Goal: Information Seeking & Learning: Learn about a topic

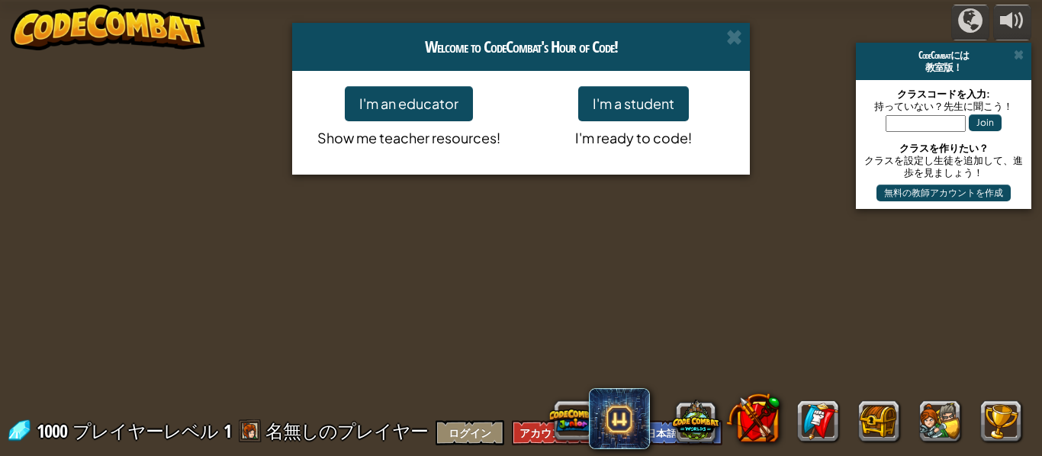
select select "ja"
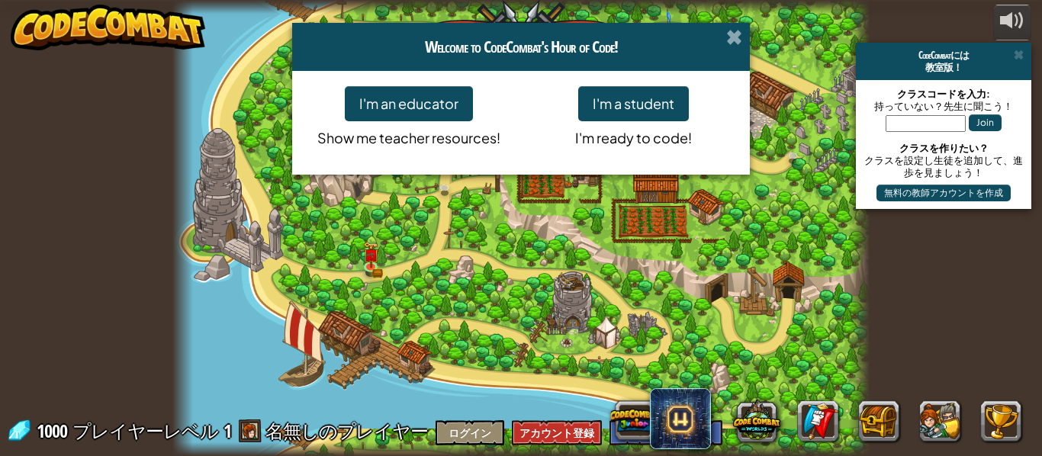
click at [736, 32] on span at bounding box center [734, 37] width 16 height 16
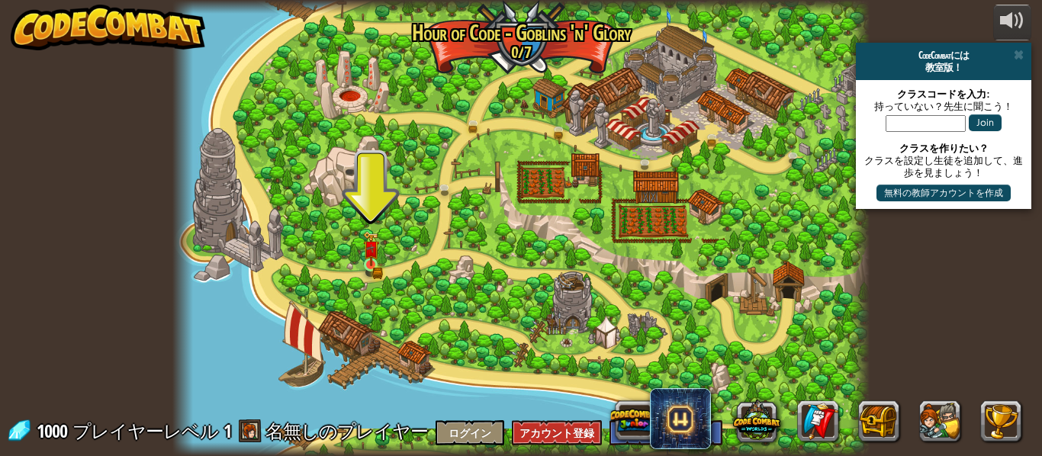
click at [375, 258] on img at bounding box center [371, 248] width 16 height 35
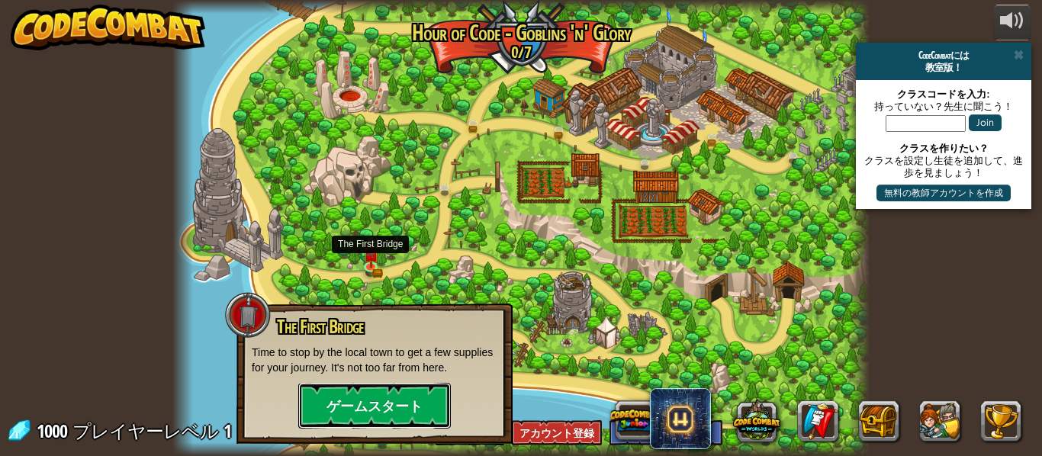
click at [401, 395] on button "ゲームスタート" at bounding box center [374, 406] width 153 height 46
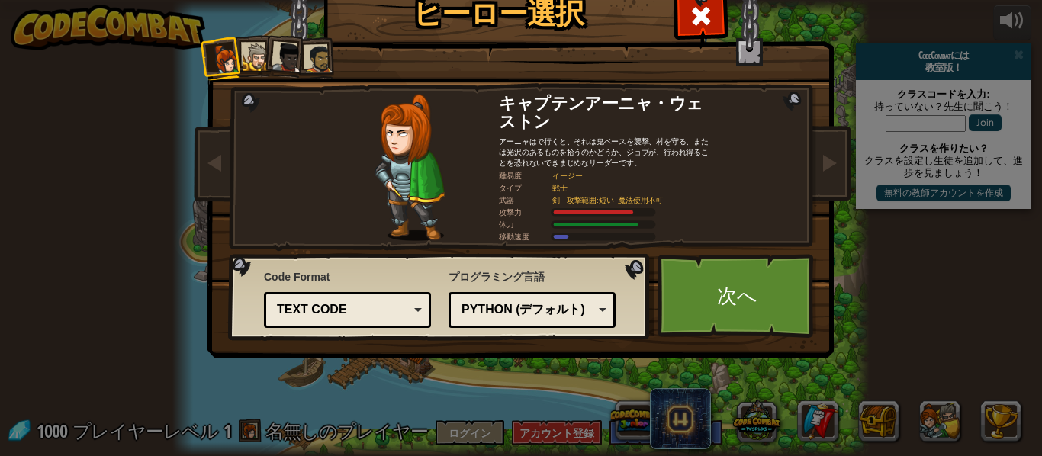
click at [406, 184] on img at bounding box center [410, 167] width 70 height 147
click at [244, 63] on div at bounding box center [257, 57] width 28 height 28
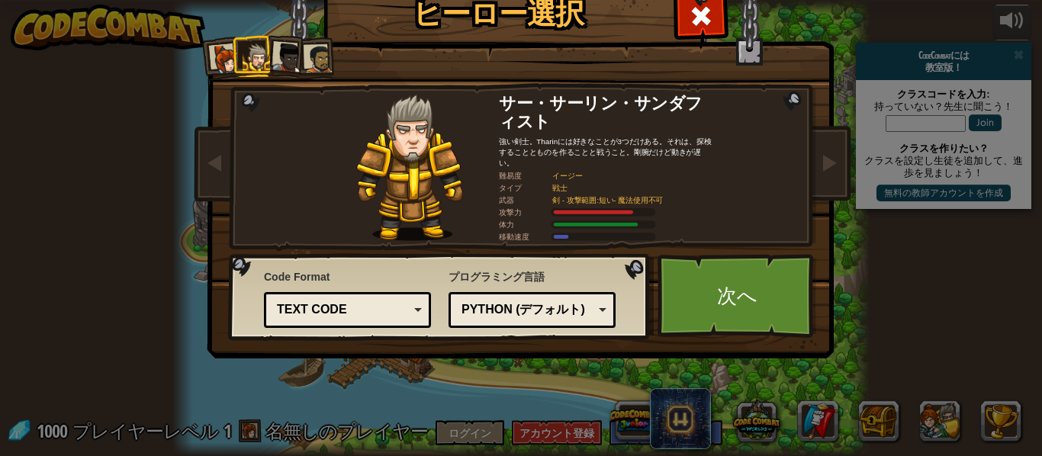
click at [298, 57] on div at bounding box center [287, 58] width 31 height 31
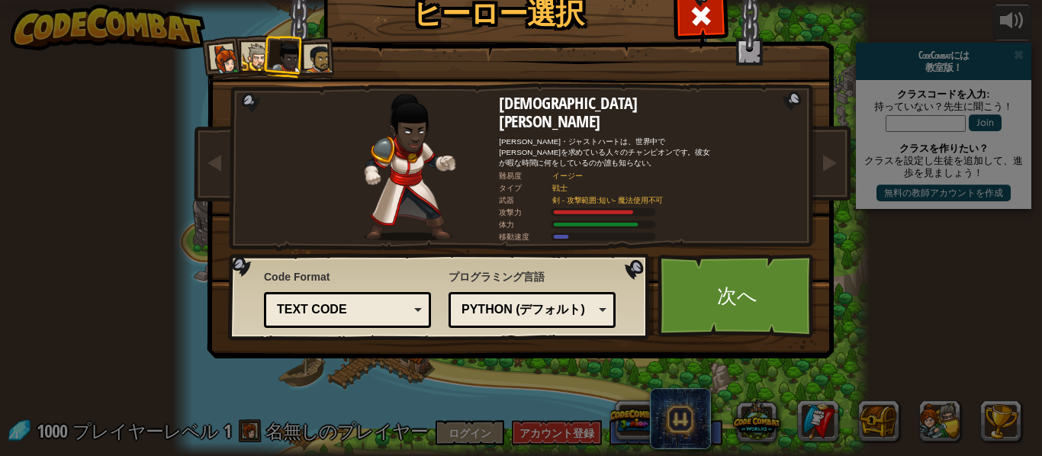
click at [322, 61] on div at bounding box center [318, 59] width 28 height 28
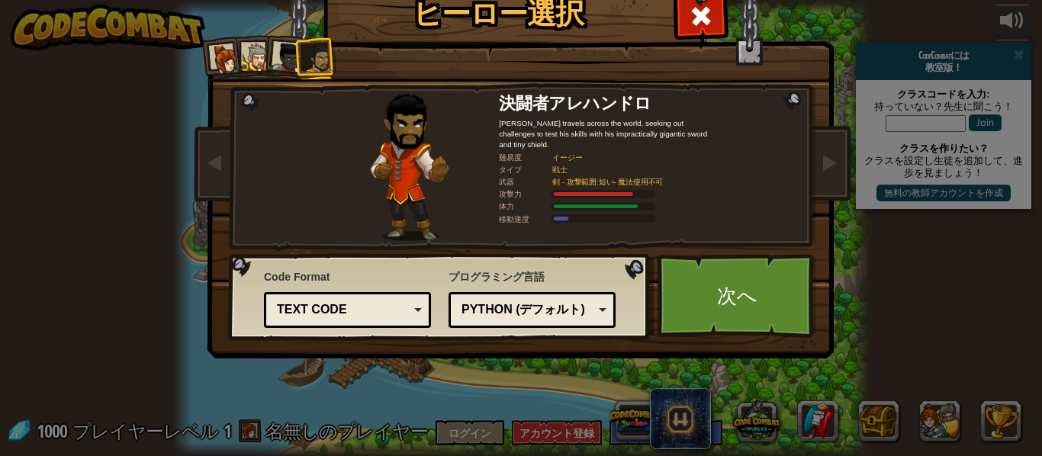
click at [165, 79] on div "ヒーロー選択 [DATE] キャプテンアーニャ・ウェストン アーニャはで行くと、それは鬼ベースを襲撃、村を守る、または光沢のあるものを拾うのかどうか、[PER…" at bounding box center [521, 228] width 1042 height 456
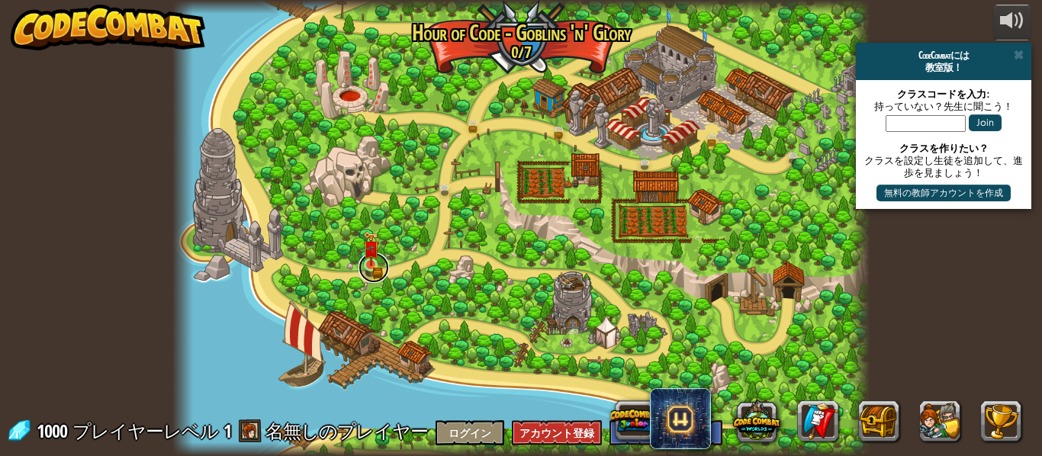
click at [362, 272] on link at bounding box center [374, 267] width 31 height 31
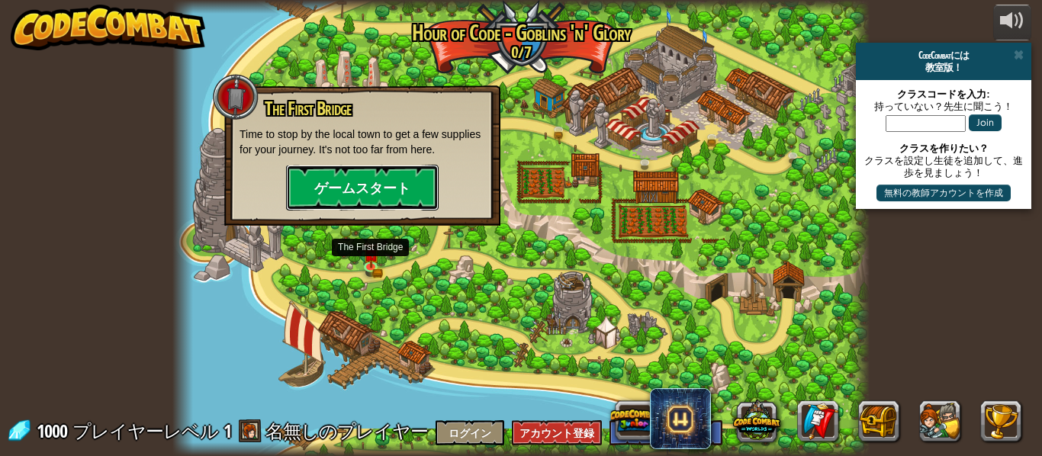
click at [327, 191] on button "ゲームスタート" at bounding box center [362, 188] width 153 height 46
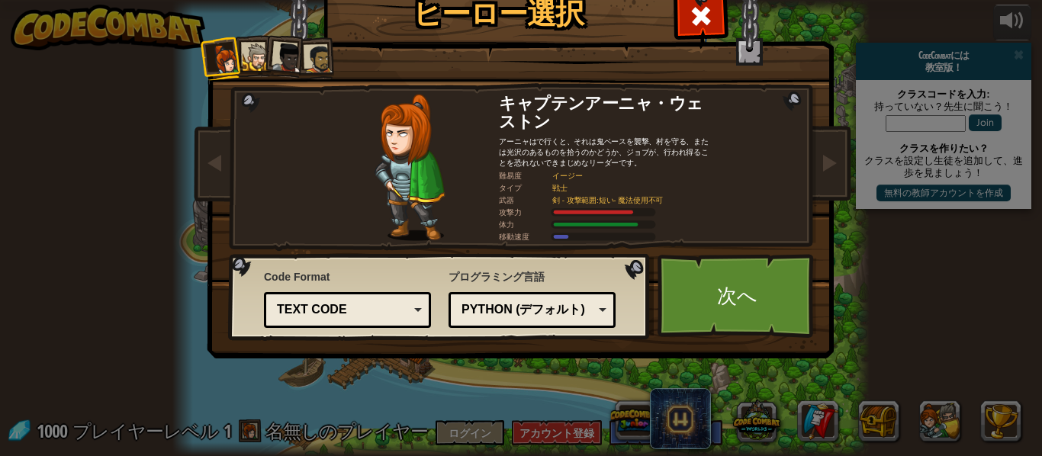
click at [244, 57] on div at bounding box center [257, 57] width 28 height 28
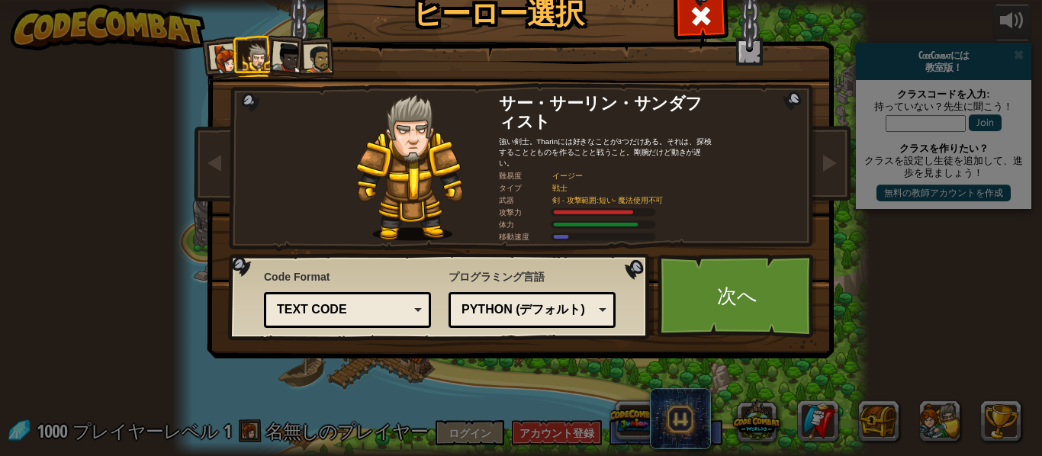
click at [222, 59] on div at bounding box center [226, 59] width 31 height 31
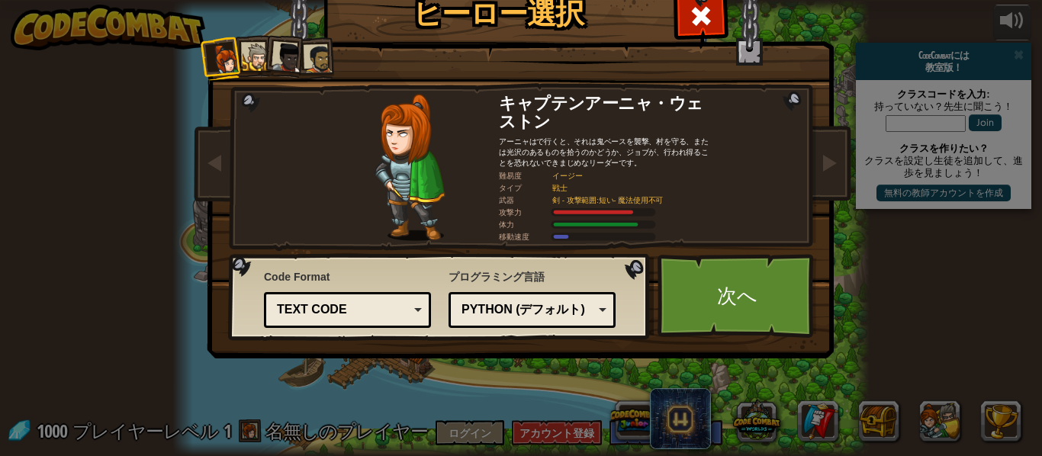
click at [289, 50] on div at bounding box center [287, 58] width 31 height 31
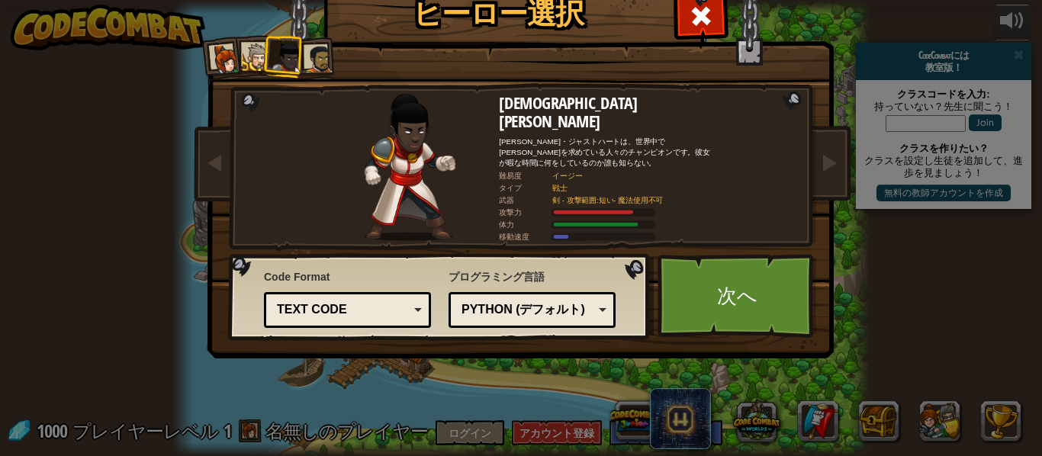
click at [258, 58] on div at bounding box center [257, 57] width 28 height 28
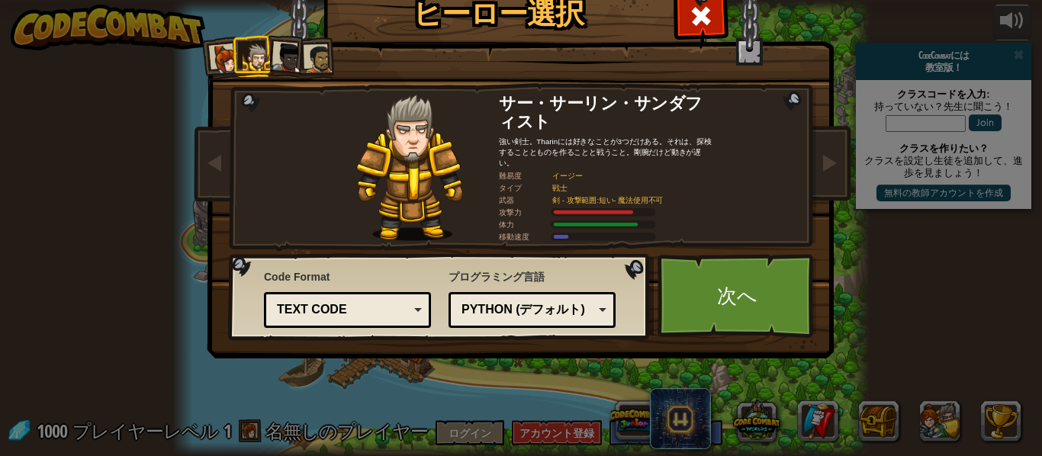
click at [230, 61] on div at bounding box center [226, 59] width 31 height 31
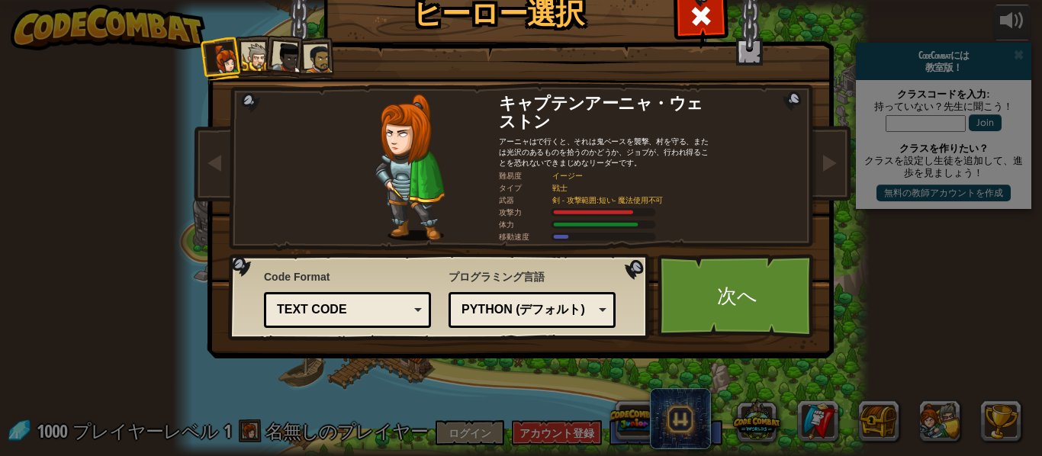
click at [296, 57] on div at bounding box center [287, 58] width 31 height 31
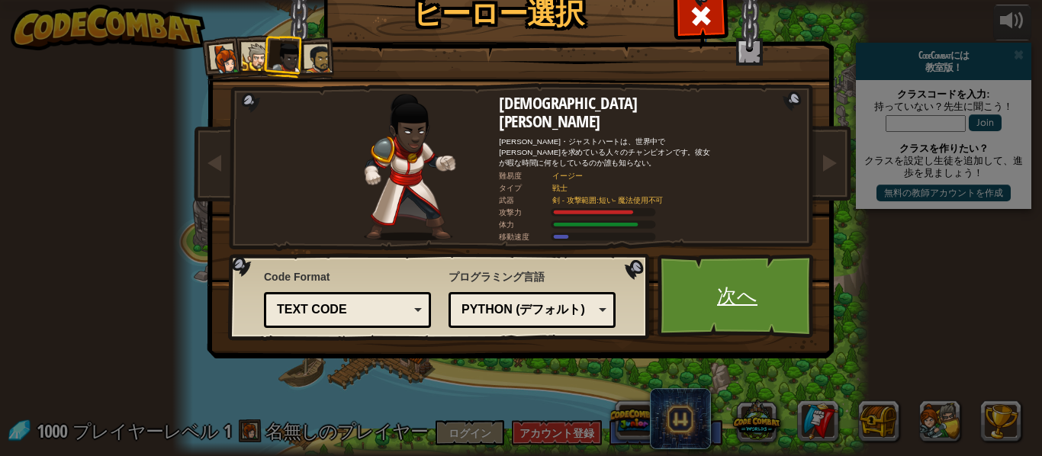
click at [719, 288] on link "次へ" at bounding box center [737, 296] width 159 height 84
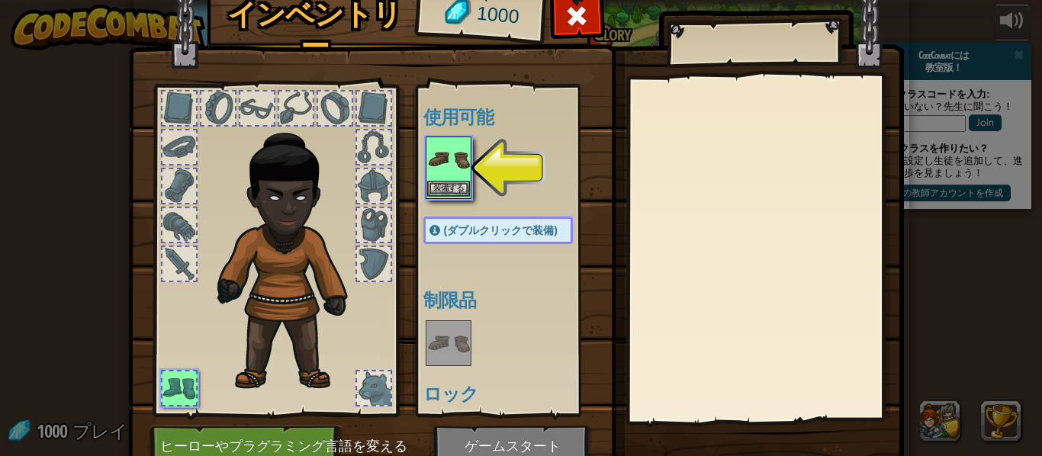
click at [455, 163] on img at bounding box center [448, 159] width 43 height 43
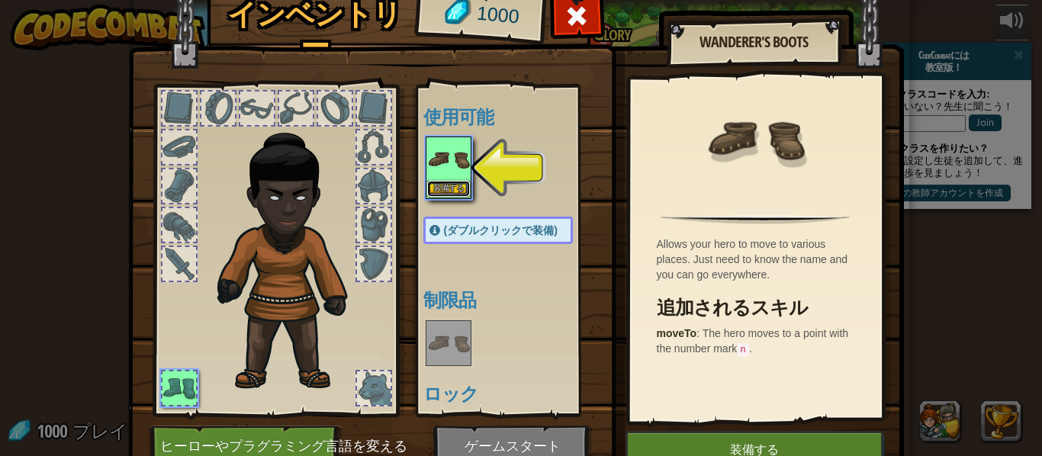
click at [453, 194] on button "装備する" at bounding box center [448, 189] width 43 height 16
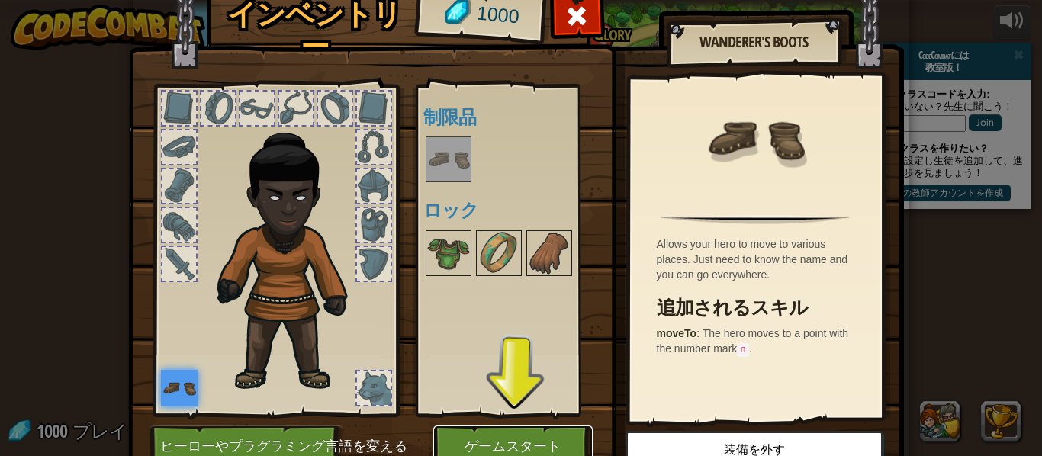
click at [552, 441] on button "ゲームスタート" at bounding box center [512, 447] width 159 height 42
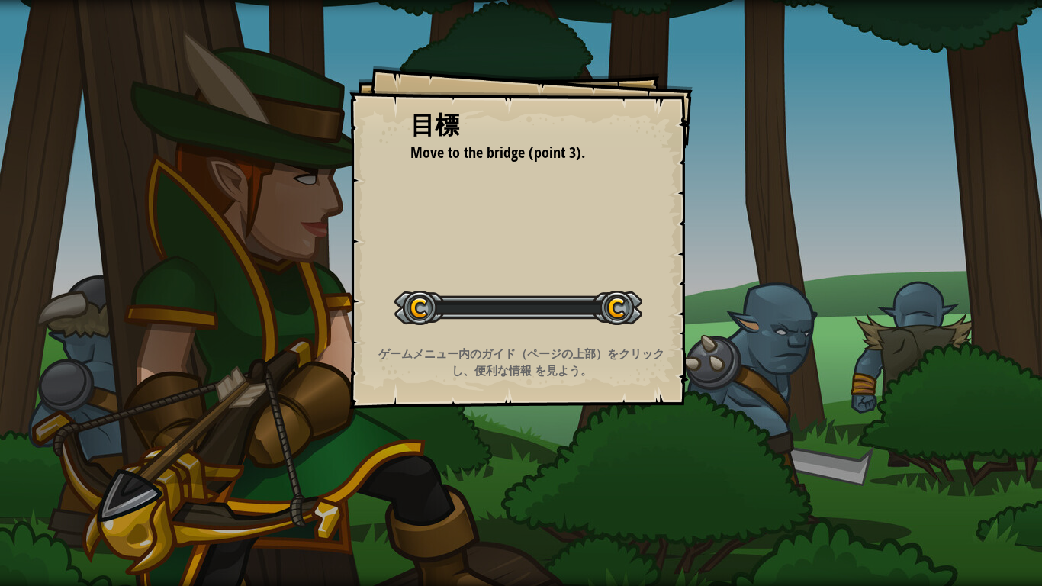
select select "ja"
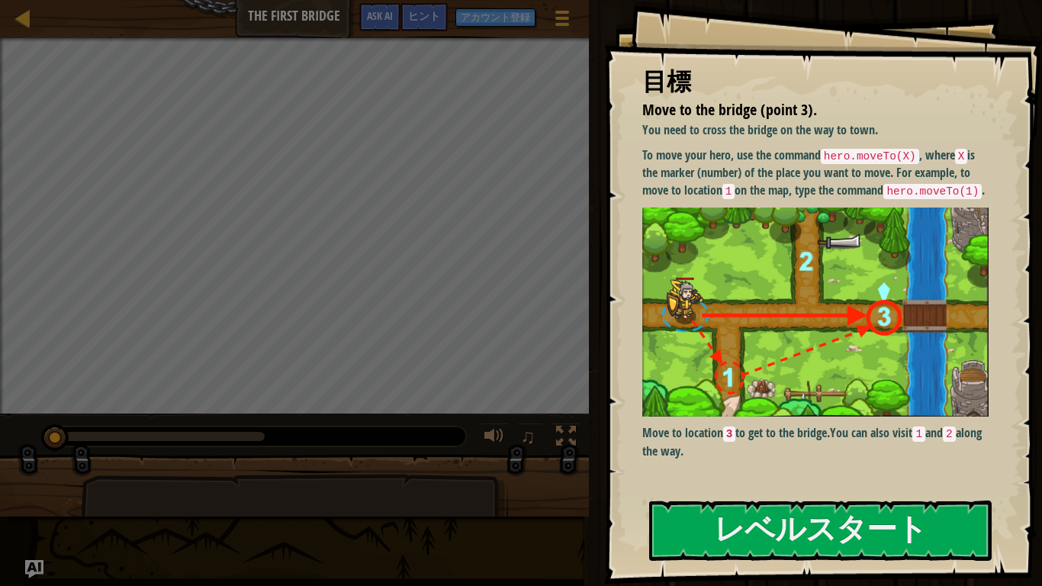
click at [880, 322] on img at bounding box center [815, 312] width 346 height 210
click at [821, 455] on button "レベルスタート" at bounding box center [820, 530] width 342 height 60
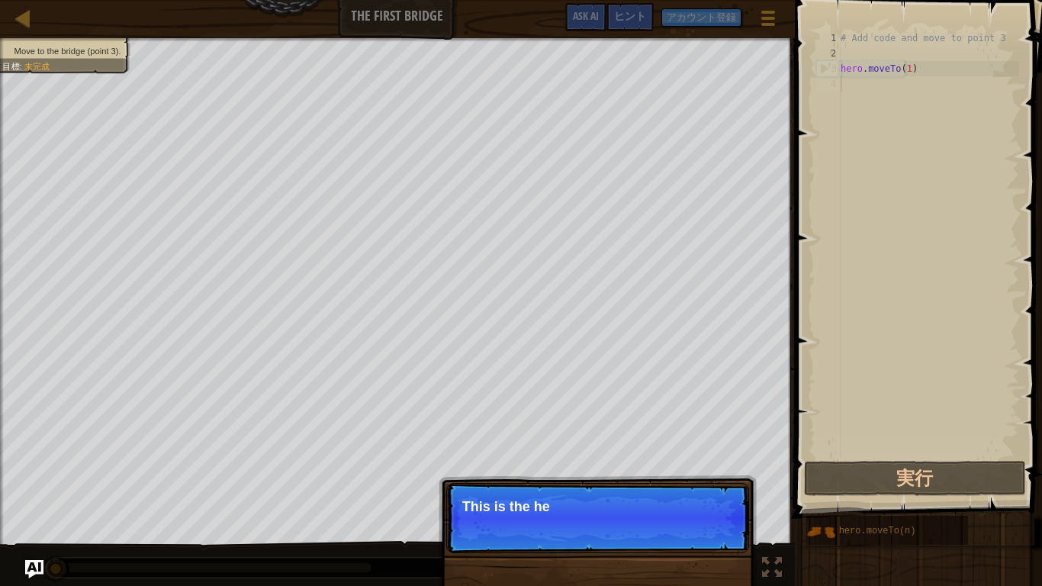
type textarea "hero.moveTo(1)"
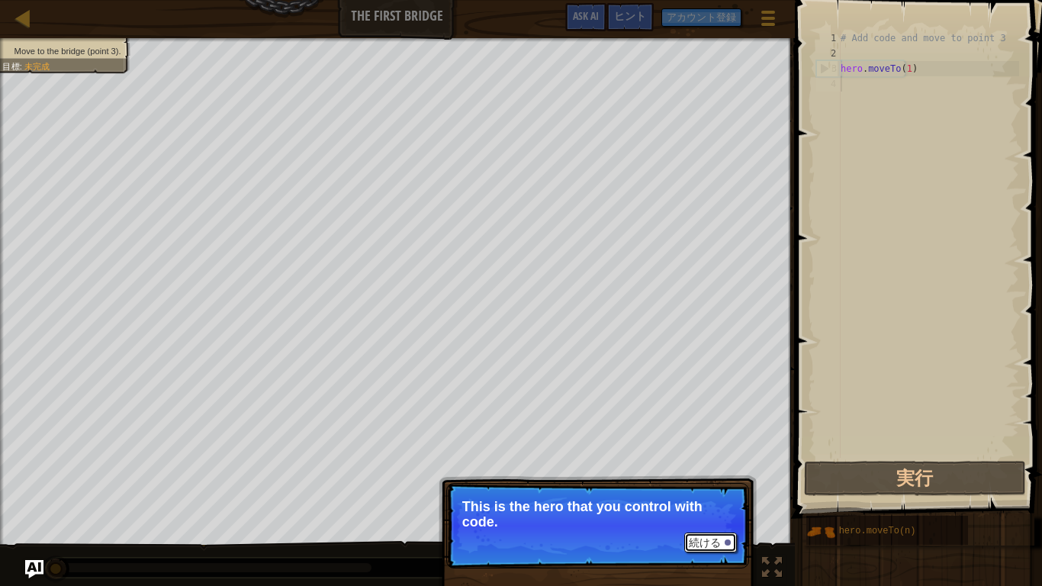
click at [719, 455] on button "続ける" at bounding box center [710, 542] width 53 height 20
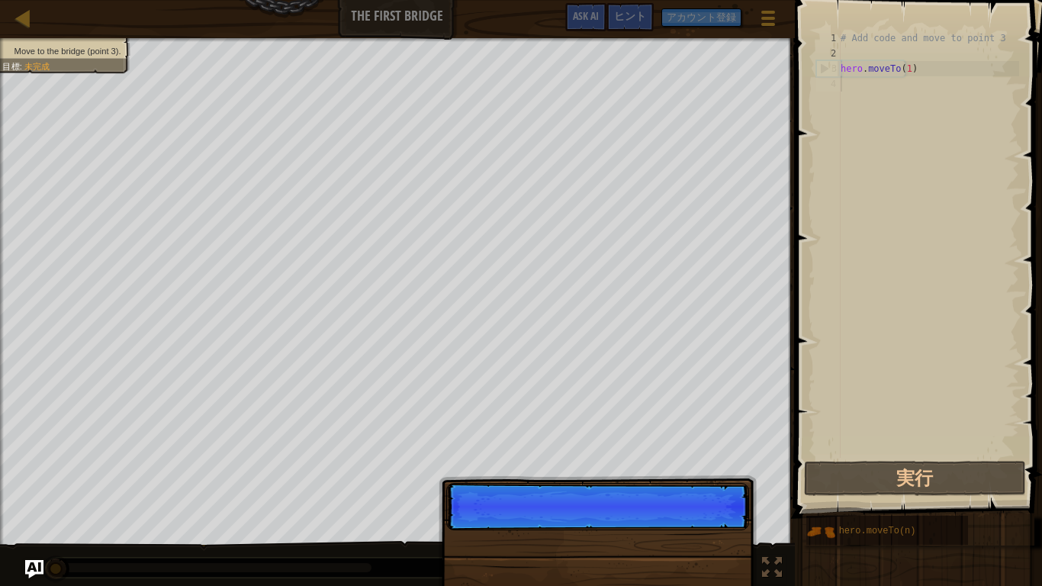
scroll to position [7, 0]
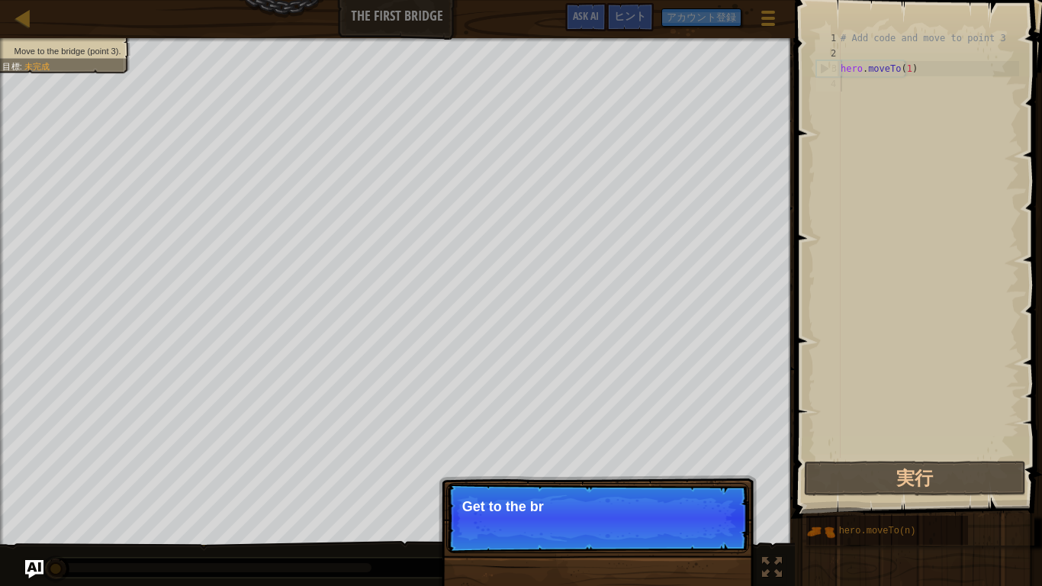
click at [715, 455] on p "続ける Get to the br" at bounding box center [597, 518] width 303 height 70
click at [719, 455] on p "続ける Get to the bridge by" at bounding box center [597, 518] width 303 height 70
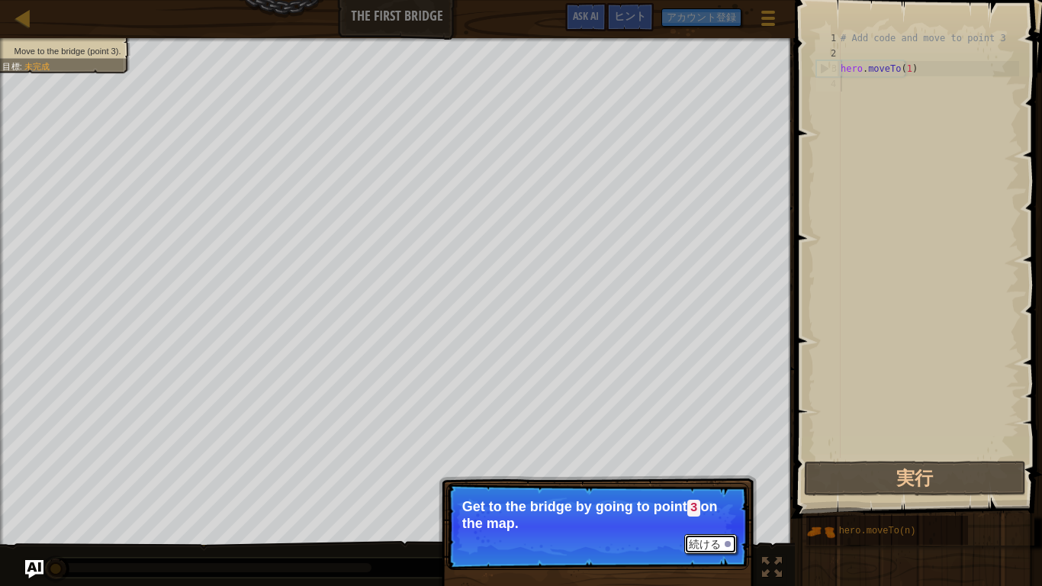
click at [687, 455] on button "続ける" at bounding box center [710, 544] width 53 height 20
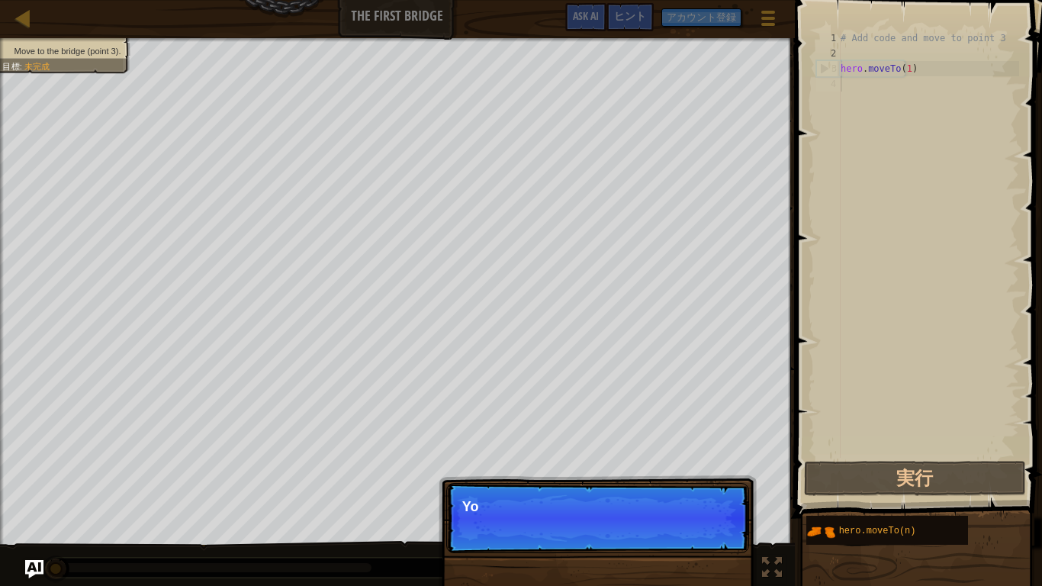
click at [715, 455] on p "続ける Yo" at bounding box center [597, 518] width 303 height 70
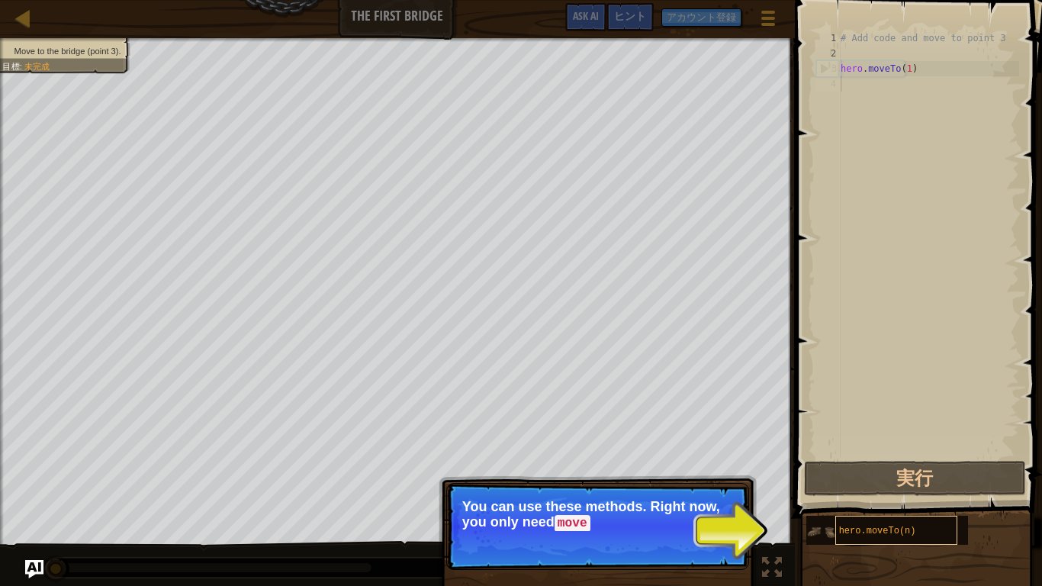
click at [869, 455] on div "hero.moveTo(n)" at bounding box center [896, 530] width 122 height 29
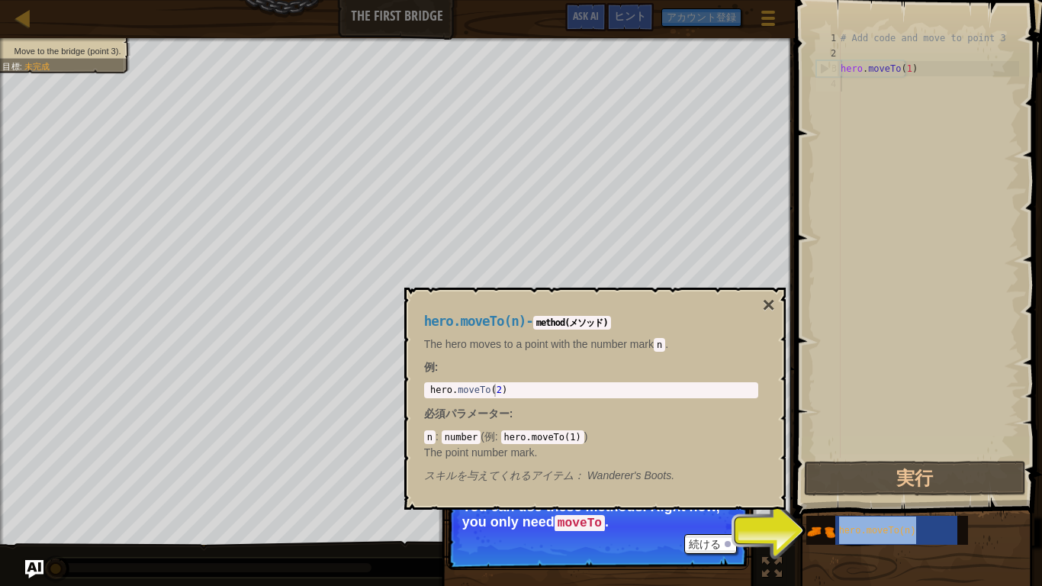
click at [791, 455] on div "1 2 3 4 # Add code and move to point 3 hero . moveTo ( 1 ) הההההההההההההההההההה…" at bounding box center [916, 289] width 252 height 563
click at [730, 455] on div at bounding box center [728, 544] width 6 height 6
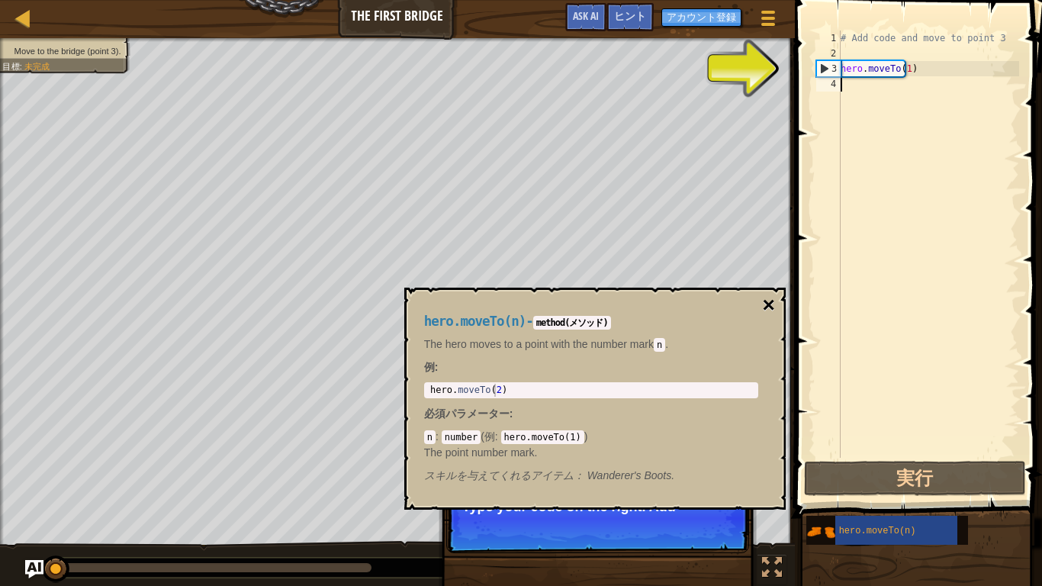
click at [767, 306] on button "×" at bounding box center [768, 304] width 12 height 21
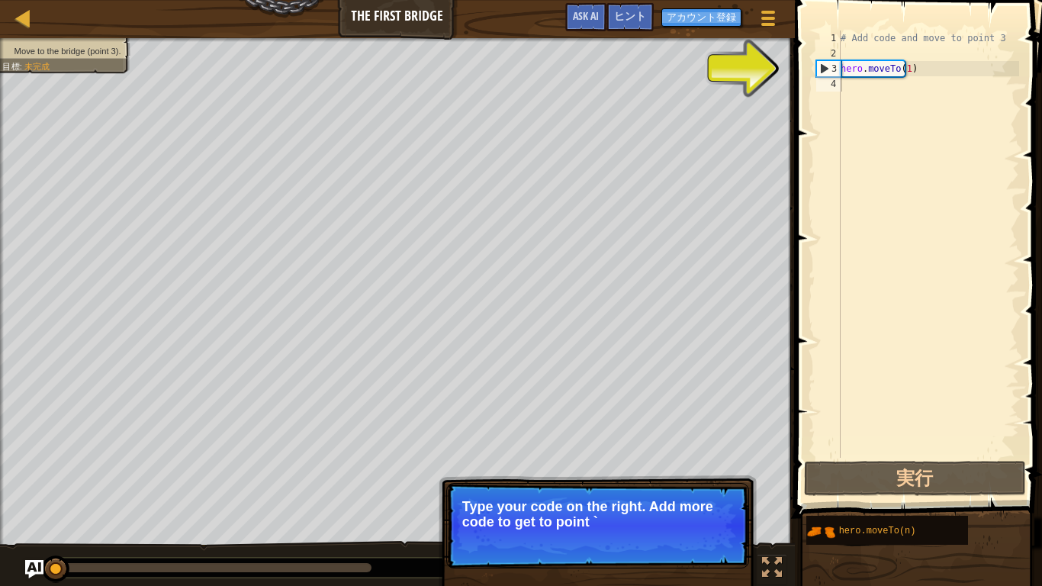
click at [863, 73] on div "# Add code and move to point 3 hero . moveTo ( 1 )" at bounding box center [929, 260] width 182 height 458
type textarea "hero.moveTo(1)"
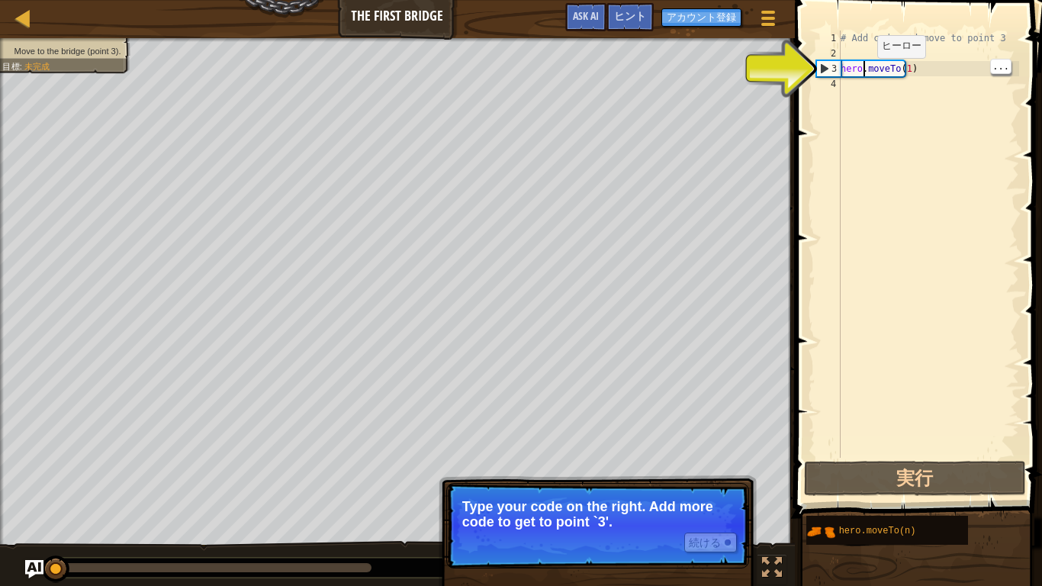
click at [869, 76] on div "# Add code and move to point 3 hero . moveTo ( 1 )" at bounding box center [929, 260] width 182 height 458
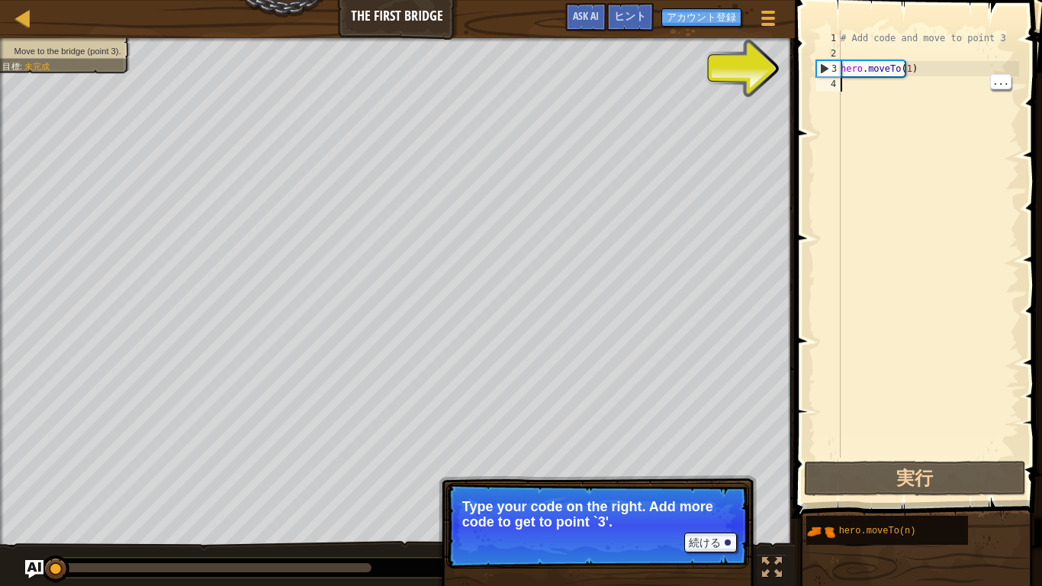
type textarea "hero.moveTo(1)"
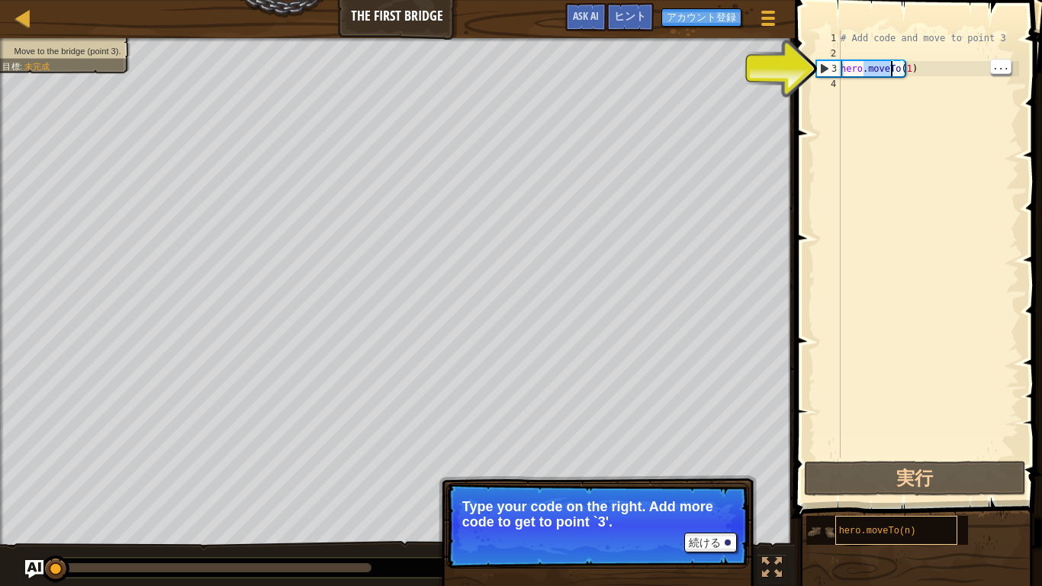
click at [848, 455] on span "hero.moveTo(n)" at bounding box center [877, 531] width 77 height 11
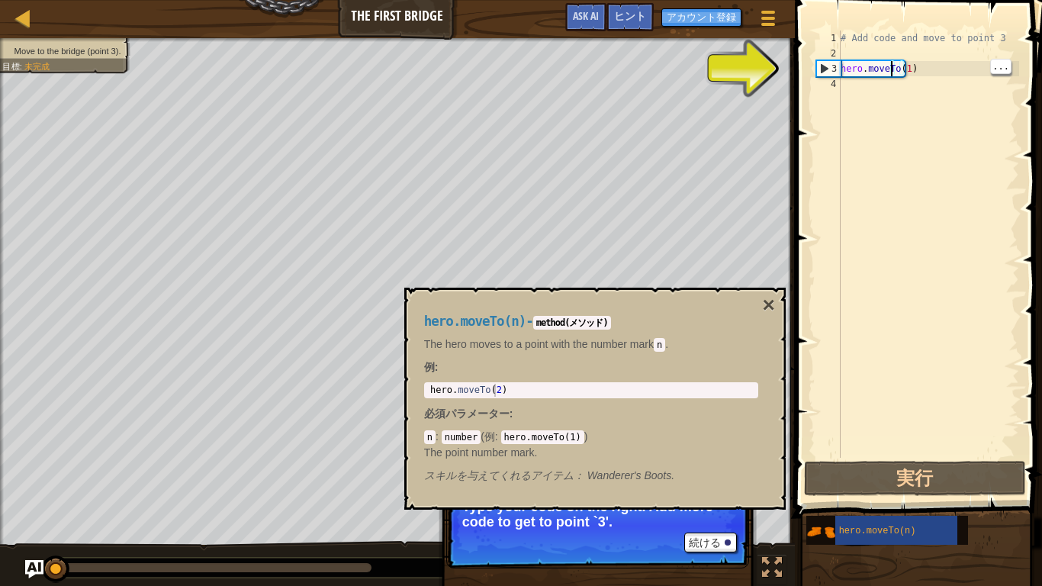
click at [869, 63] on div "# Add code and move to point 3 hero . moveTo ( 1 )" at bounding box center [929, 260] width 182 height 458
click at [877, 72] on div "# Add code and move to point 3 hero . moveTo ( 1 )" at bounding box center [929, 260] width 182 height 458
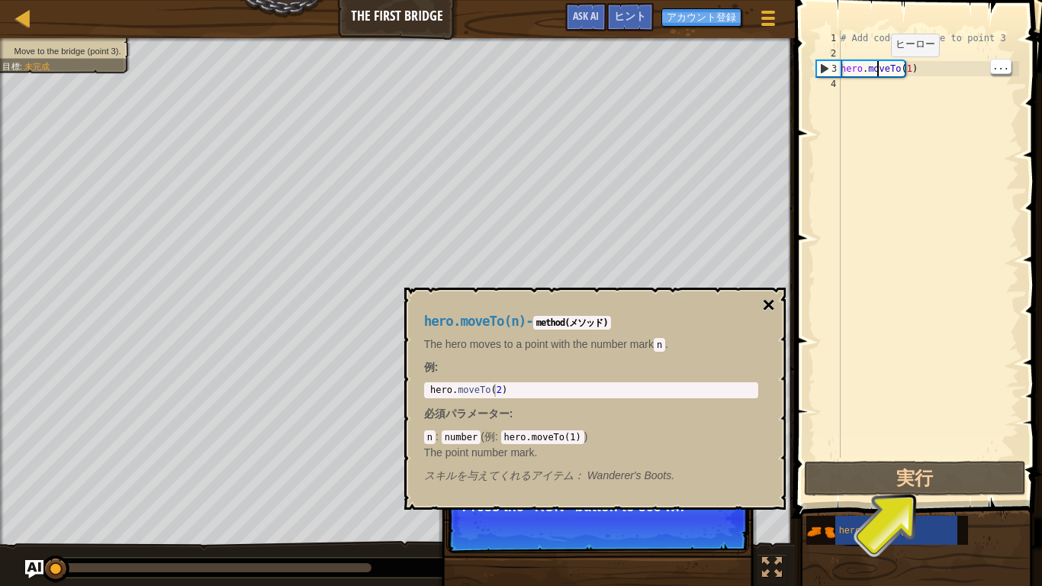
click at [773, 311] on button "×" at bounding box center [768, 304] width 12 height 21
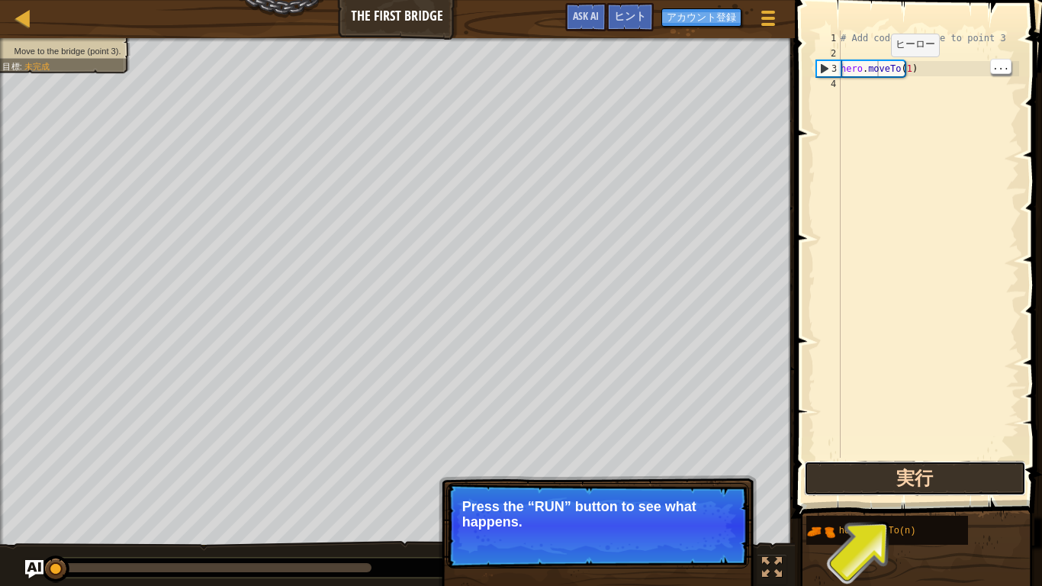
click at [947, 455] on button "実行" at bounding box center [915, 478] width 222 height 35
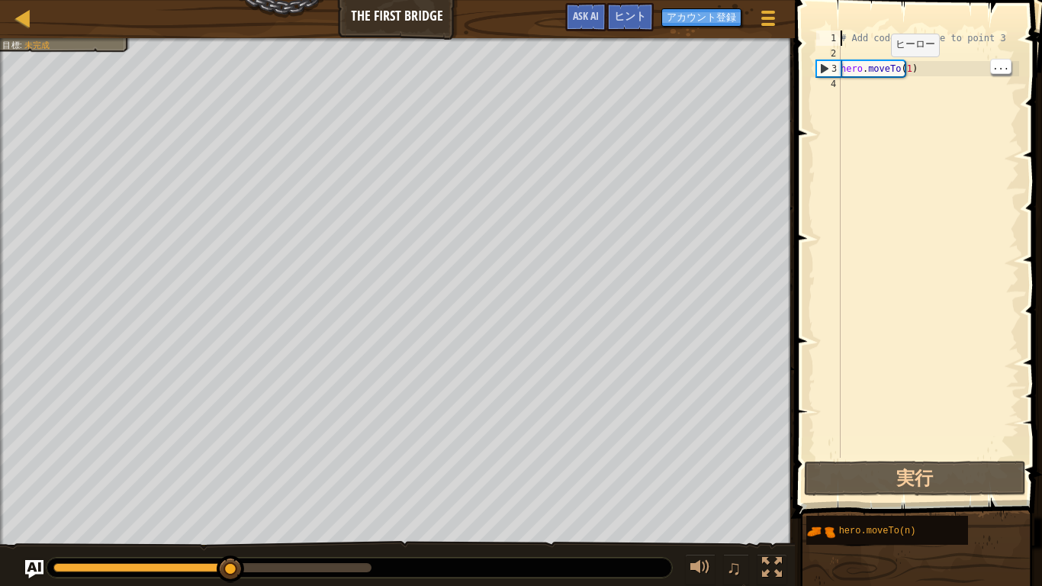
click at [927, 455] on span at bounding box center [919, 237] width 259 height 563
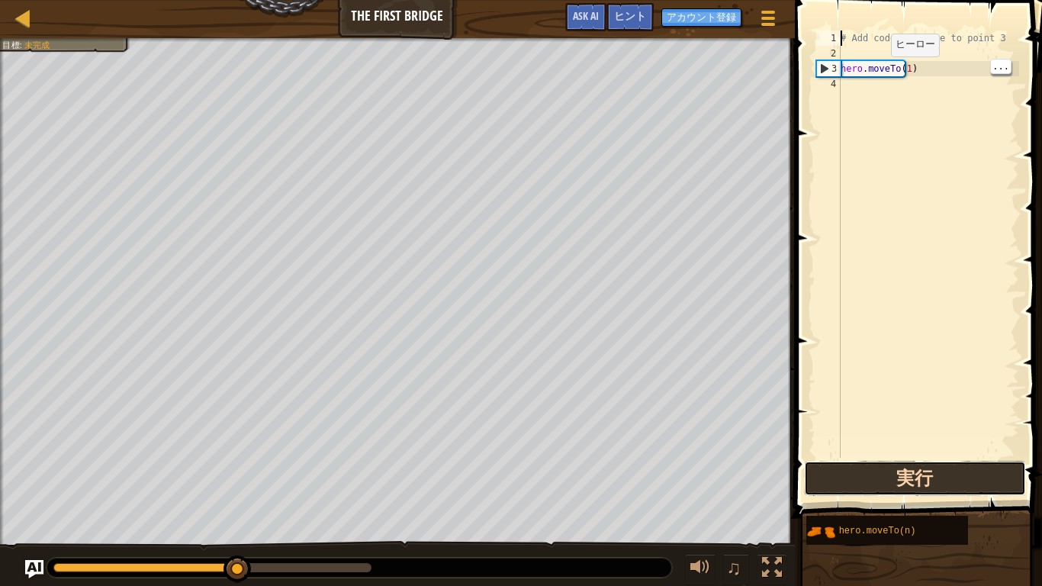
click at [951, 455] on button "実行" at bounding box center [915, 478] width 222 height 35
click at [975, 455] on button "実行中" at bounding box center [915, 478] width 222 height 35
click at [954, 455] on button "実行中" at bounding box center [915, 478] width 222 height 35
click at [955, 455] on button "実行" at bounding box center [915, 478] width 222 height 35
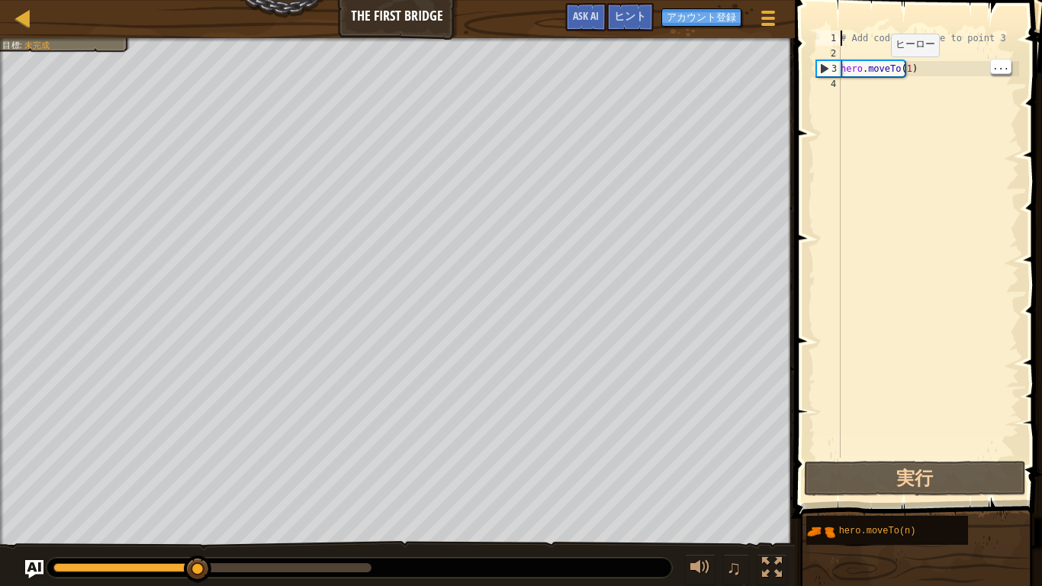
click at [946, 71] on div "# Add code and move to point 3 hero . moveTo ( 1 )" at bounding box center [929, 260] width 182 height 458
type textarea "hero.moveTo(1)"
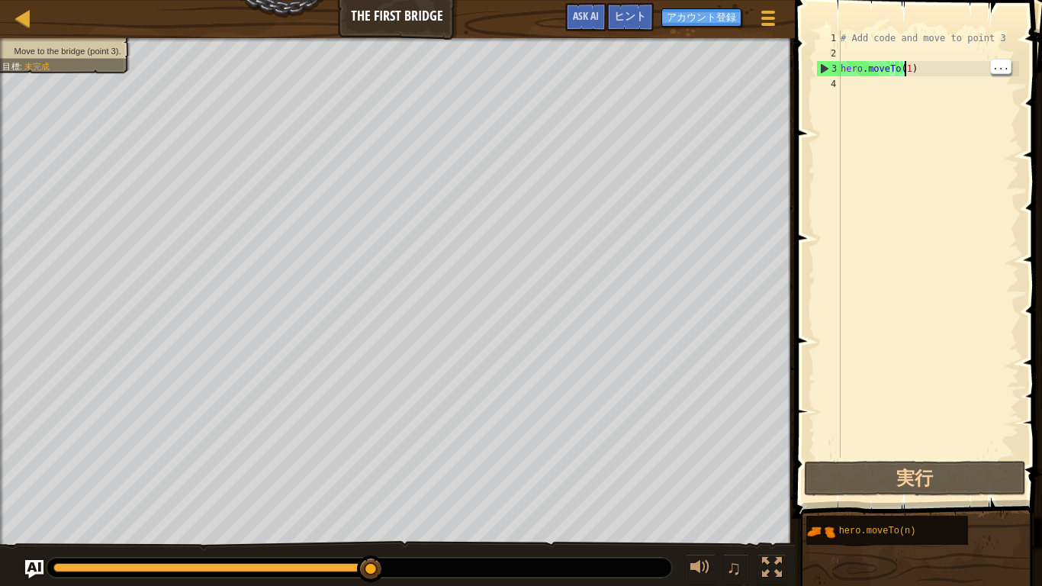
type textarea "# Add code and move to point 3"
click at [950, 61] on div "# Add code and move to point 3 hero . moveTo ( 1 )" at bounding box center [929, 260] width 182 height 458
type textarea "hero.moveTo(1)"
click at [938, 72] on div "# Add code and move to point 3 hero . moveTo ( 1 )" at bounding box center [929, 260] width 182 height 458
type textarea "hero.moveTo(1)"
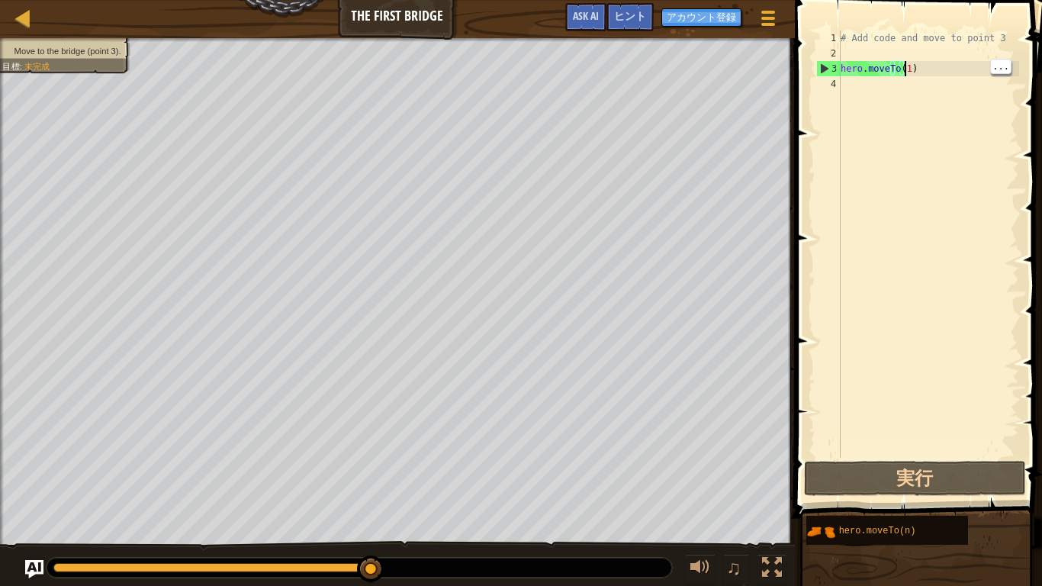
click at [839, 91] on div "4" at bounding box center [828, 83] width 24 height 15
click at [827, 88] on div "4" at bounding box center [828, 83] width 24 height 15
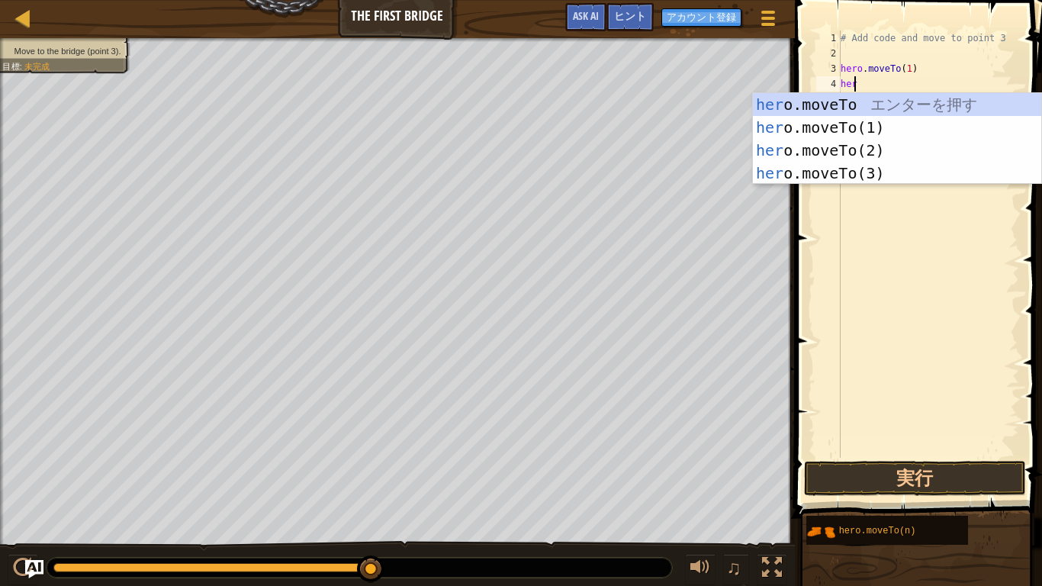
scroll to position [7, 1]
click at [861, 174] on div "hero .moveTo エ ン タ ー を 押 す hero .moveTo(1) エ ン タ ー を 押 す hero .moveTo(2) エ ン タ …" at bounding box center [897, 161] width 288 height 137
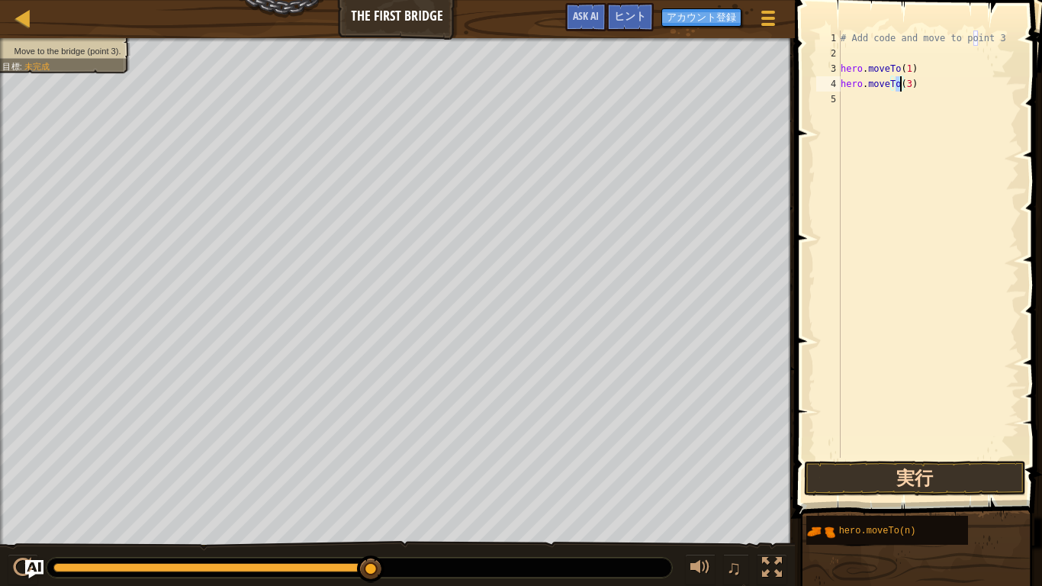
type textarea "hero.moveTo(3)"
click at [926, 455] on button "実行" at bounding box center [915, 478] width 222 height 35
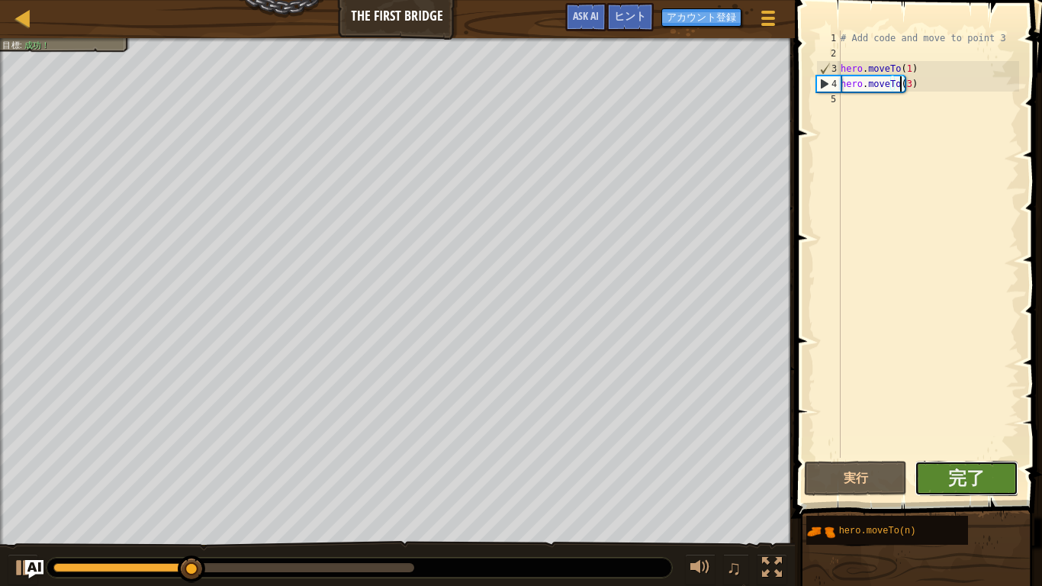
click at [950, 455] on button "完了" at bounding box center [967, 478] width 104 height 35
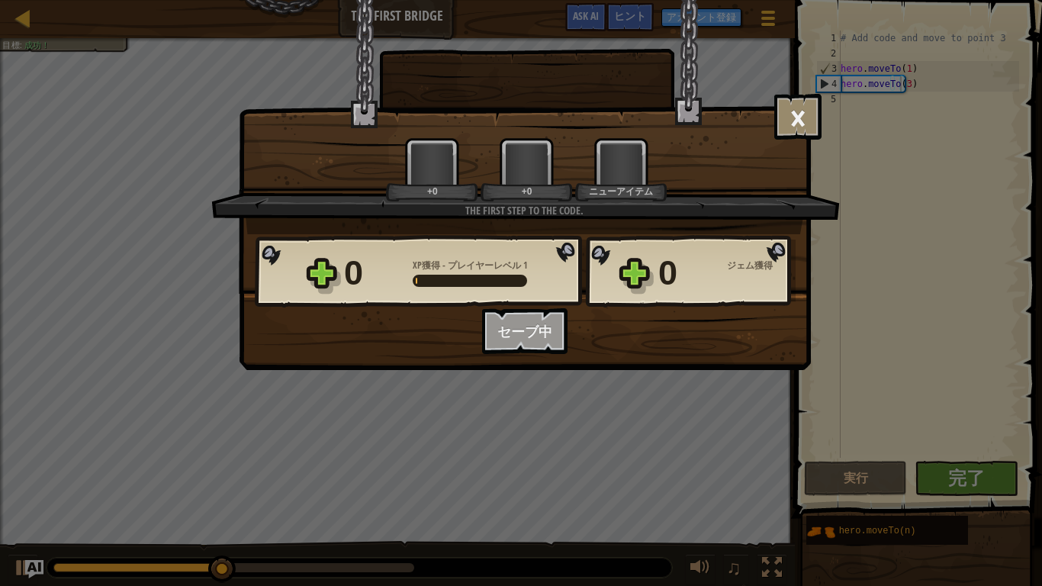
click at [664, 423] on div "[PERSON_NAME] × Those people are careless and forget that the Great Forest can …" at bounding box center [521, 293] width 1042 height 586
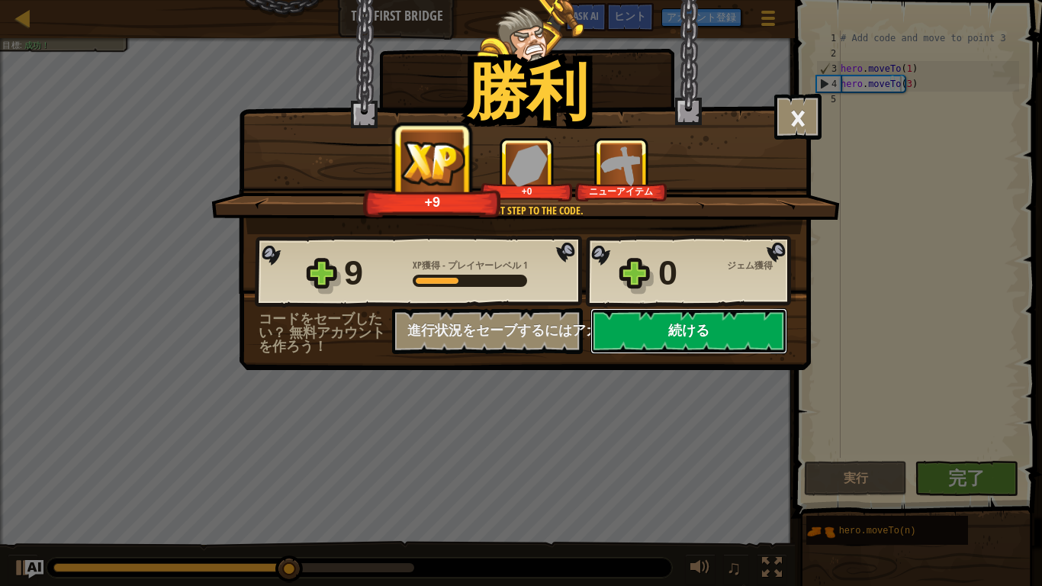
click at [741, 330] on button "続ける" at bounding box center [688, 331] width 197 height 46
select select "ja"
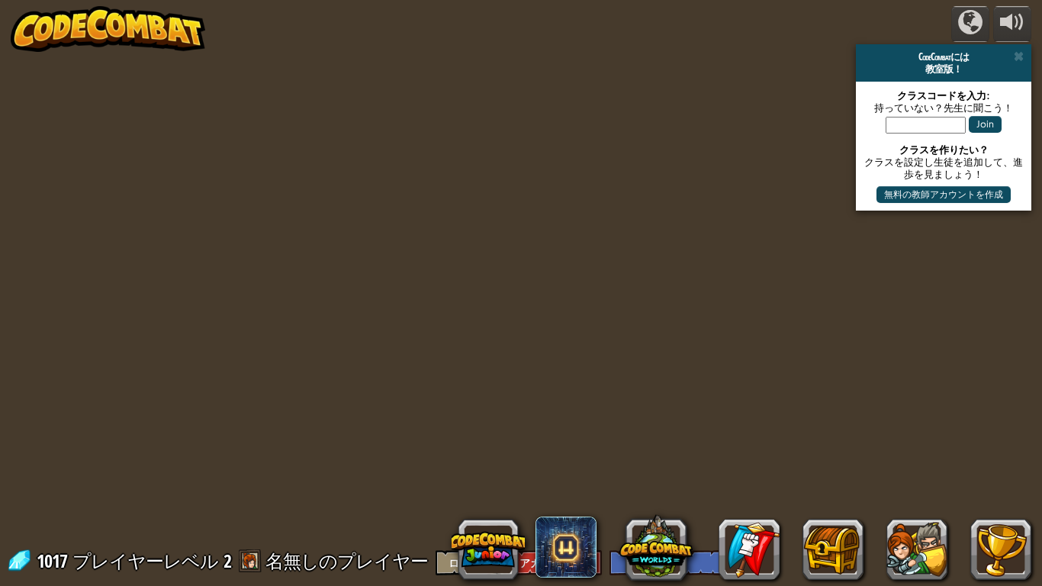
select select "ja"
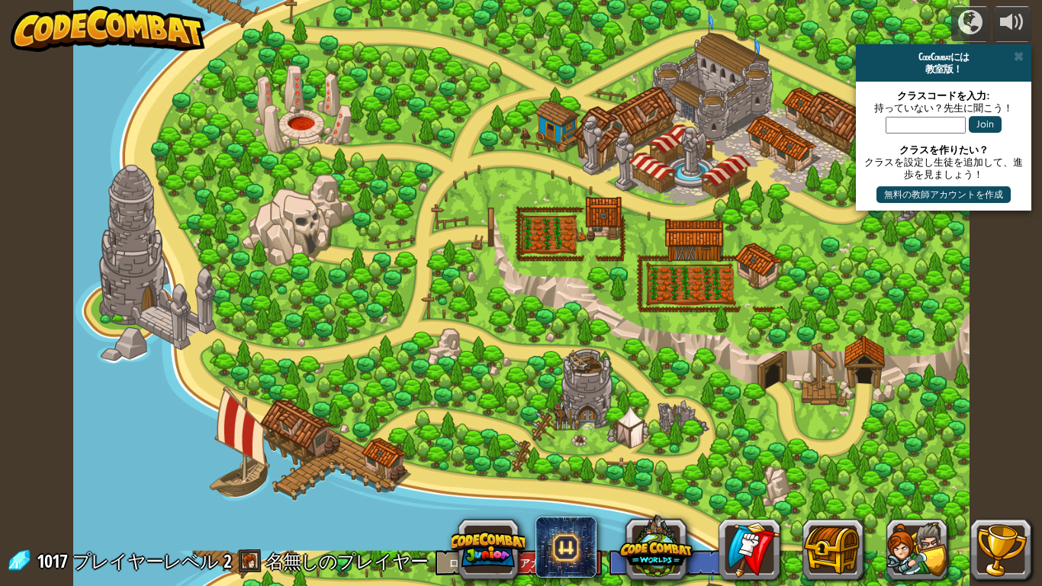
select select "ja"
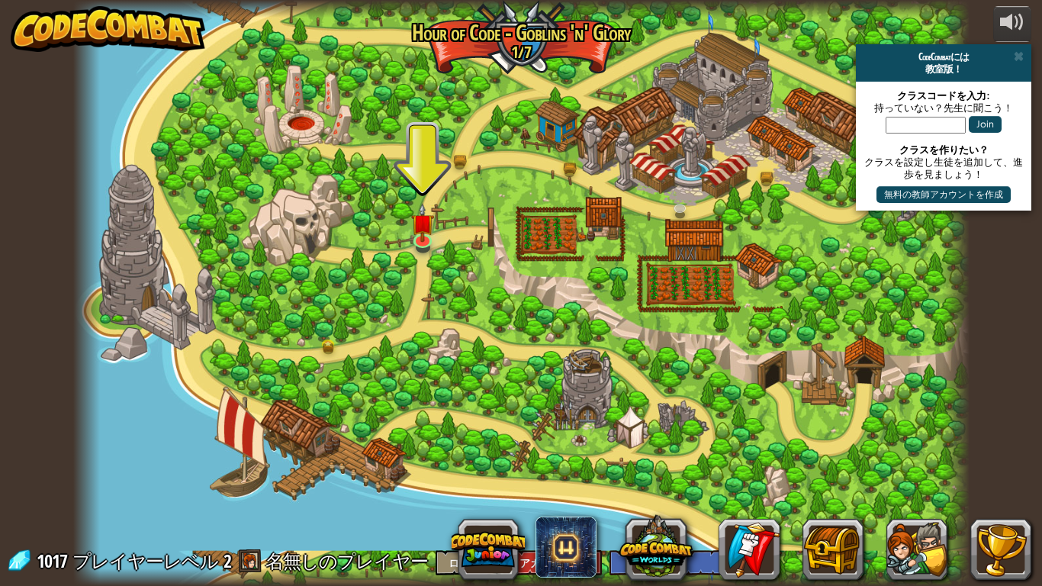
click at [408, 246] on div at bounding box center [521, 293] width 896 height 586
click at [431, 244] on link at bounding box center [423, 238] width 31 height 31
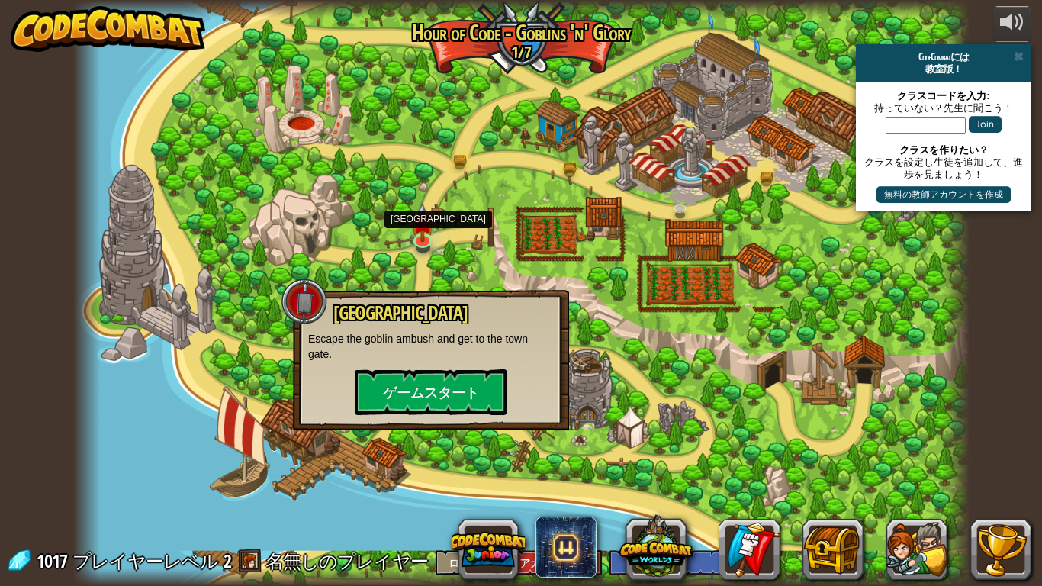
click at [429, 353] on p "Escape the goblin ambush and get to the town gate." at bounding box center [431, 346] width 246 height 31
click at [431, 391] on button "ゲームスタート" at bounding box center [431, 392] width 153 height 46
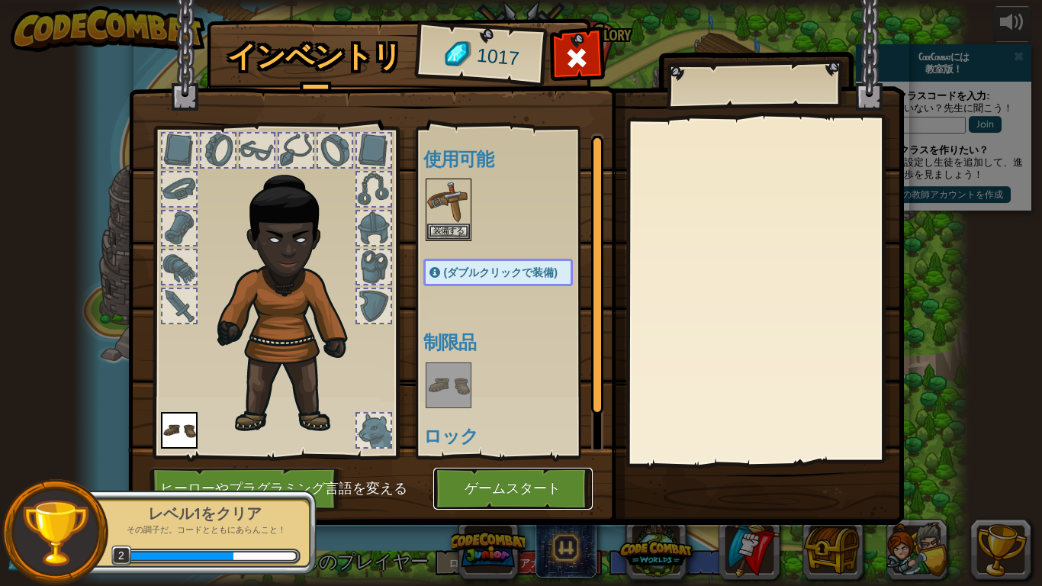
click at [535, 455] on button "ゲームスタート" at bounding box center [512, 489] width 159 height 42
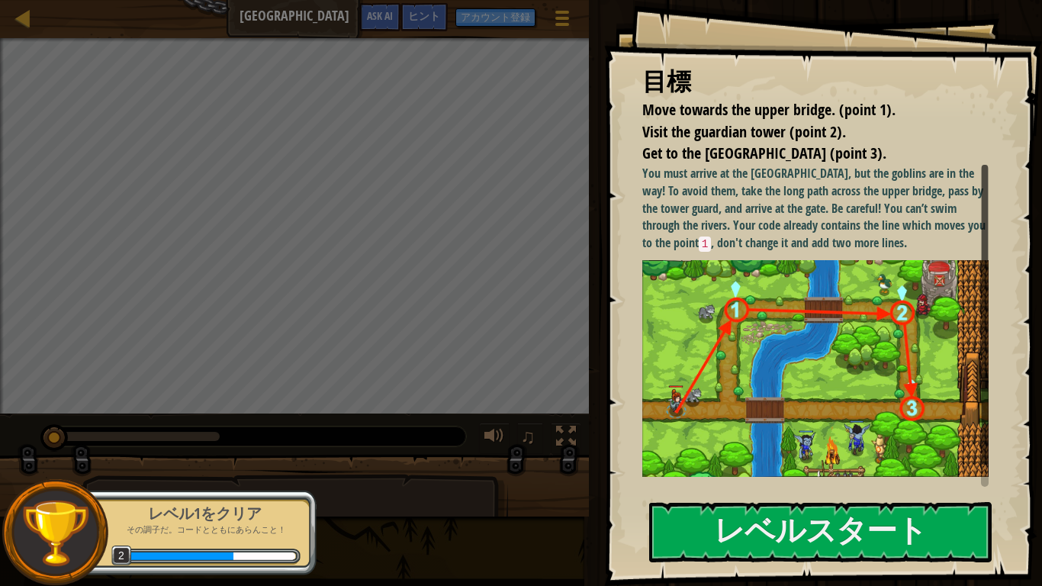
click at [872, 357] on img at bounding box center [815, 368] width 346 height 217
click at [841, 455] on button "レベルスタート" at bounding box center [820, 532] width 342 height 60
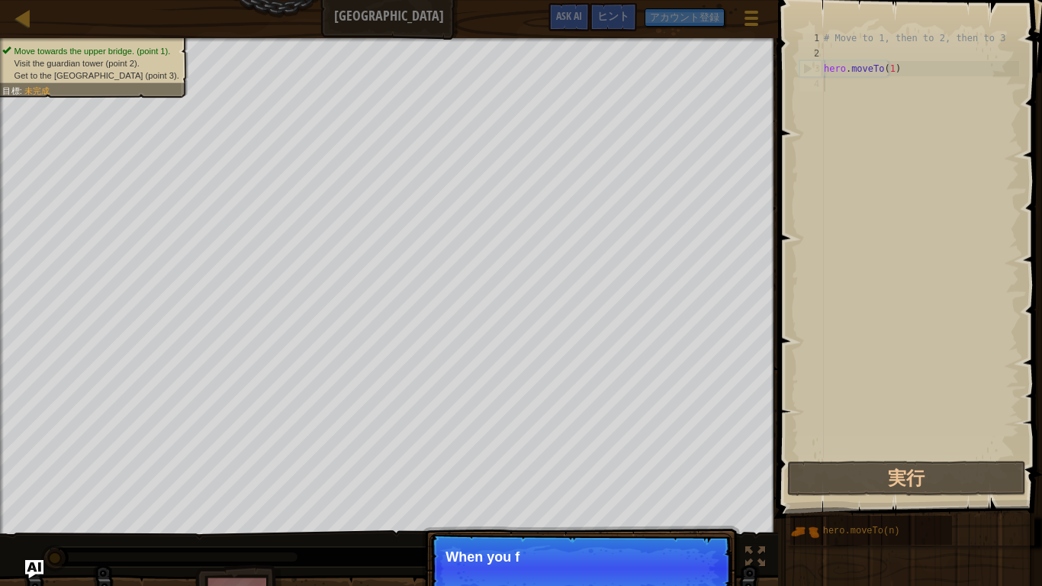
click at [870, 93] on div "# Move to 1, then to 2, then to 3 hero . moveTo ( 1 )" at bounding box center [920, 260] width 198 height 458
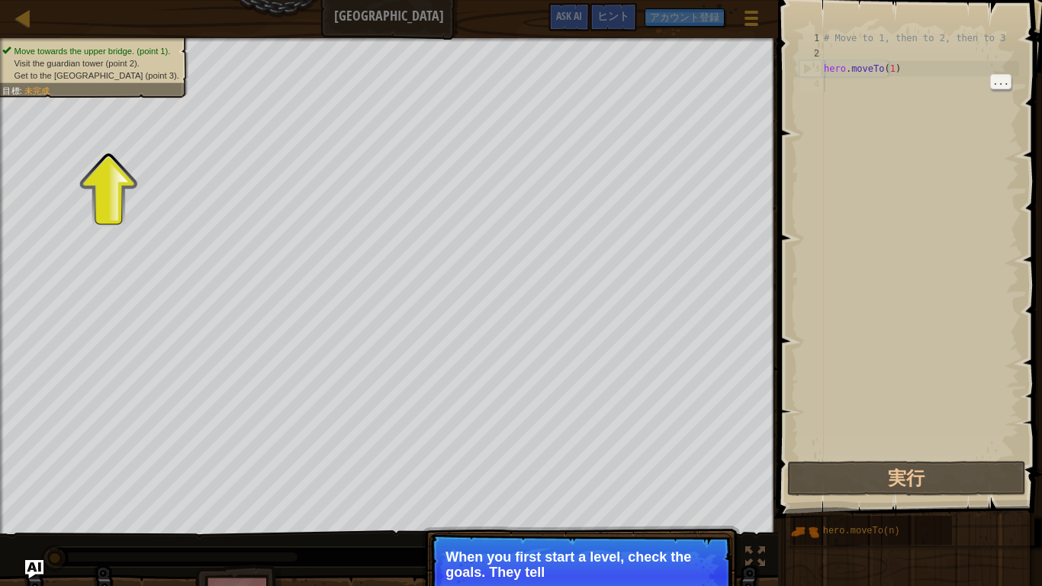
click at [63, 45] on li "Move towards the upper bridge. (point 1)." at bounding box center [90, 51] width 176 height 12
click at [98, 98] on div "Move towards the upper bridge. (point 1). Visit the [GEOGRAPHIC_DATA] (point 2)…" at bounding box center [85, 62] width 206 height 69
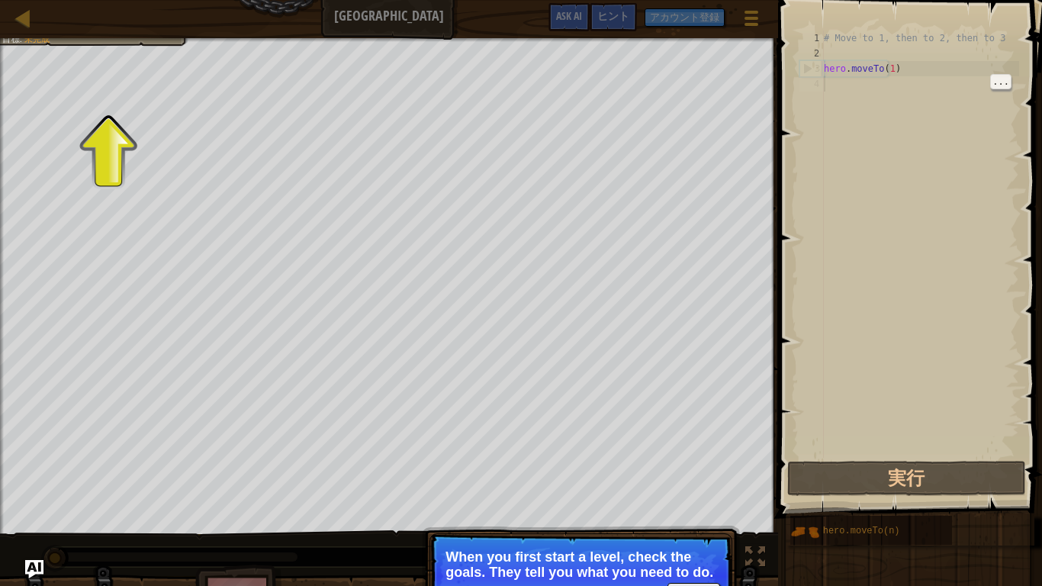
scroll to position [7, 0]
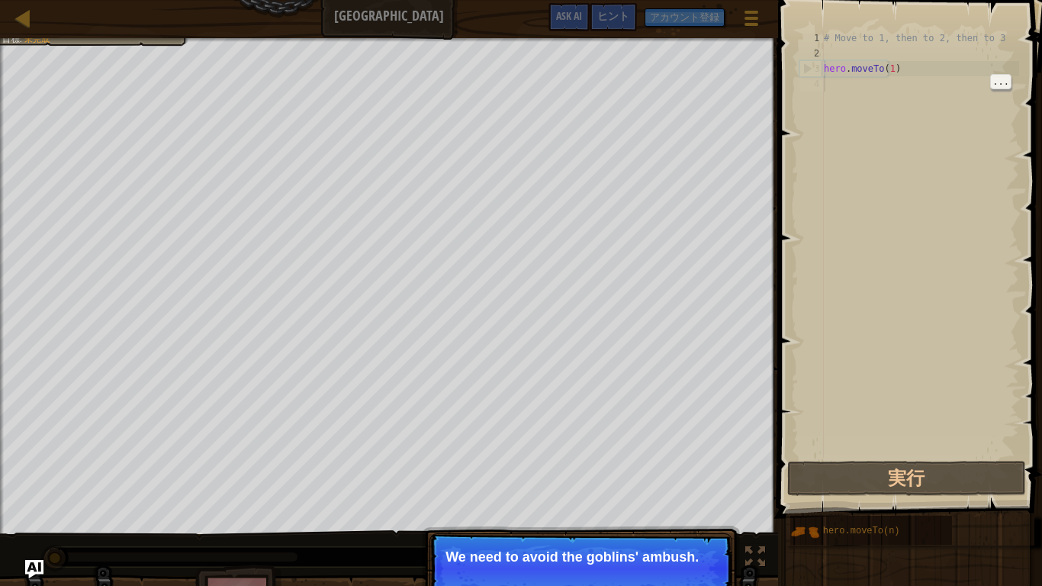
click at [872, 183] on div "# Move to 1, then to 2, then to 3 hero . moveTo ( 1 )" at bounding box center [920, 260] width 198 height 458
click at [936, 455] on button "実行" at bounding box center [906, 478] width 238 height 35
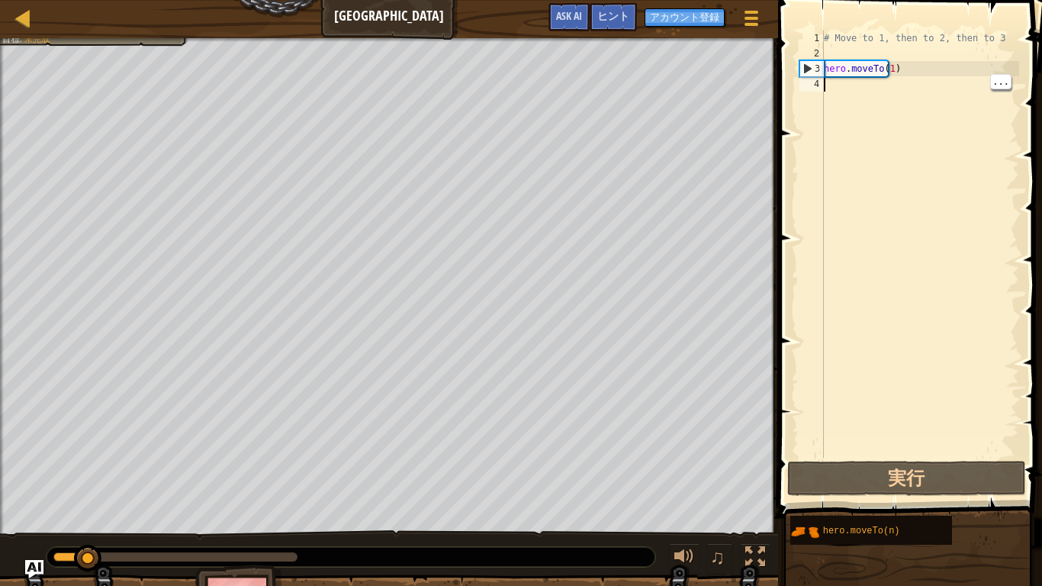
click at [896, 93] on div "# Move to 1, then to 2, then to 3 hero . moveTo ( 1 )" at bounding box center [920, 260] width 198 height 458
click at [861, 81] on div "# Move to 1, then to 2, then to 3 hero . moveTo ( 1 )" at bounding box center [920, 260] width 198 height 458
click at [947, 71] on div "# Move to 1, then to 2, then to 3 hero . moveTo ( 1 )" at bounding box center [920, 260] width 198 height 458
type textarea "hero.moveTo(1)"
click at [861, 50] on div "# Move to 1, then to 2, then to 3 hero . moveTo ( 1 )" at bounding box center [920, 260] width 198 height 458
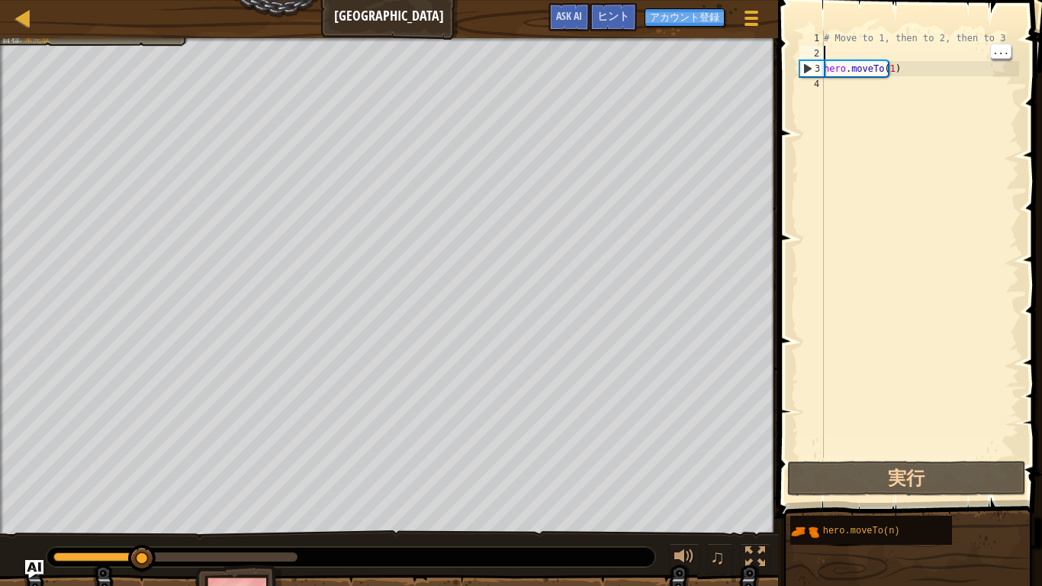
click at [825, 84] on div "# Move to 1, then to 2, then to 3 hero . moveTo ( 1 )" at bounding box center [920, 260] width 198 height 458
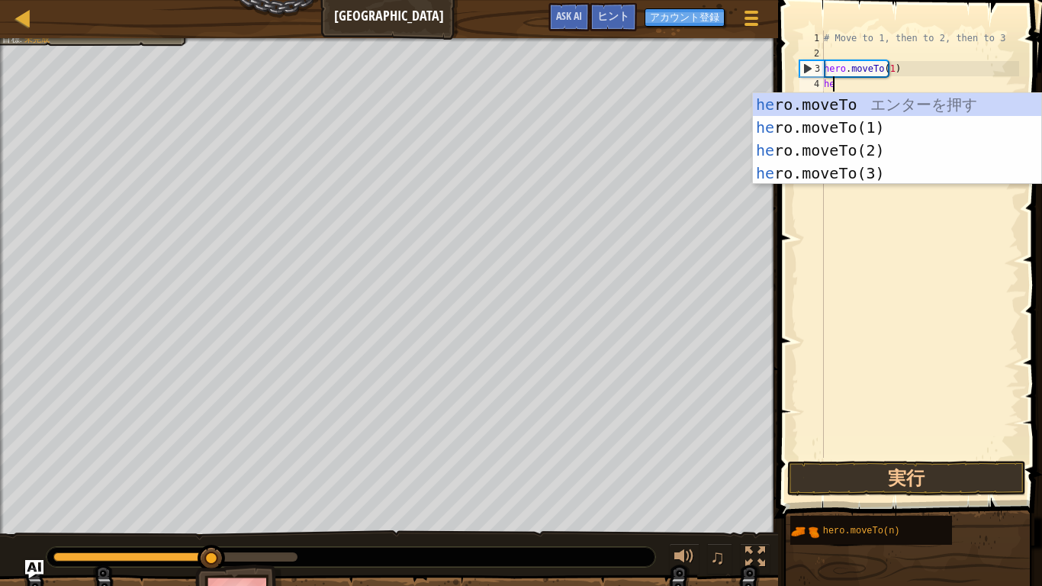
scroll to position [7, 1]
click at [873, 159] on div "her o.moveTo エ ン タ ー を 押 す her o.moveTo(1) エ ン タ ー を 押 す her o.moveTo(2) エ ン タ …" at bounding box center [897, 161] width 288 height 137
type textarea "hero.moveTo(2)"
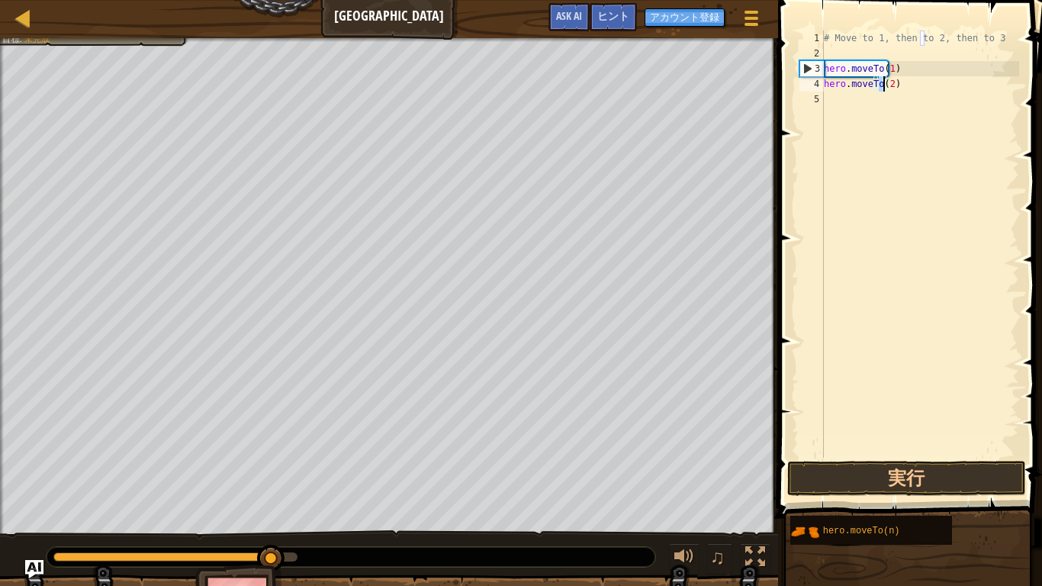
click at [861, 104] on div "# Move to 1, then to 2, then to 3 hero . moveTo ( 1 ) hero . moveTo ( 2 )" at bounding box center [920, 260] width 198 height 458
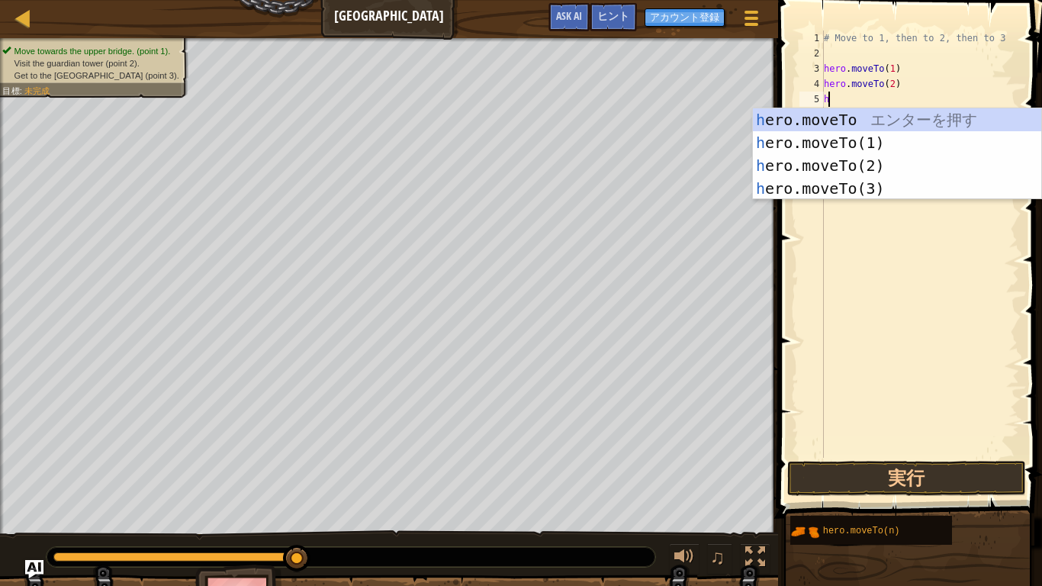
click at [861, 181] on div "h ero.moveTo エ ン タ ー を 押 す h ero.moveTo(1) エ ン タ ー を 押 す h ero.moveTo(2) エ ン タ …" at bounding box center [897, 176] width 288 height 137
type textarea "hero.moveTo(3)"
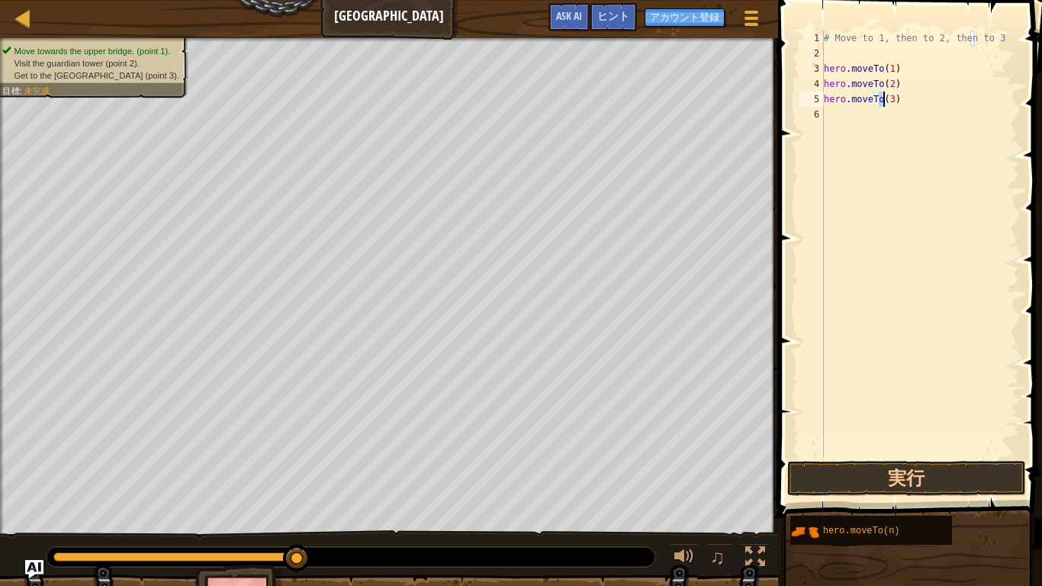
click at [843, 123] on div "# Move to 1, then to 2, then to 3 hero . moveTo ( 1 ) hero . moveTo ( 2 ) hero …" at bounding box center [920, 260] width 198 height 458
click at [916, 200] on div "# Move to 1, then to 2, then to 3 hero . moveTo ( 1 ) hero . moveTo ( 2 ) hero …" at bounding box center [920, 260] width 198 height 458
click at [891, 455] on button "実行" at bounding box center [906, 478] width 238 height 35
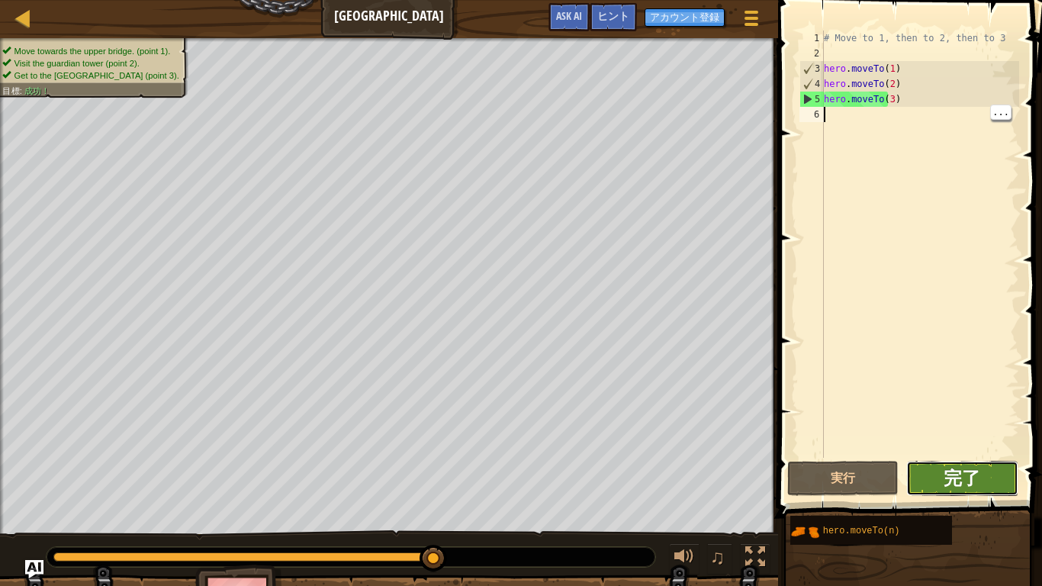
click at [976, 455] on span "完了" at bounding box center [962, 477] width 37 height 24
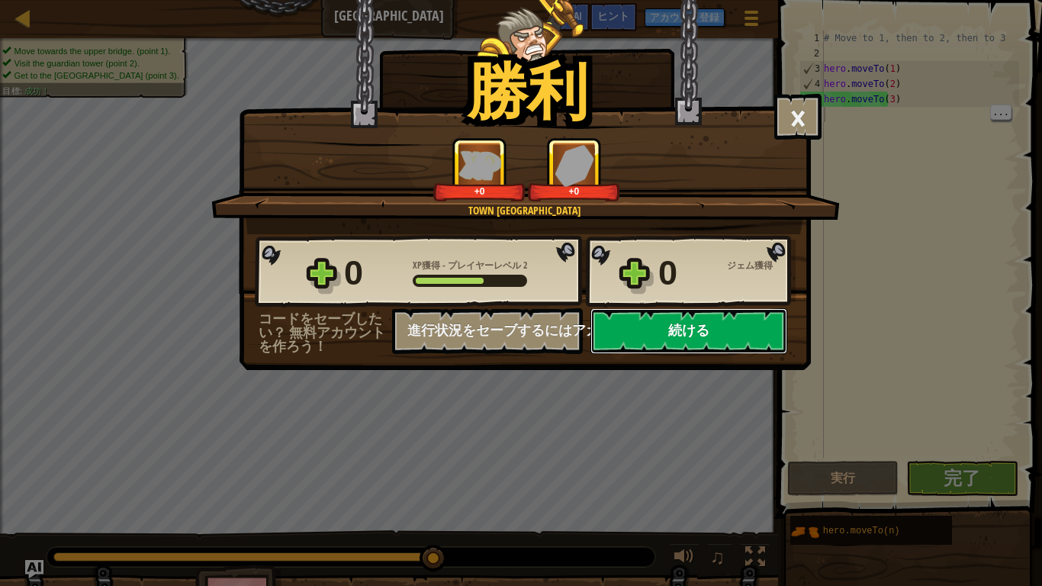
click at [722, 330] on button "続ける" at bounding box center [688, 331] width 197 height 46
select select "ja"
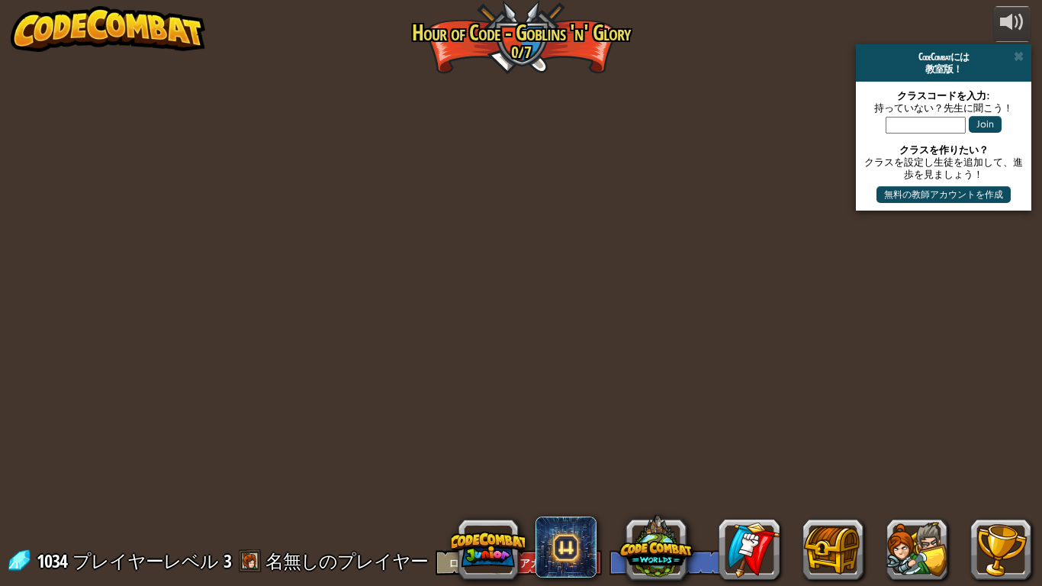
select select "ja"
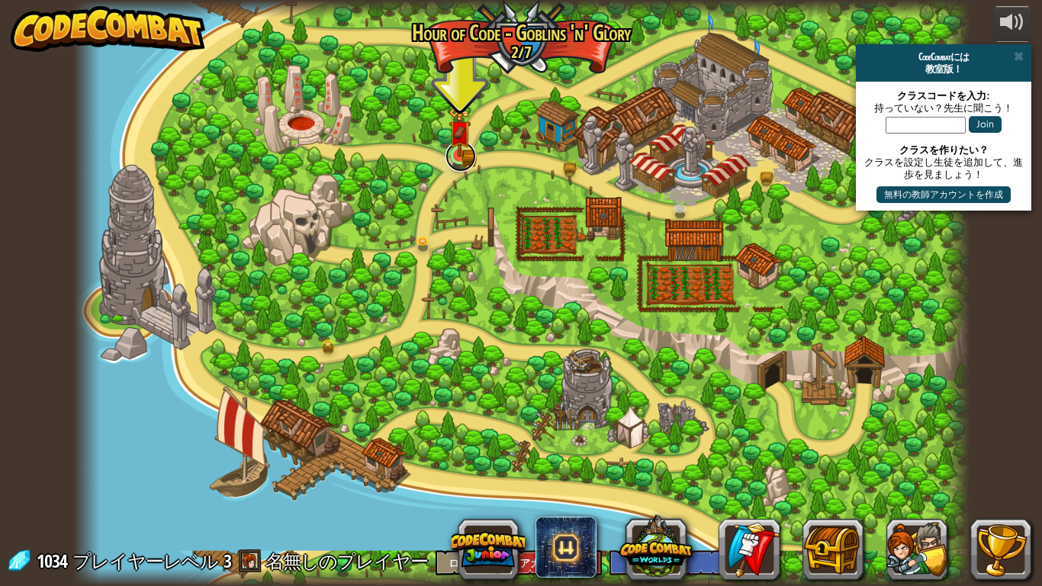
click at [455, 169] on link at bounding box center [460, 156] width 31 height 31
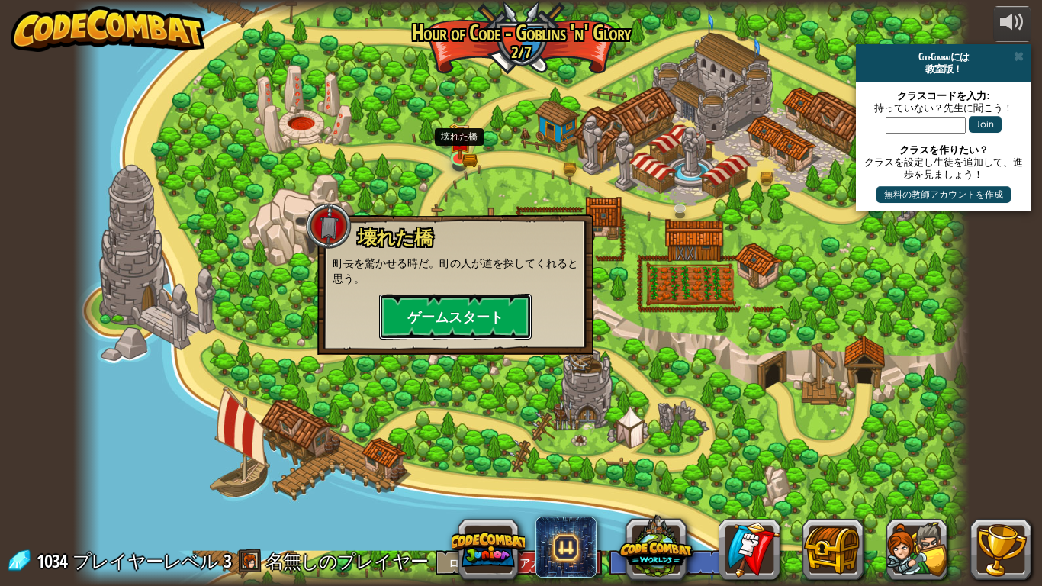
click at [496, 311] on button "ゲームスタート" at bounding box center [455, 317] width 153 height 46
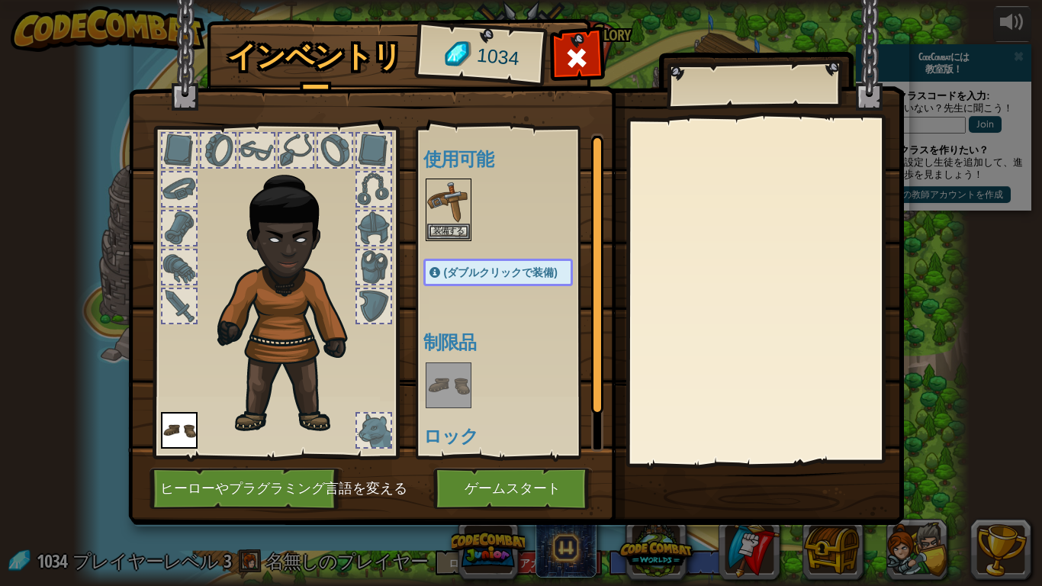
click at [292, 296] on img at bounding box center [293, 296] width 164 height 281
click at [452, 225] on button "装備する" at bounding box center [448, 231] width 43 height 16
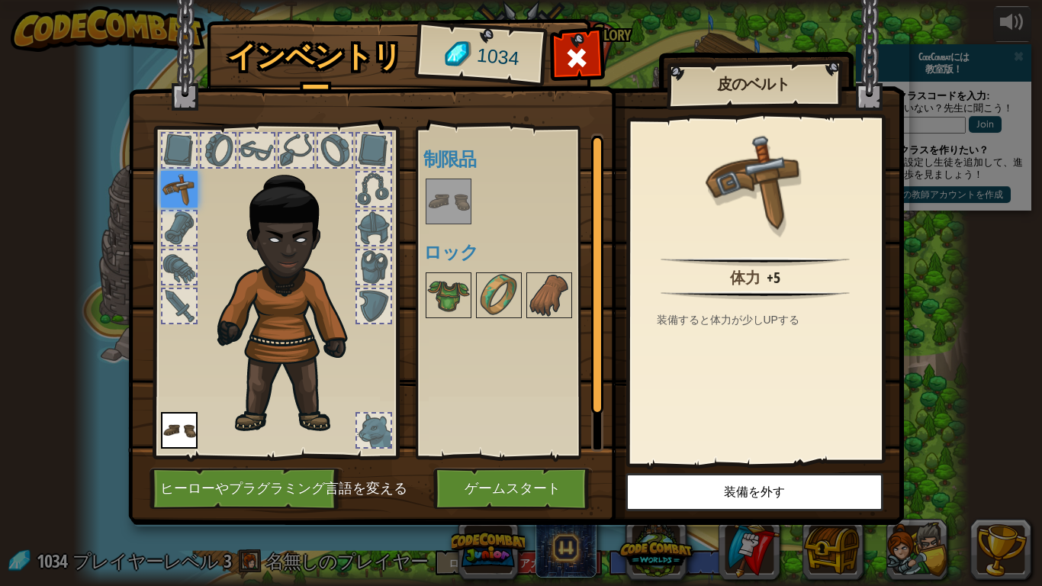
click at [193, 184] on img at bounding box center [179, 189] width 37 height 37
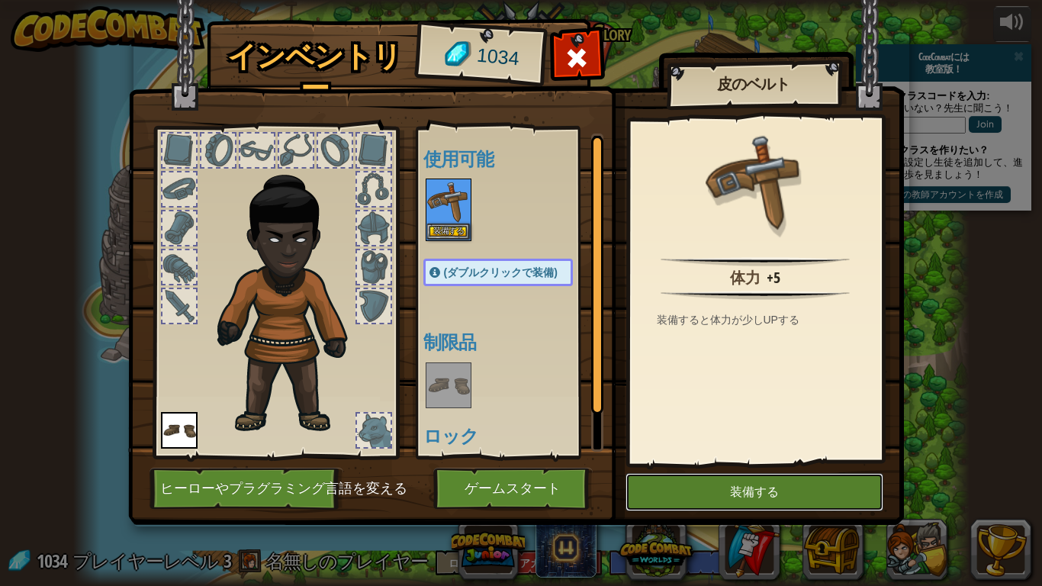
click at [777, 455] on button "装備する" at bounding box center [754, 492] width 258 height 38
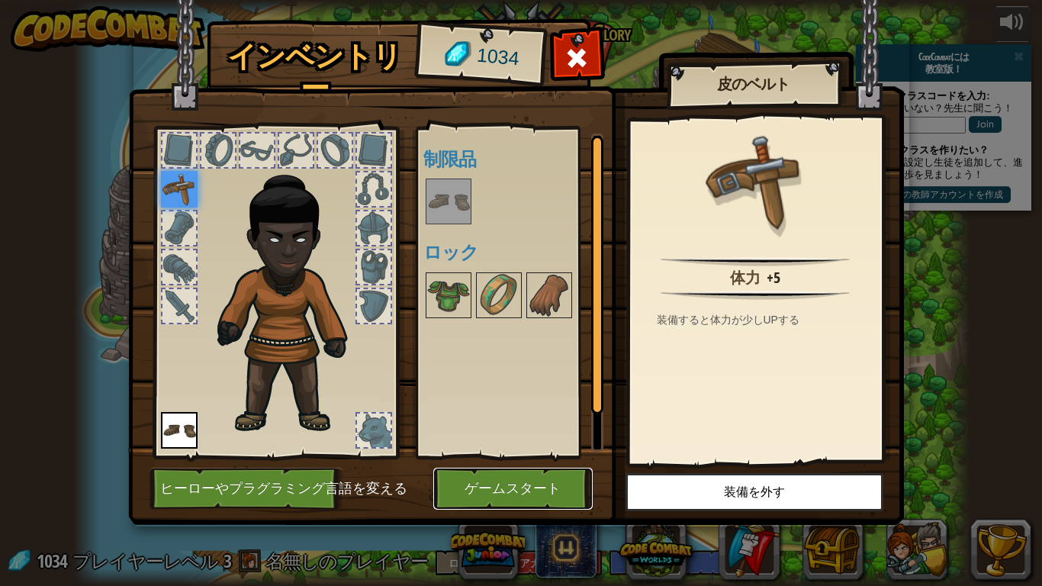
click at [496, 455] on button "ゲームスタート" at bounding box center [512, 489] width 159 height 42
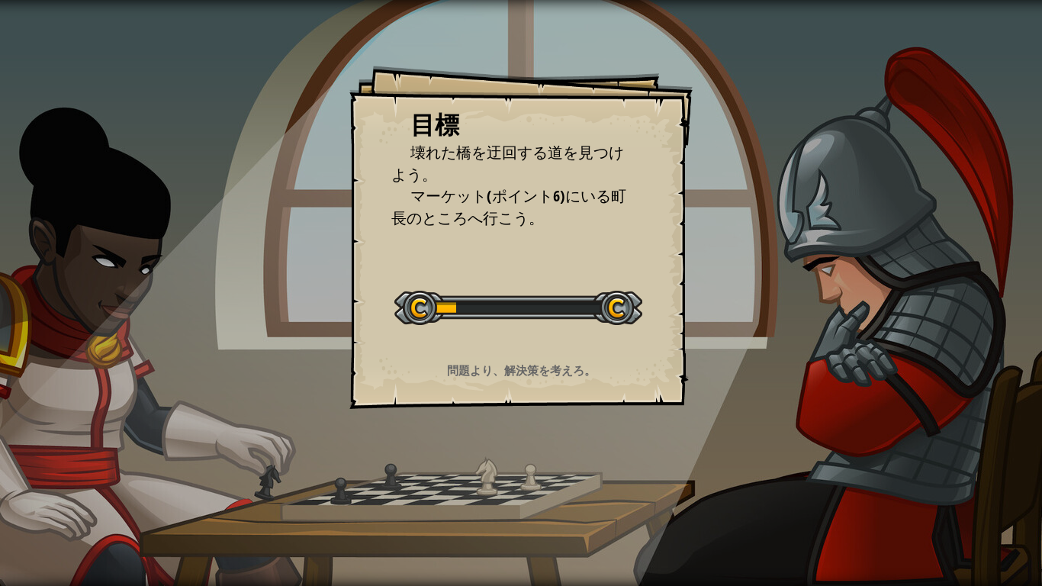
click at [611, 404] on div "目標 壊れた橋を迂回する道を見つけよう。 マーケット(ポイント6)にいる町長のところへ行こう。 レベルスタート Error loading from serv…" at bounding box center [520, 237] width 343 height 343
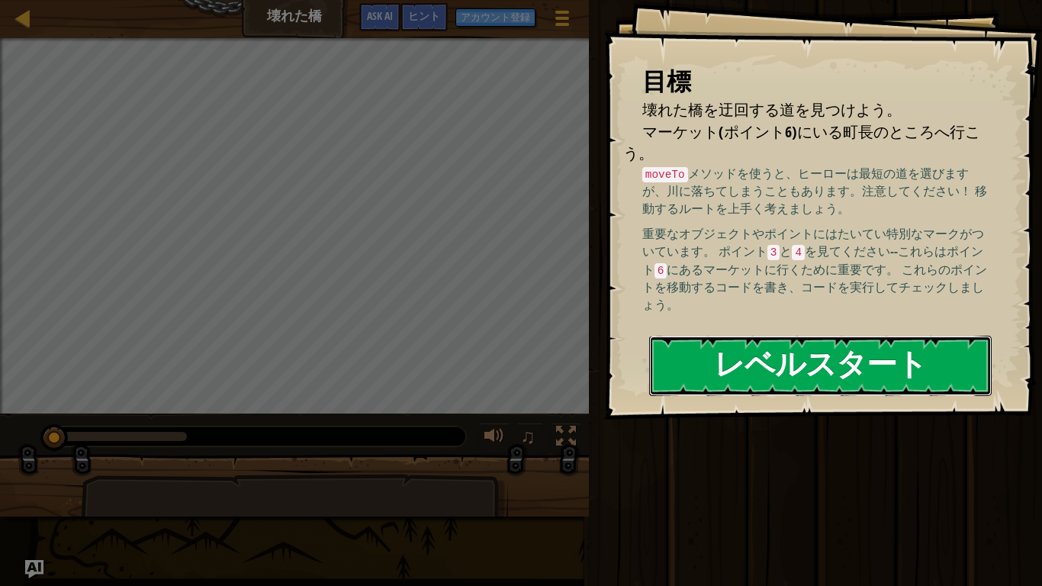
click at [875, 336] on button "レベルスタート" at bounding box center [820, 366] width 342 height 60
click at [878, 340] on button "レベルスタート" at bounding box center [820, 366] width 342 height 60
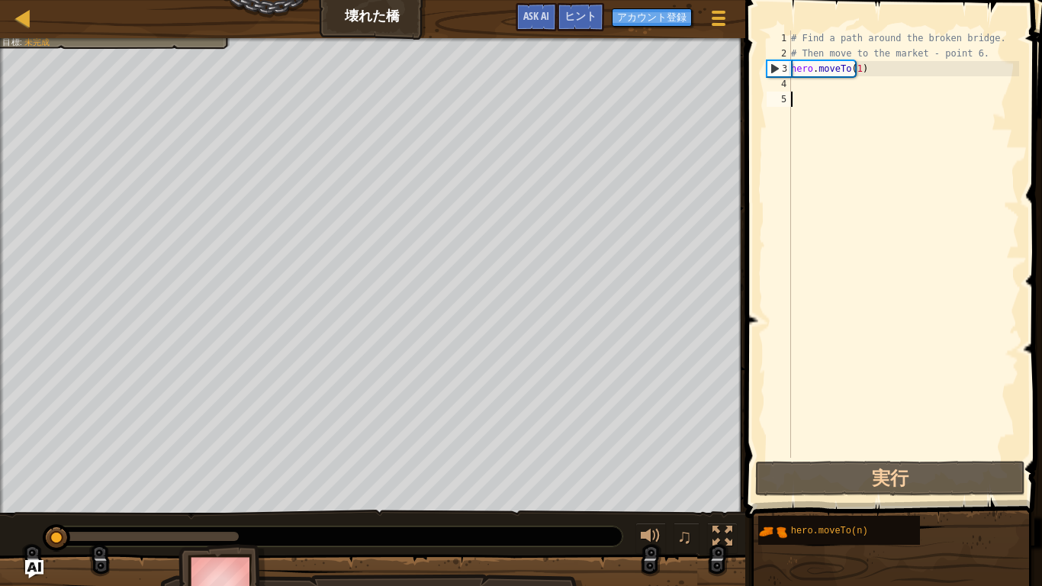
click at [841, 81] on div "# Find a path around the broken bridge. # Then move to the market - point 6. he…" at bounding box center [903, 260] width 231 height 458
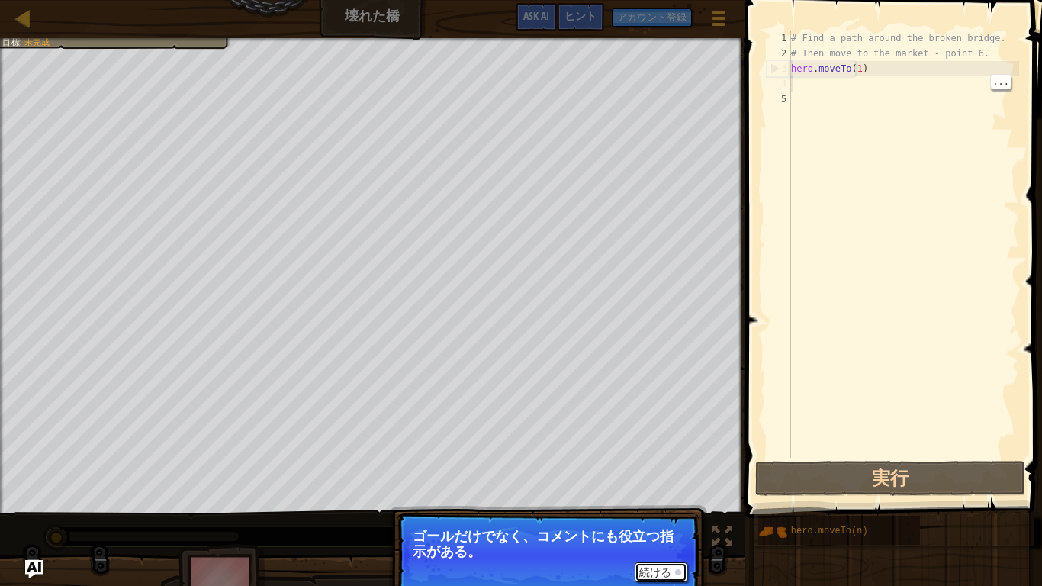
click at [654, 455] on button "続ける" at bounding box center [661, 572] width 53 height 20
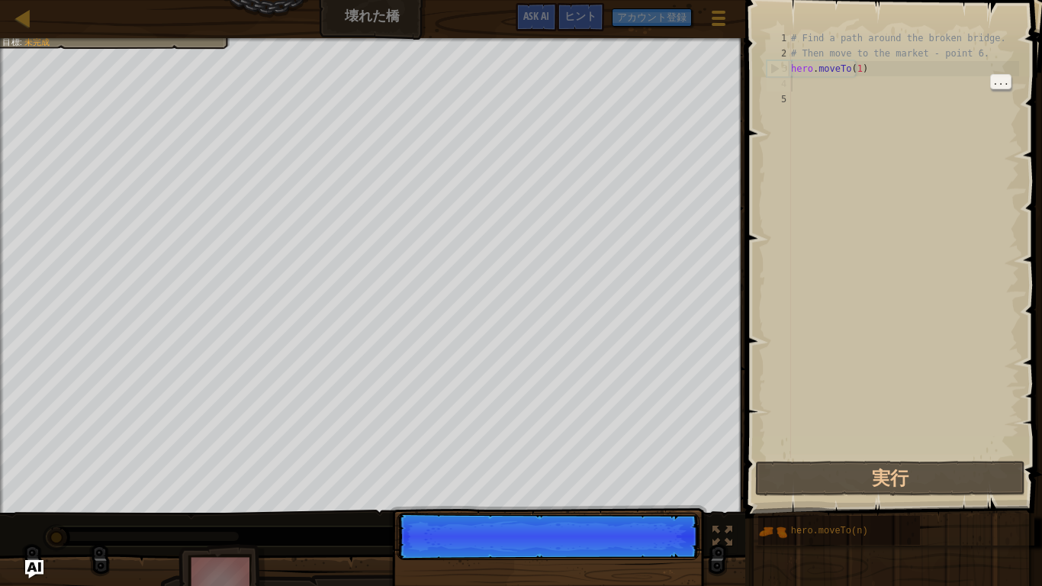
scroll to position [7, 0]
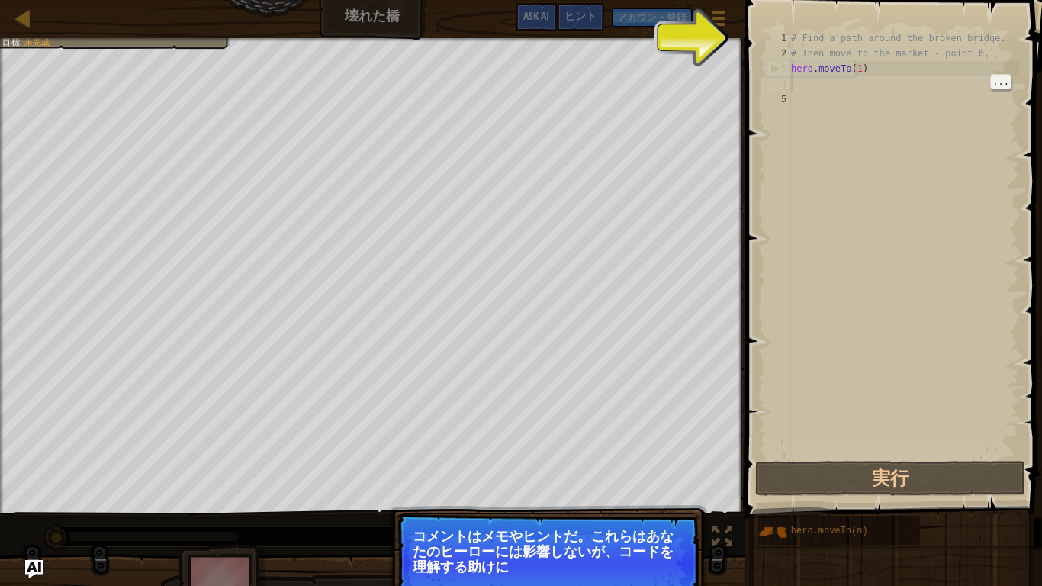
click at [846, 40] on div "# Find a path around the broken bridge. # Then move to the market - point 6. he…" at bounding box center [903, 260] width 231 height 458
type textarea "# Find a path around the broken bridge."
click at [671, 455] on button "続ける" at bounding box center [661, 587] width 53 height 20
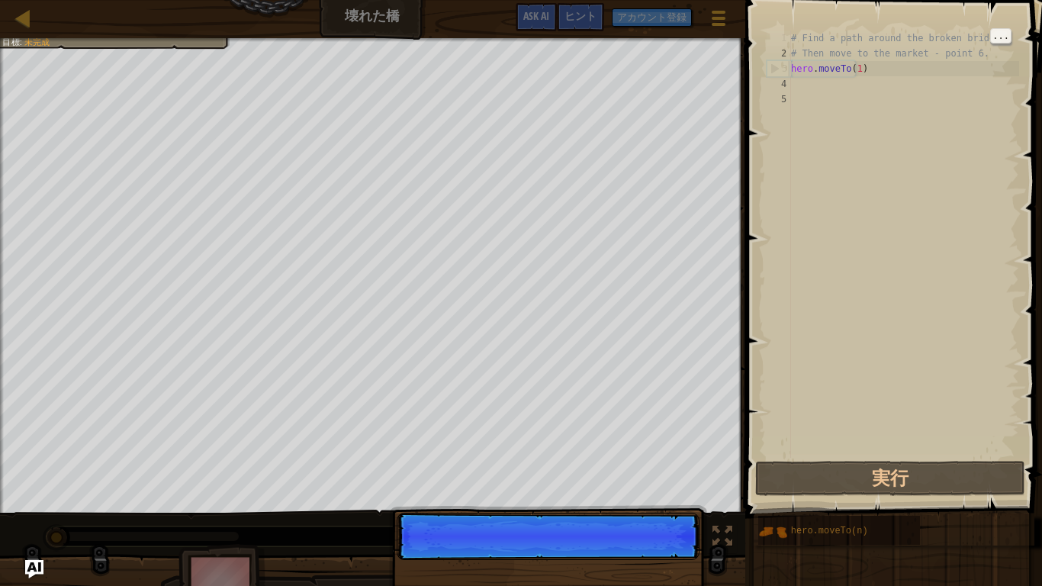
scroll to position [7, 5]
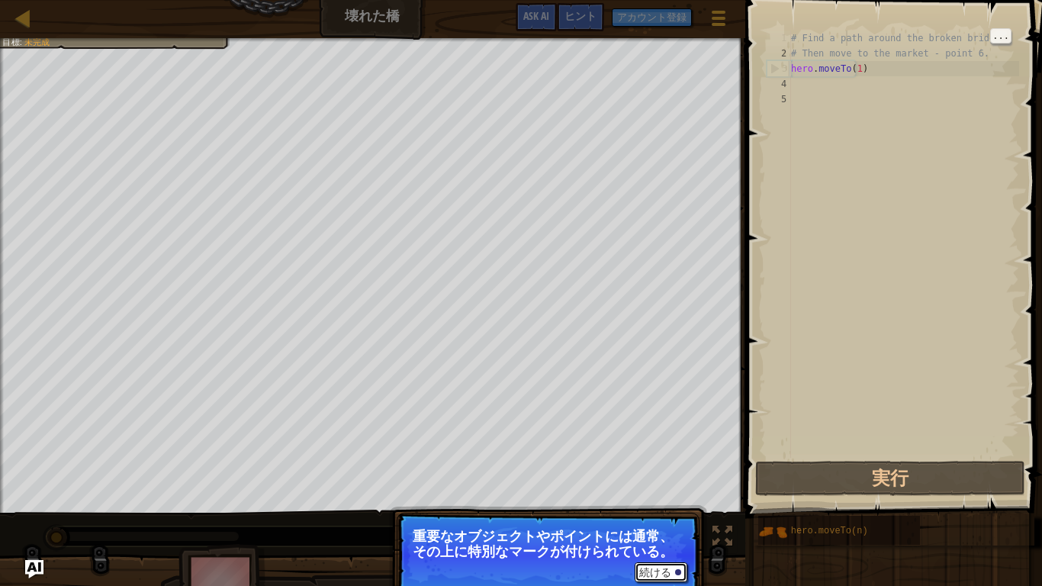
click at [669, 455] on button "続ける" at bounding box center [661, 572] width 53 height 20
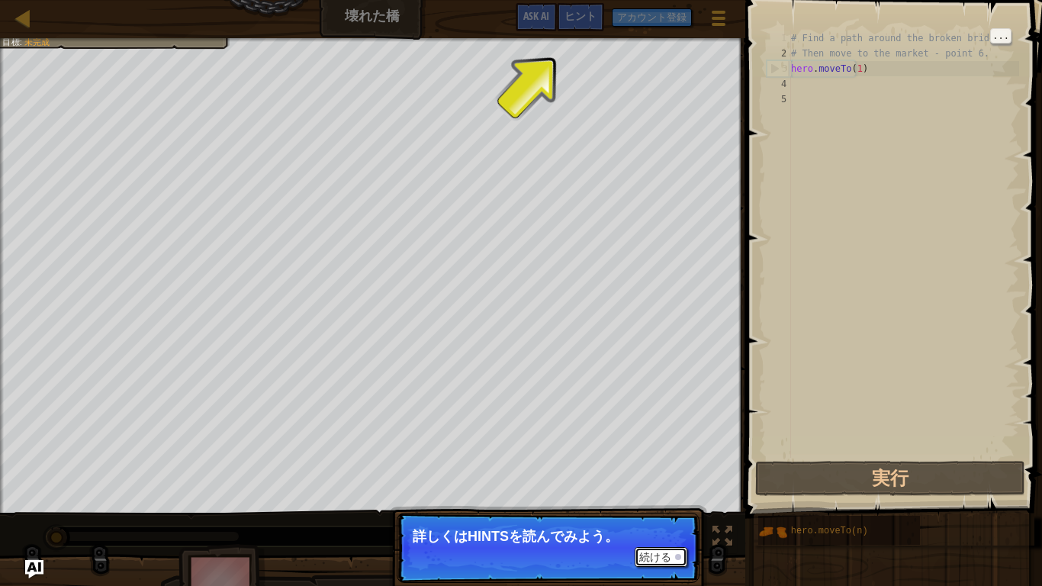
click at [663, 455] on button "続ける" at bounding box center [661, 557] width 53 height 20
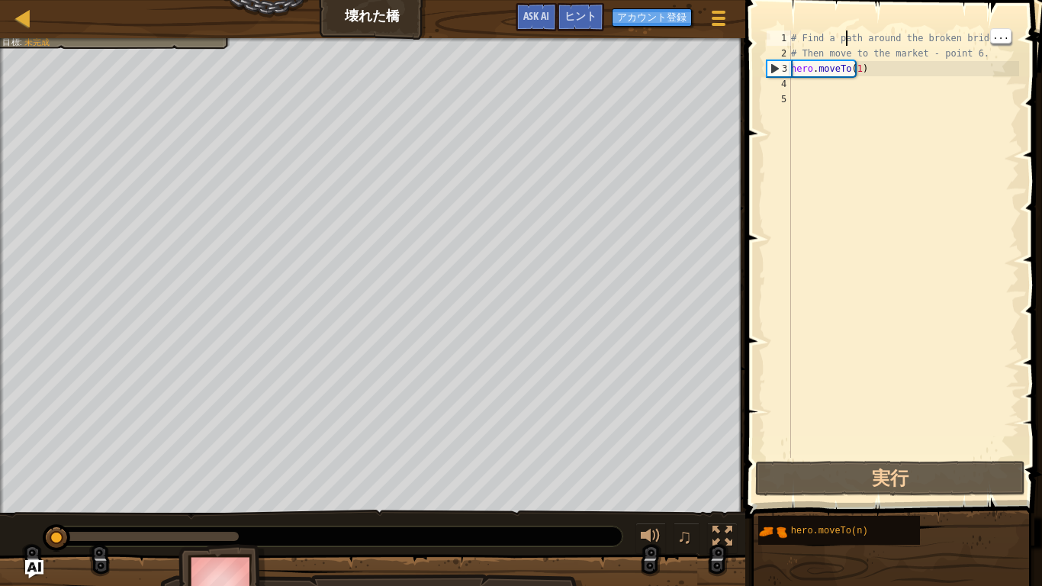
click at [856, 88] on div "# Find a path around the broken bridge. # Then move to the market - point 6. he…" at bounding box center [903, 260] width 231 height 458
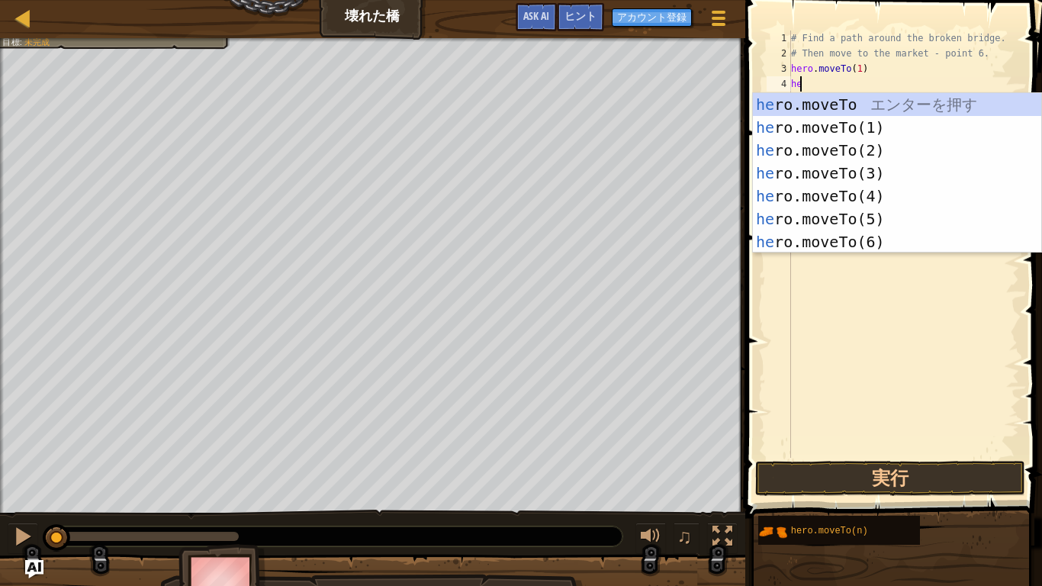
click at [896, 156] on div "he ro.moveTo エ ン タ ー を 押 す he ro.moveTo(1) エ ン タ ー を 押 す he ro.moveTo(2) エ ン タ …" at bounding box center [897, 196] width 288 height 206
type textarea "hero.moveTo(2)"
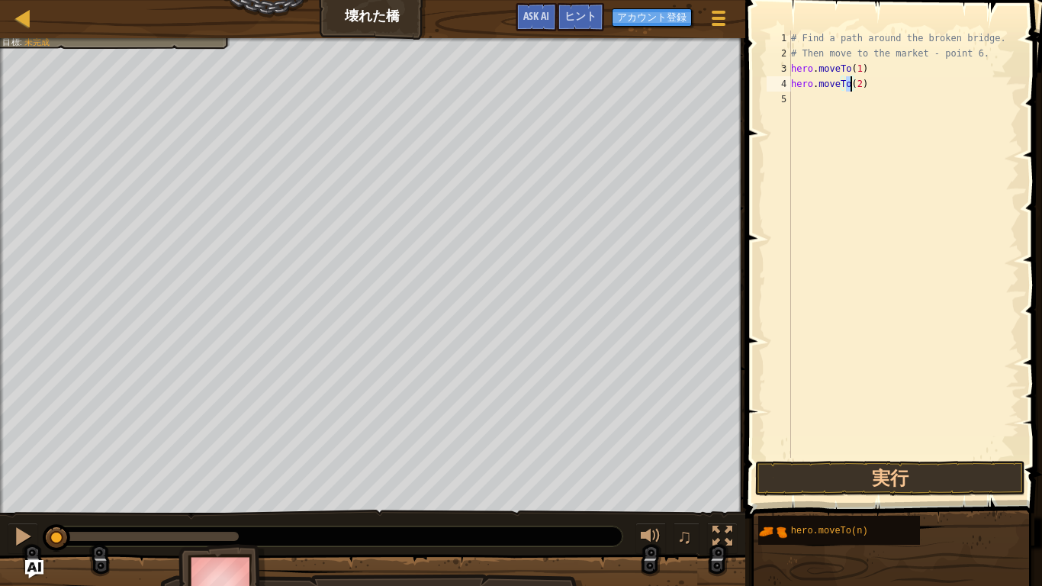
click at [833, 100] on div "# Find a path around the broken bridge. # Then move to the market - point 6. he…" at bounding box center [903, 260] width 231 height 458
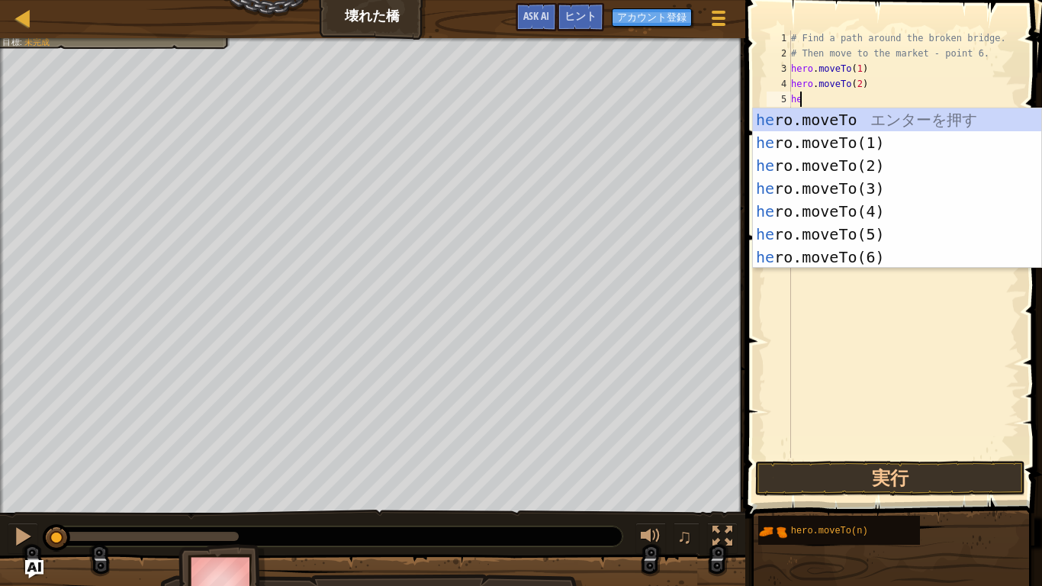
click at [868, 190] on div "he ro.moveTo エ ン タ ー を 押 す he ro.moveTo(1) エ ン タ ー を 押 す he ro.moveTo(2) エ ン タ …" at bounding box center [897, 211] width 288 height 206
type textarea "hero.moveTo(3)"
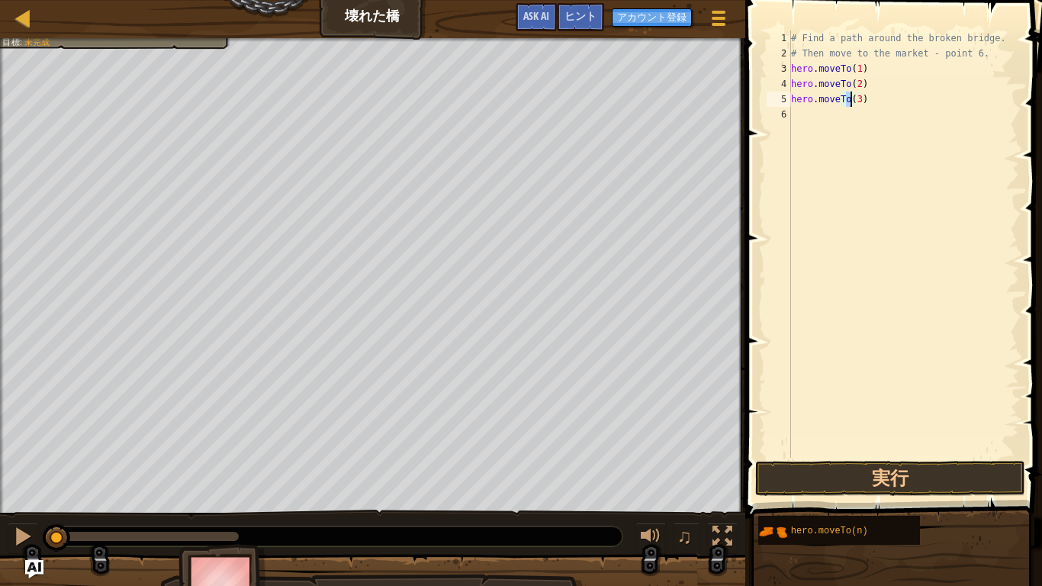
click at [841, 115] on div "# Find a path around the broken bridge. # Then move to the market - point 6. he…" at bounding box center [903, 260] width 231 height 458
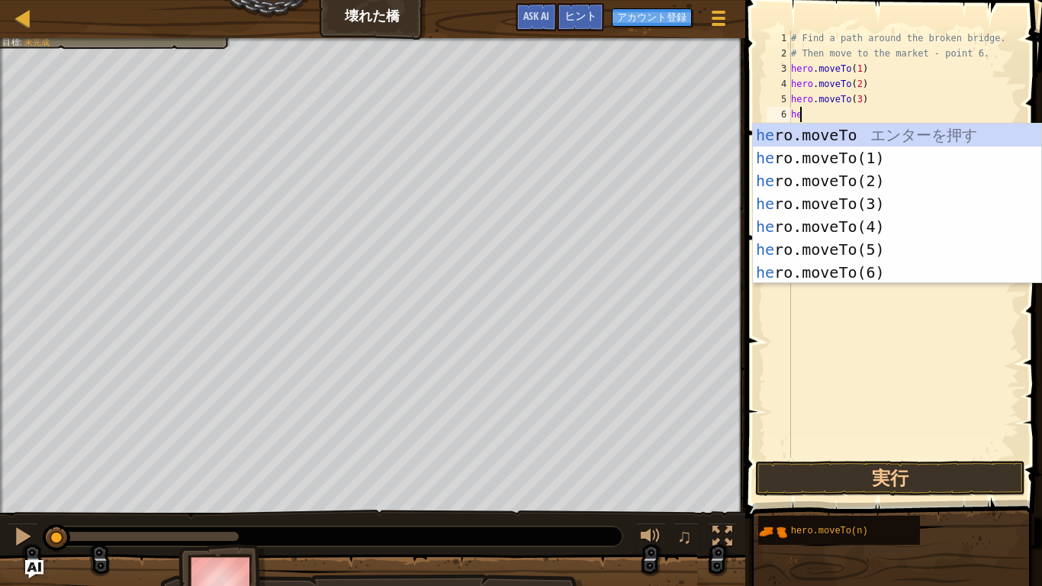
click at [889, 227] on div "he ro.moveTo エ ン タ ー を 押 す he ro.moveTo(1) エ ン タ ー を 押 す he ro.moveTo(2) エ ン タ …" at bounding box center [897, 227] width 288 height 206
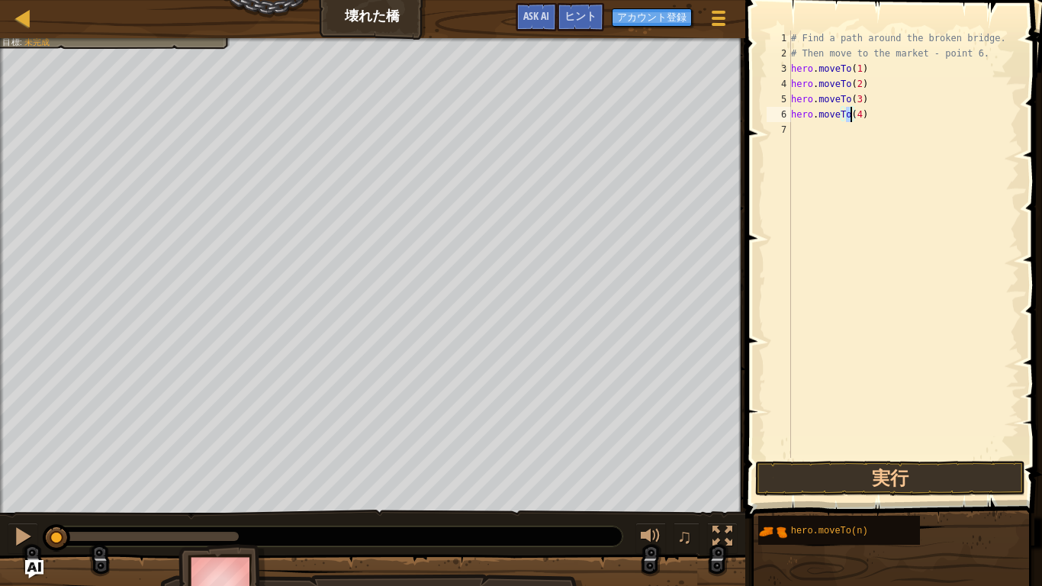
scroll to position [7, 5]
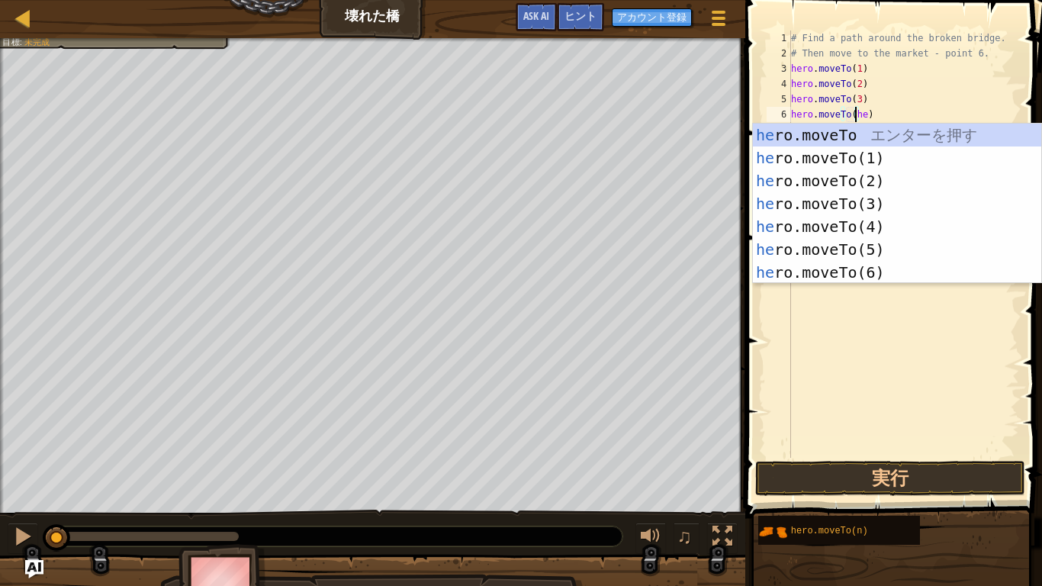
click at [888, 256] on div "he ro.moveTo エ ン タ ー を 押 す he ro.moveTo(1) エ ン タ ー を 押 す he ro.moveTo(2) エ ン タ …" at bounding box center [897, 227] width 288 height 206
click at [905, 279] on div "he ro.moveTo エ ン タ ー を 押 す he ro.moveTo(1) エ ン タ ー を 押 す he ro.moveTo(2) エ ン タ …" at bounding box center [897, 227] width 288 height 206
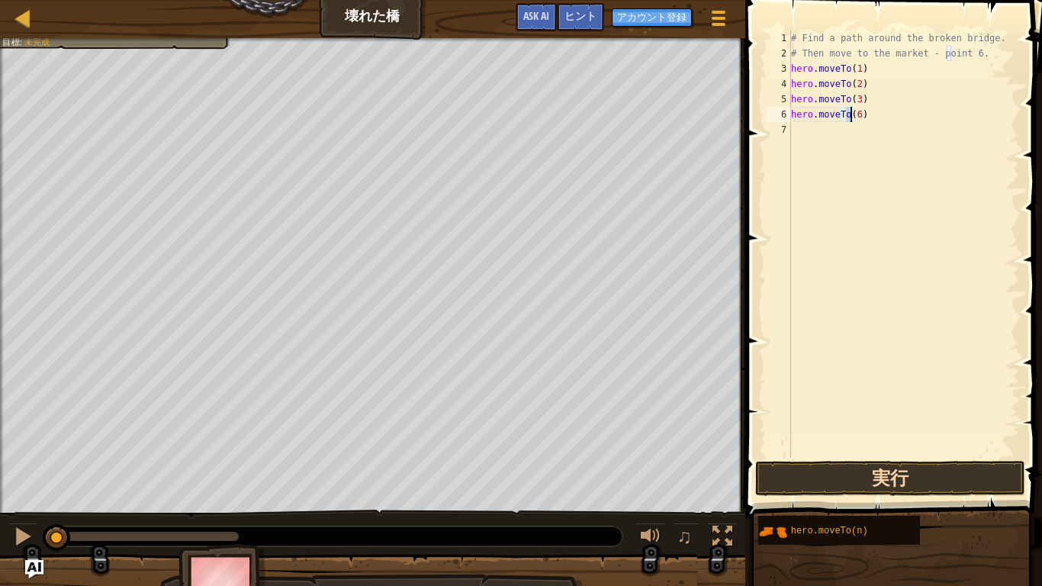
type textarea "hero.moveTo(6)"
click at [920, 455] on button "実行" at bounding box center [890, 478] width 270 height 35
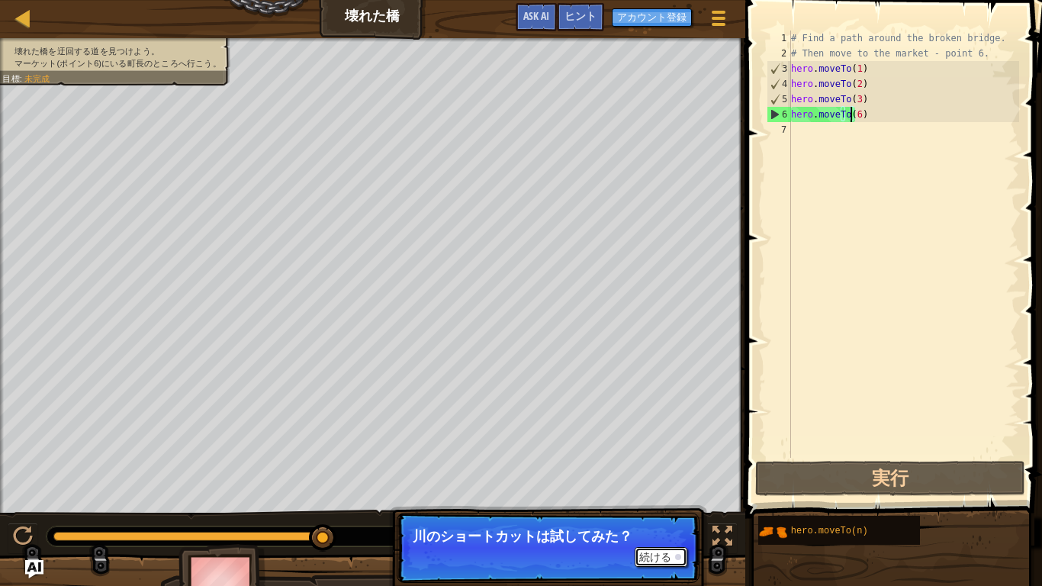
click at [666, 455] on button "続ける" at bounding box center [661, 557] width 53 height 20
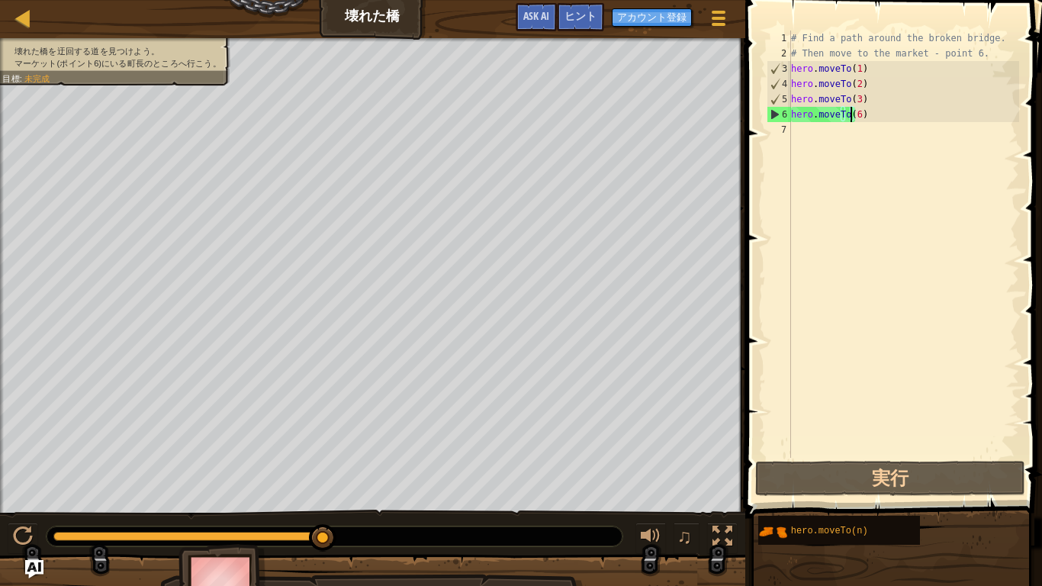
click at [878, 135] on div "# Find a path around the broken bridge. # Then move to the market - point 6. he…" at bounding box center [903, 260] width 231 height 458
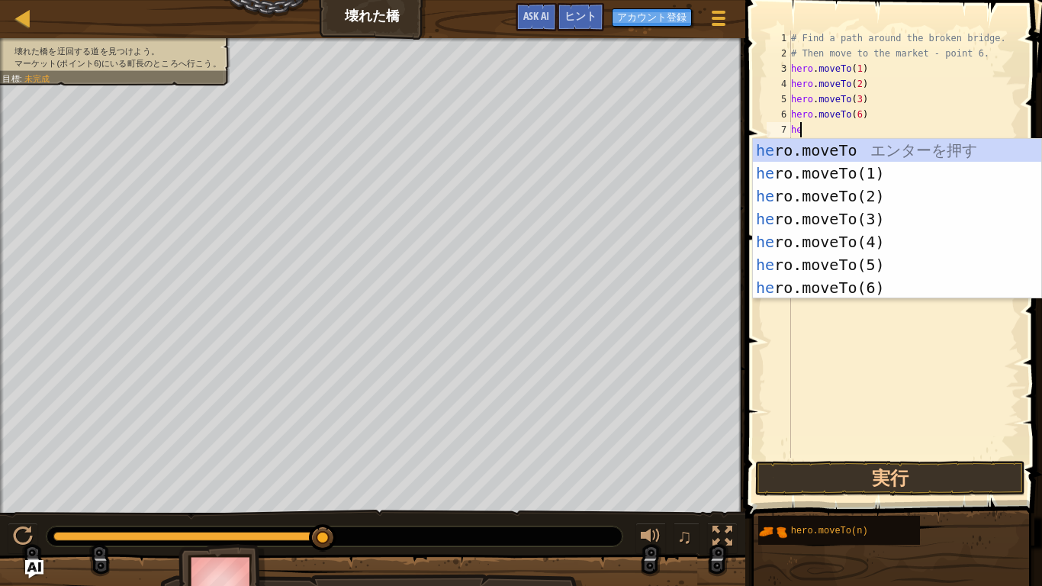
click at [898, 115] on div "# Find a path around the broken bridge. # Then move to the market - point 6. he…" at bounding box center [903, 260] width 231 height 458
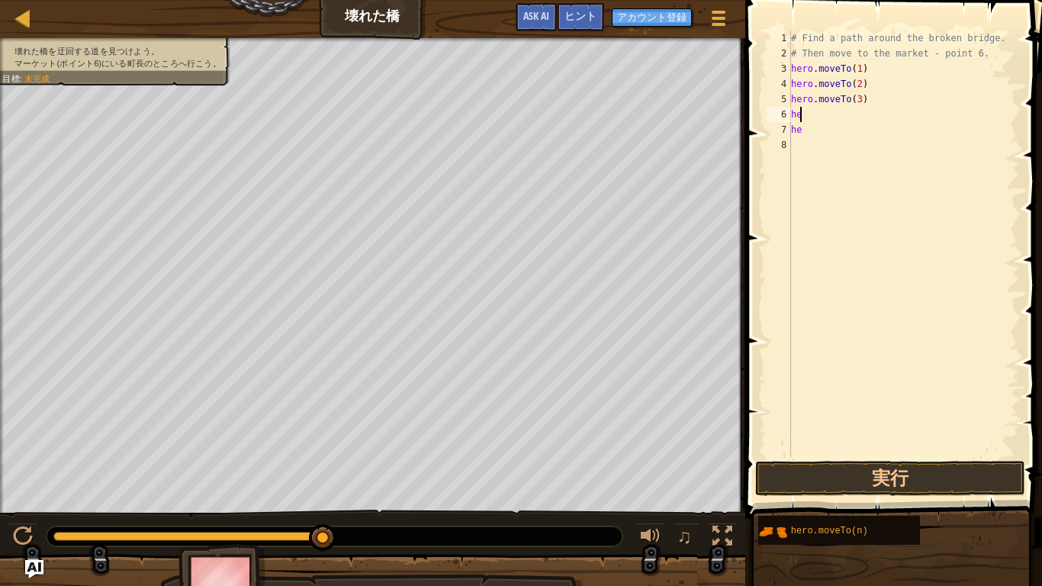
type textarea "h"
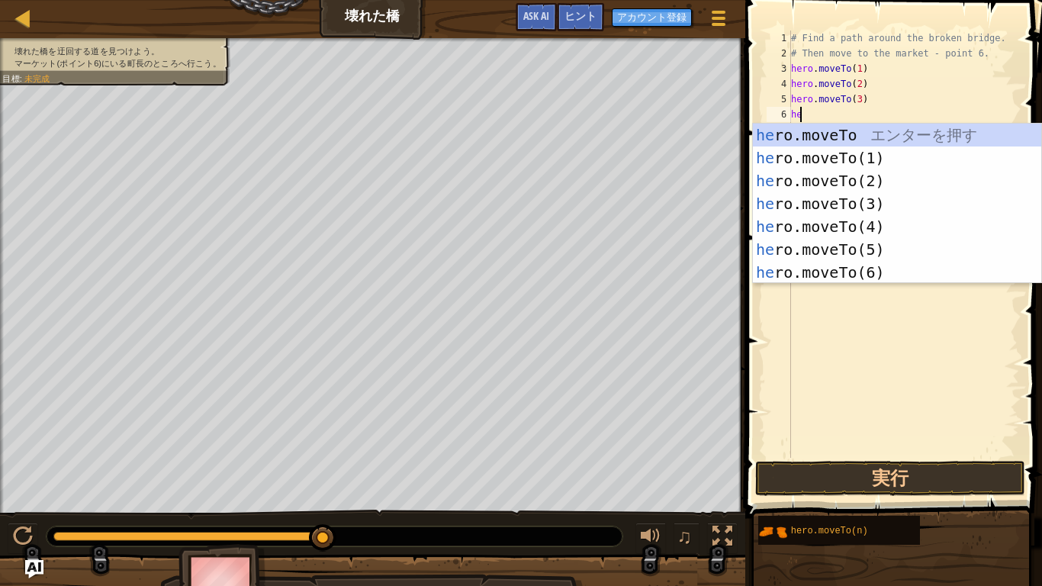
click at [880, 227] on div "he ro.moveTo エ ン タ ー を 押 す he ro.moveTo(1) エ ン タ ー を 押 す he ro.moveTo(2) エ ン タ …" at bounding box center [897, 227] width 288 height 206
type textarea "hero.moveTo(4)"
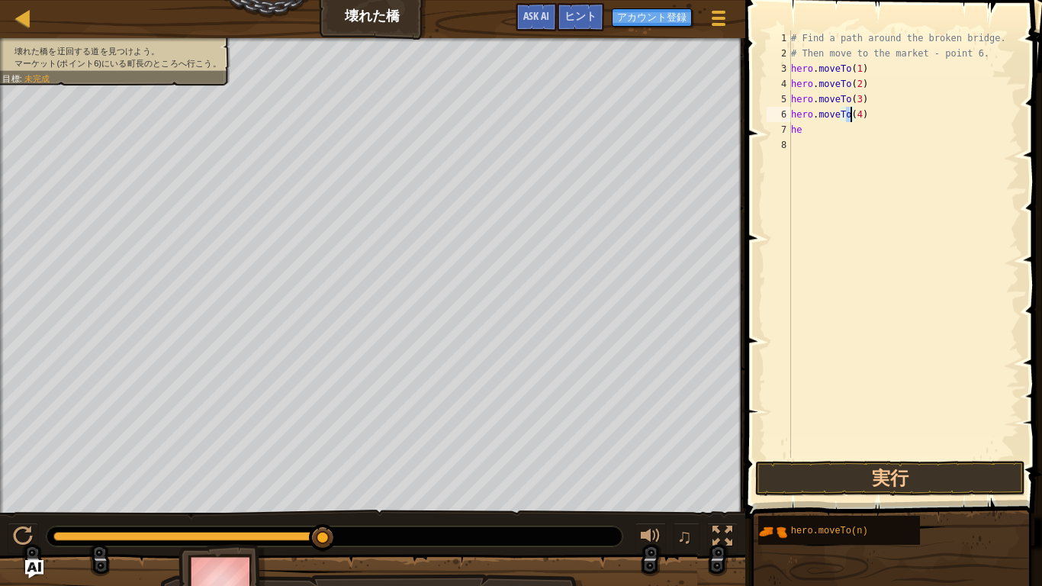
click at [876, 137] on div "# Find a path around the broken bridge. # Then move to the market - point 6. he…" at bounding box center [903, 260] width 231 height 458
click at [869, 124] on div "# Find a path around the broken bridge. # Then move to the market - point 6. he…" at bounding box center [903, 260] width 231 height 458
type textarea "h"
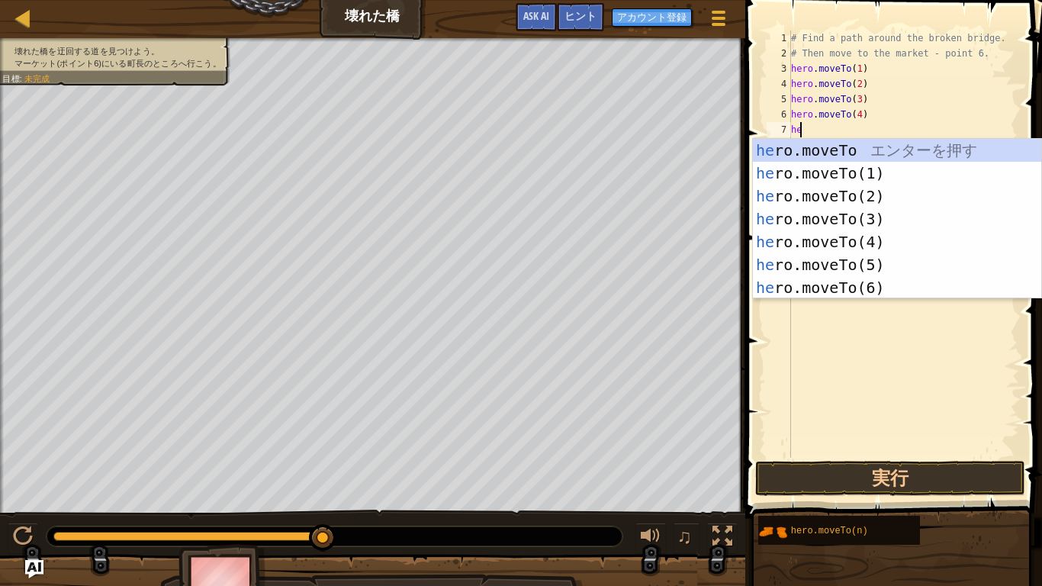
click at [881, 271] on div "he ro.moveTo エ ン タ ー を 押 す he ro.moveTo(1) エ ン タ ー を 押 す he ro.moveTo(2) エ ン タ …" at bounding box center [897, 242] width 288 height 206
type textarea "hero.moveTo(5)"
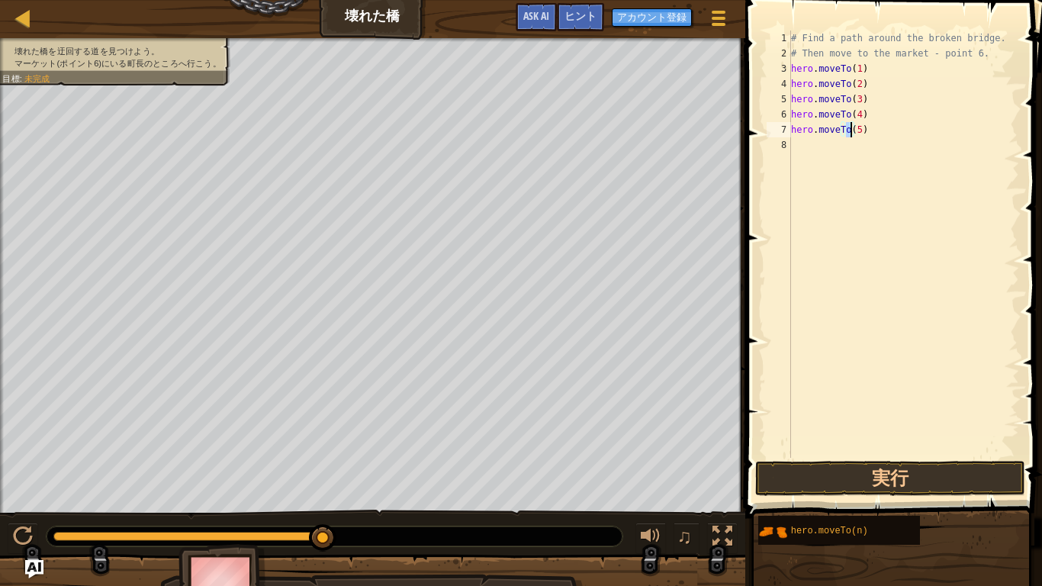
click at [842, 147] on div "# Find a path around the broken bridge. # Then move to the market - point 6. he…" at bounding box center [903, 260] width 231 height 458
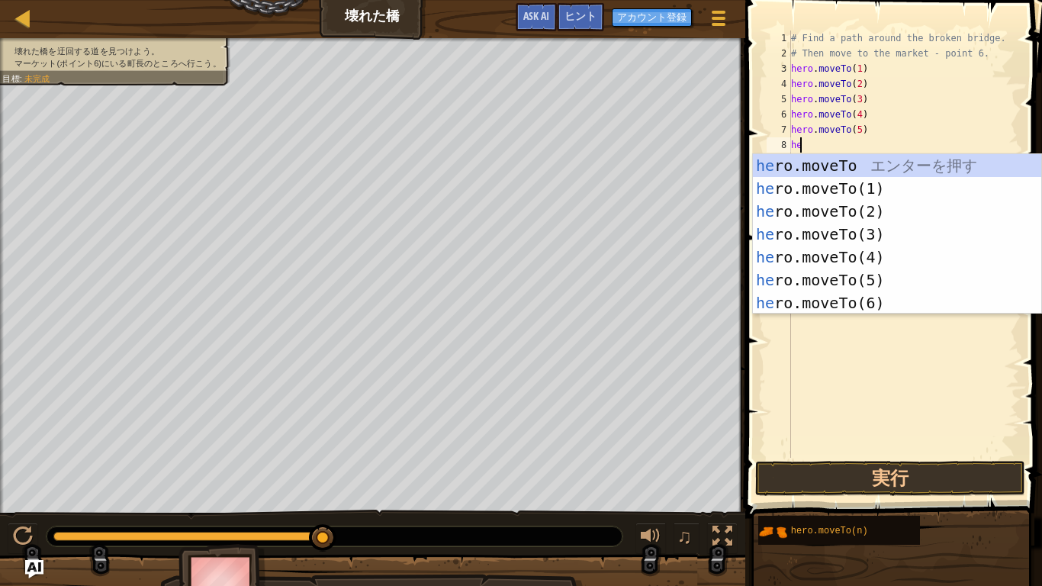
click at [873, 307] on div "he ro.moveTo エ ン タ ー を 押 す he ro.moveTo(1) エ ン タ ー を 押 す he ro.moveTo(2) エ ン タ …" at bounding box center [897, 257] width 288 height 206
type textarea "hero.moveTo(6)"
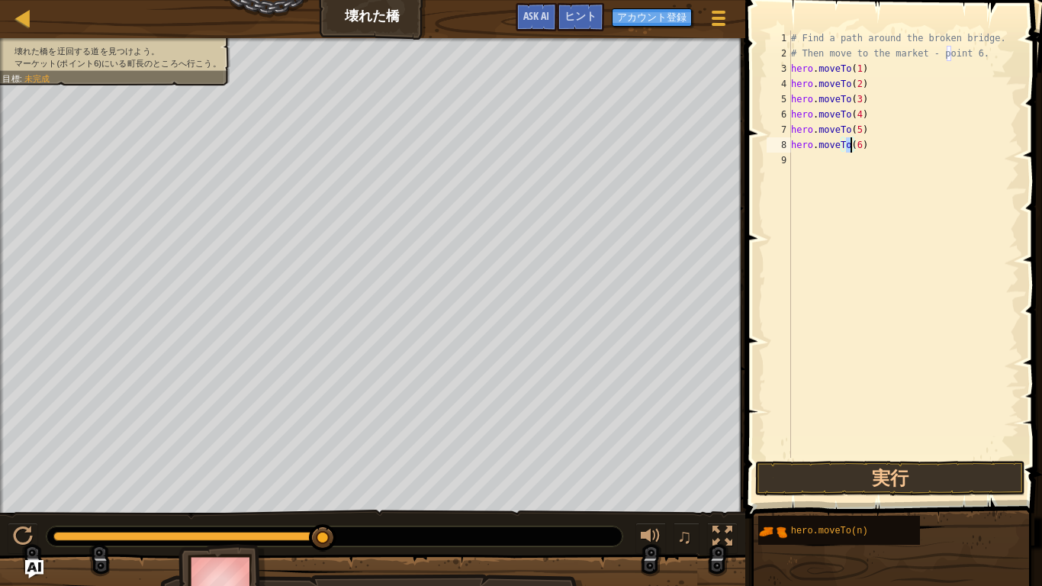
click at [898, 455] on div "# Find a path around the broken bridge. # Then move to the market - point 6. he…" at bounding box center [903, 260] width 231 height 458
click at [894, 455] on button "実行" at bounding box center [890, 478] width 270 height 35
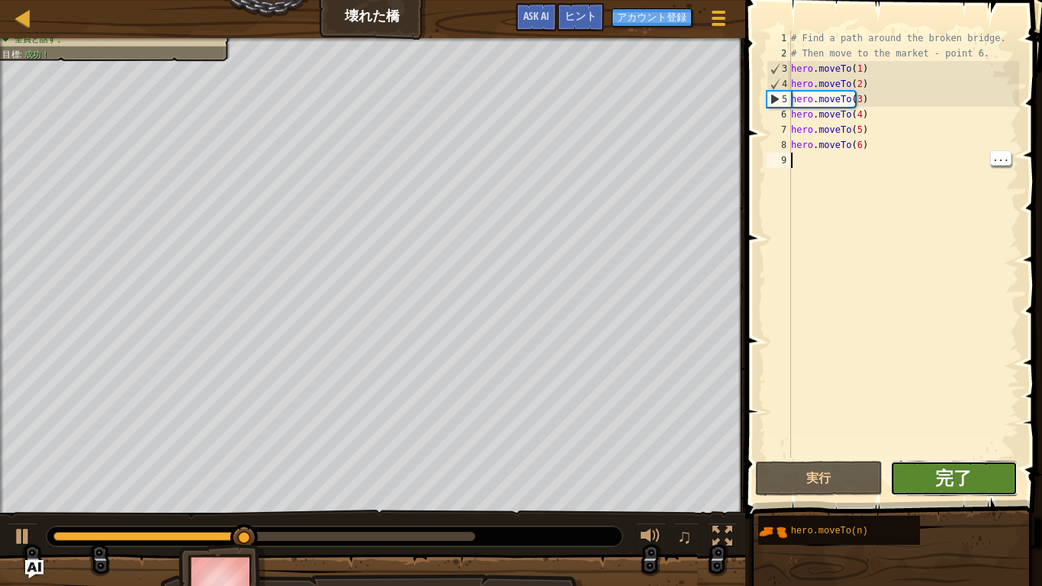
click at [970, 455] on span "完了" at bounding box center [953, 477] width 37 height 24
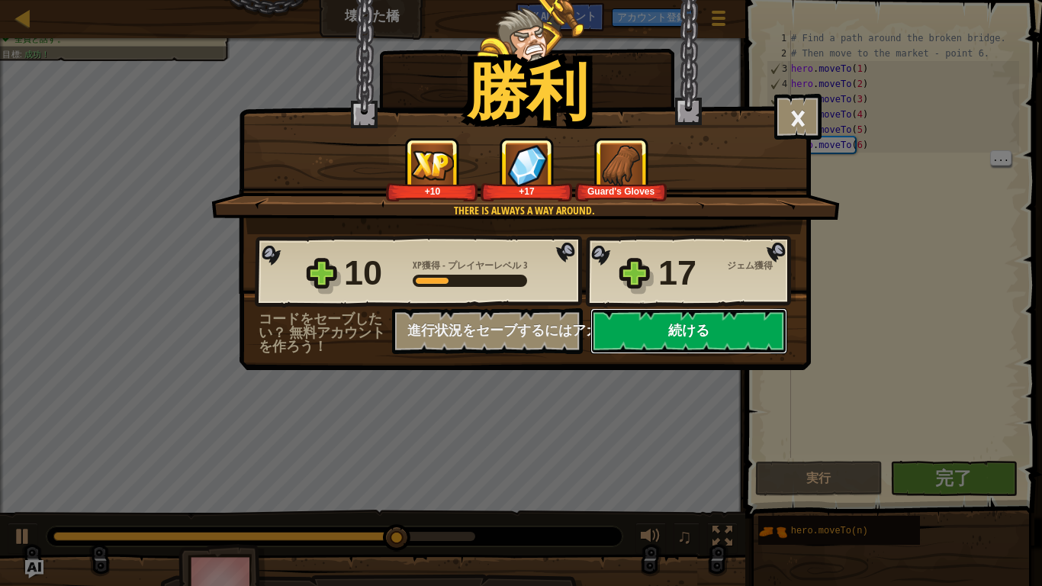
click at [690, 340] on button "続ける" at bounding box center [688, 331] width 197 height 46
select select "ja"
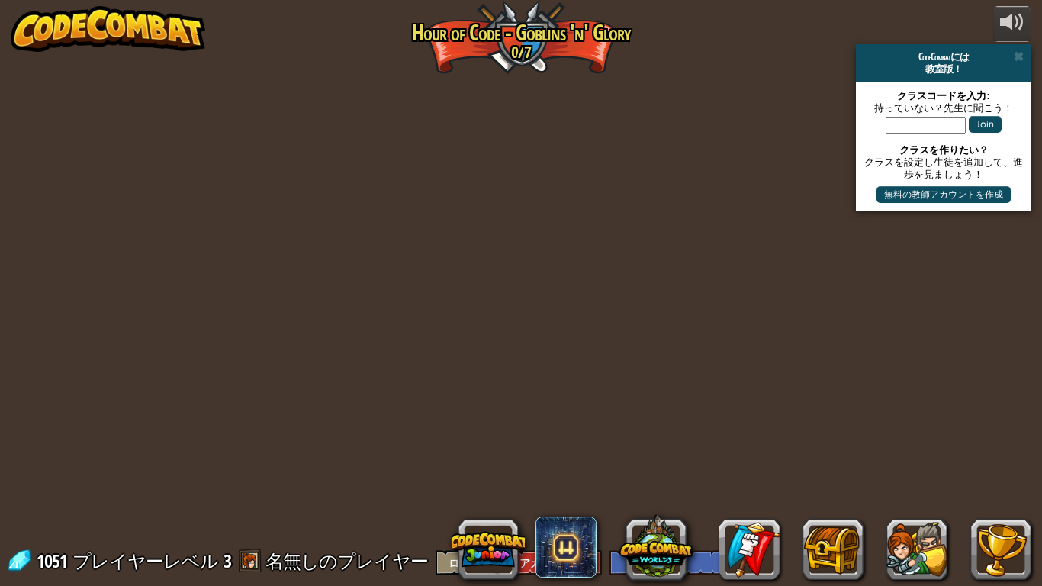
select select "ja"
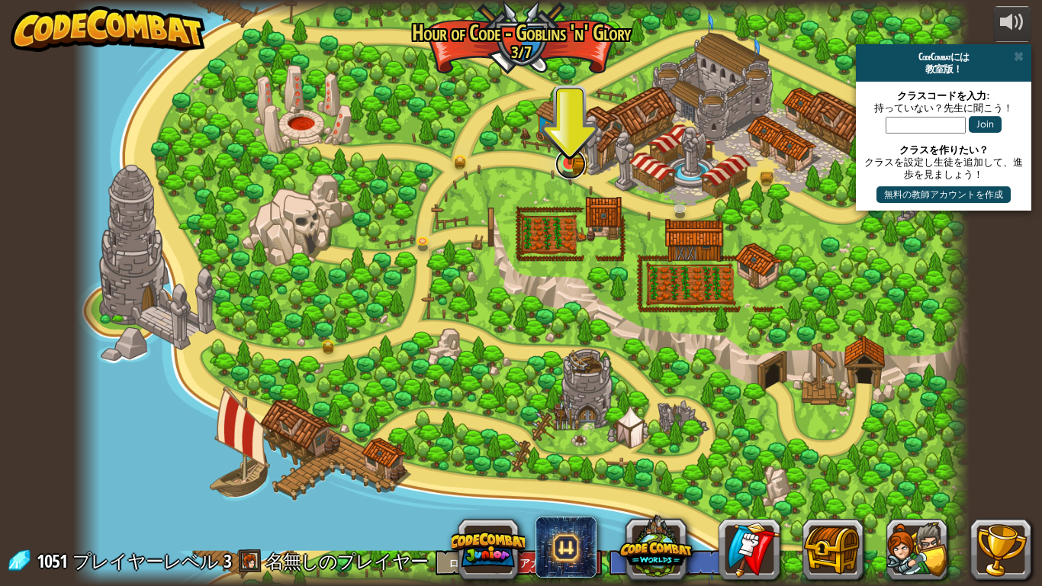
click at [558, 171] on link at bounding box center [570, 164] width 31 height 31
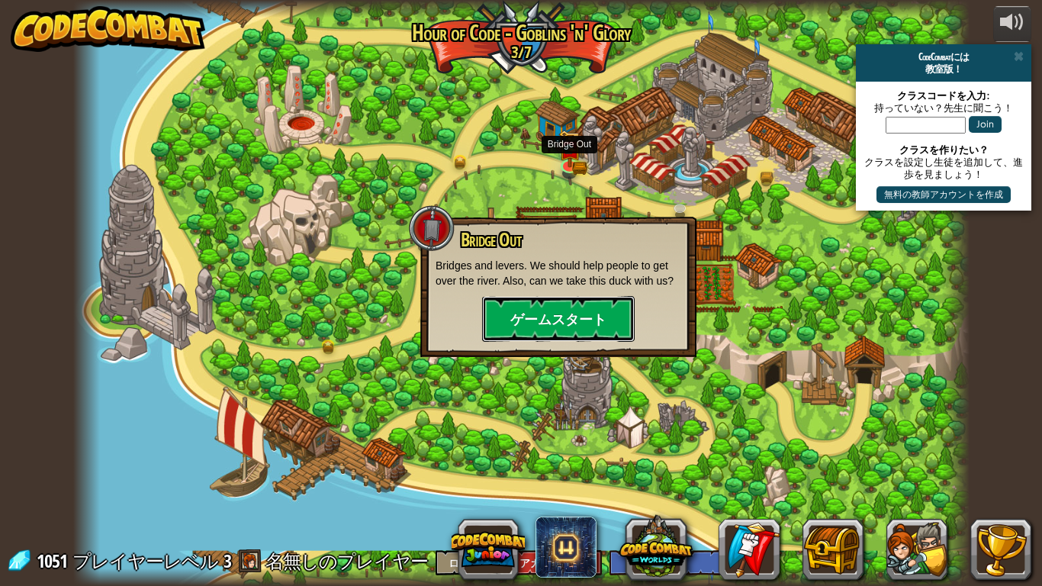
click at [596, 311] on button "ゲームスタート" at bounding box center [558, 319] width 153 height 46
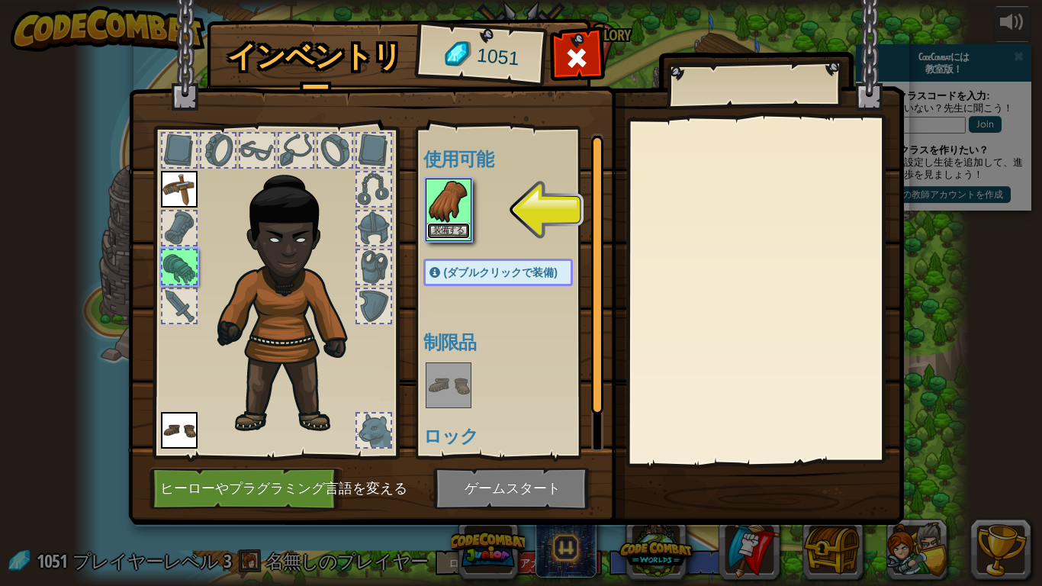
click at [455, 227] on button "装備する" at bounding box center [448, 231] width 43 height 16
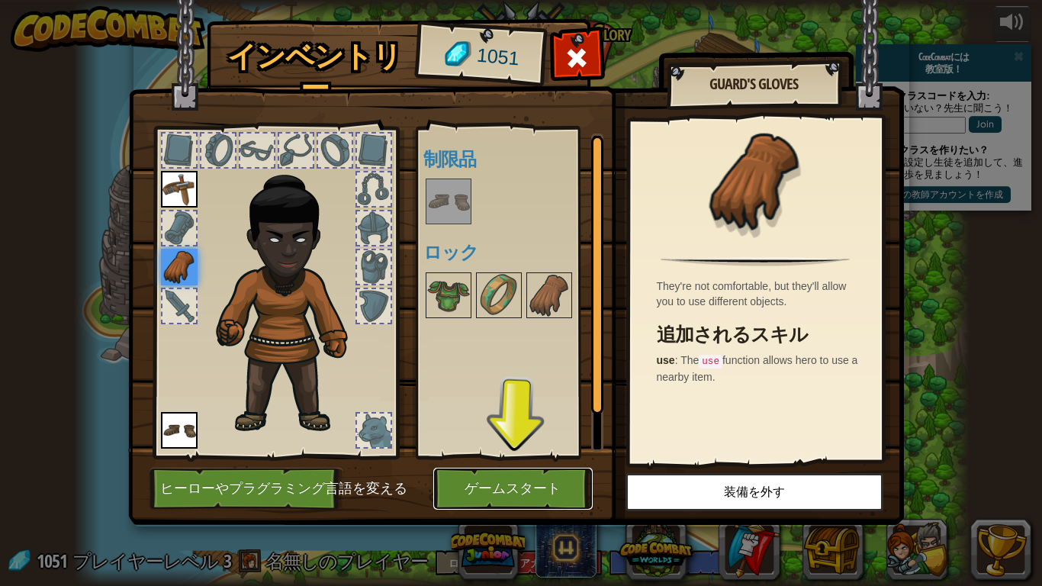
click at [554, 455] on button "ゲームスタート" at bounding box center [512, 489] width 159 height 42
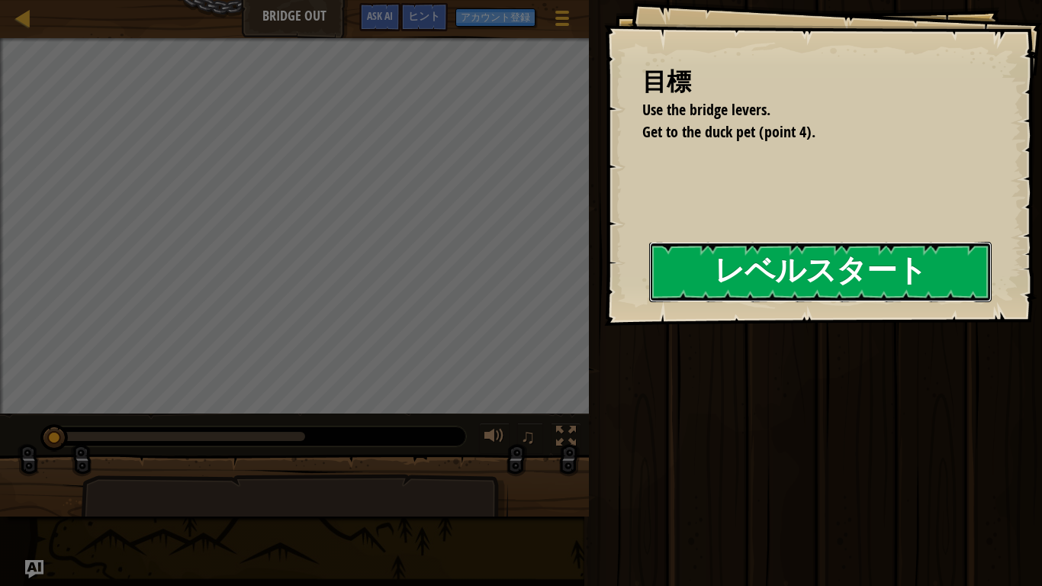
click at [863, 279] on button "レベルスタート" at bounding box center [820, 272] width 342 height 60
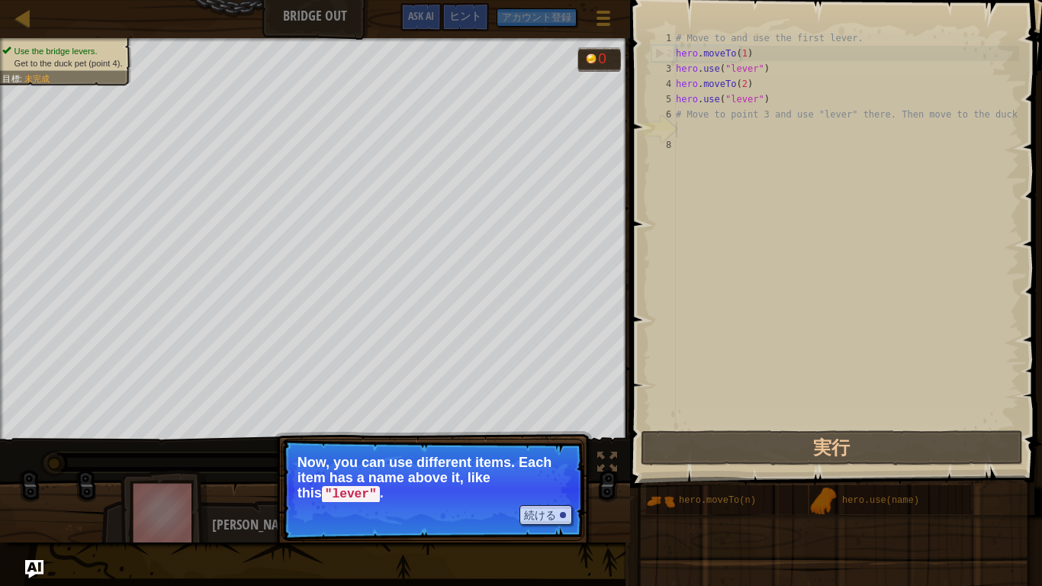
click at [351, 455] on code ""lever"" at bounding box center [351, 494] width 58 height 17
click at [571, 455] on p "続ける Now, you can use different items. Each item has a name above it, like this …" at bounding box center [432, 490] width 303 height 102
click at [557, 455] on button "続ける" at bounding box center [545, 515] width 53 height 20
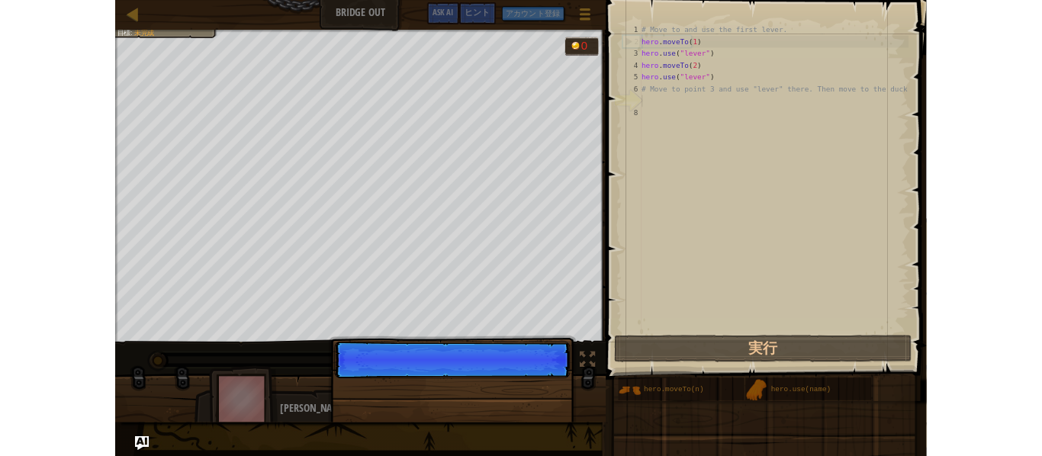
scroll to position [7, 0]
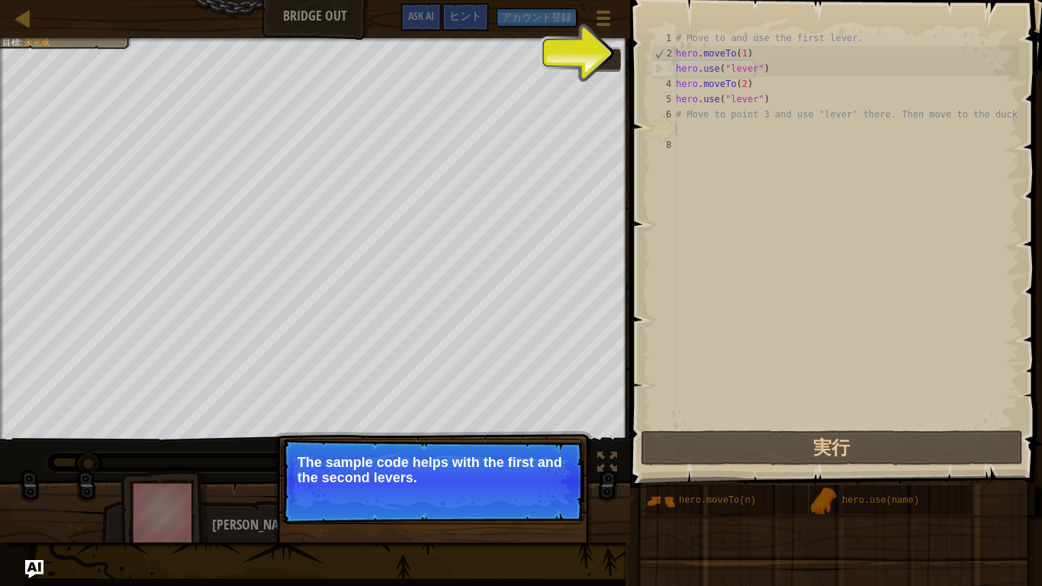
click at [748, 56] on div "# Move to and use the first lever. hero . moveTo ( 1 ) hero . use ( "lever" ) h…" at bounding box center [846, 244] width 346 height 427
click at [714, 121] on div "# Move to and use the first lever. hero . moveTo ( 1 ) hero . use ( "lever" ) h…" at bounding box center [846, 244] width 346 height 427
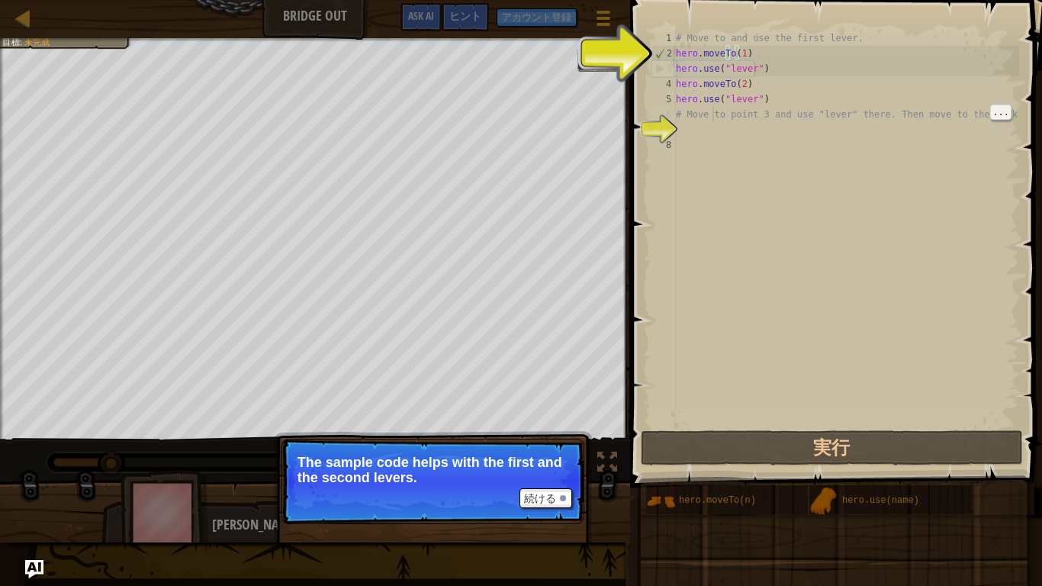
type textarea "# Move to point 3 and use "lever" there. Then move to the duck."
click at [749, 117] on div "# Move to and use the first lever. hero . moveTo ( 1 ) hero . use ( "lever" ) h…" at bounding box center [846, 244] width 346 height 427
click at [744, 125] on div "# Move to and use the first lever. hero . moveTo ( 1 ) hero . use ( "lever" ) h…" at bounding box center [846, 244] width 346 height 427
click at [675, 137] on div "8" at bounding box center [663, 144] width 24 height 15
click at [689, 131] on div "# Move to and use the first lever. hero . moveTo ( 1 ) hero . use ( "lever" ) h…" at bounding box center [846, 244] width 346 height 427
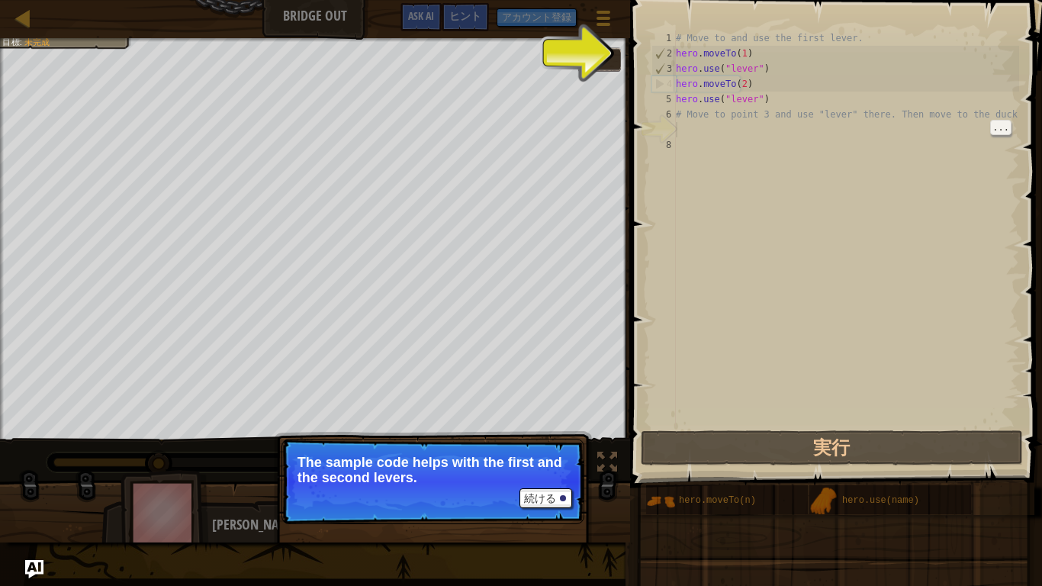
click at [696, 137] on div "# Move to and use the first lever. hero . moveTo ( 1 ) hero . use ( "lever" ) h…" at bounding box center [846, 244] width 346 height 427
click at [691, 129] on div "# Move to and use the first lever. hero . moveTo ( 1 ) hero . use ( "lever" ) h…" at bounding box center [846, 244] width 346 height 427
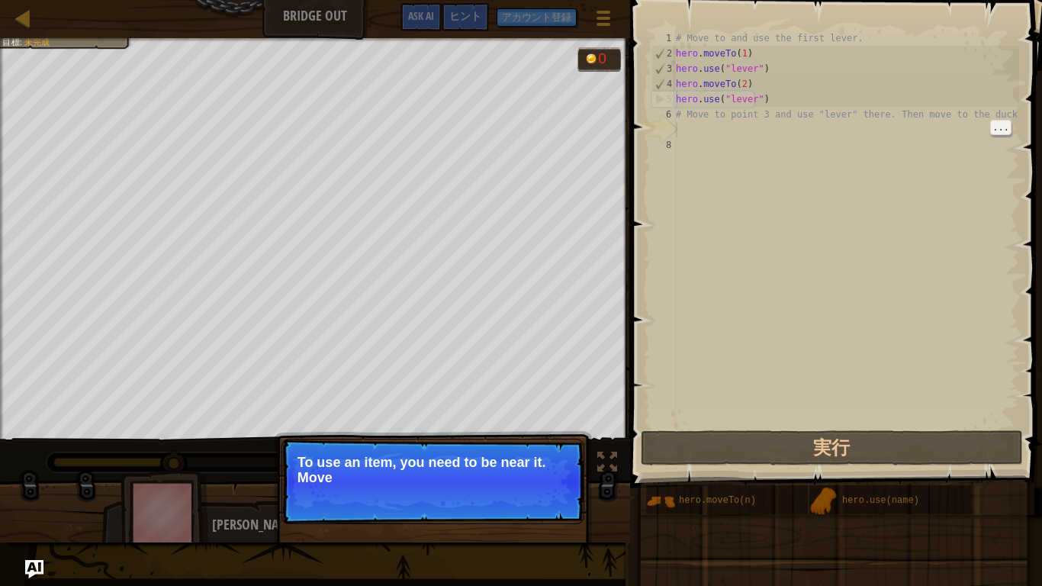
click at [558, 455] on p "To use an item, you need to be near it. Move" at bounding box center [432, 470] width 271 height 31
click at [539, 455] on p "続ける To use an item, you need to be near it. Move to the next available bridge (…" at bounding box center [432, 481] width 303 height 85
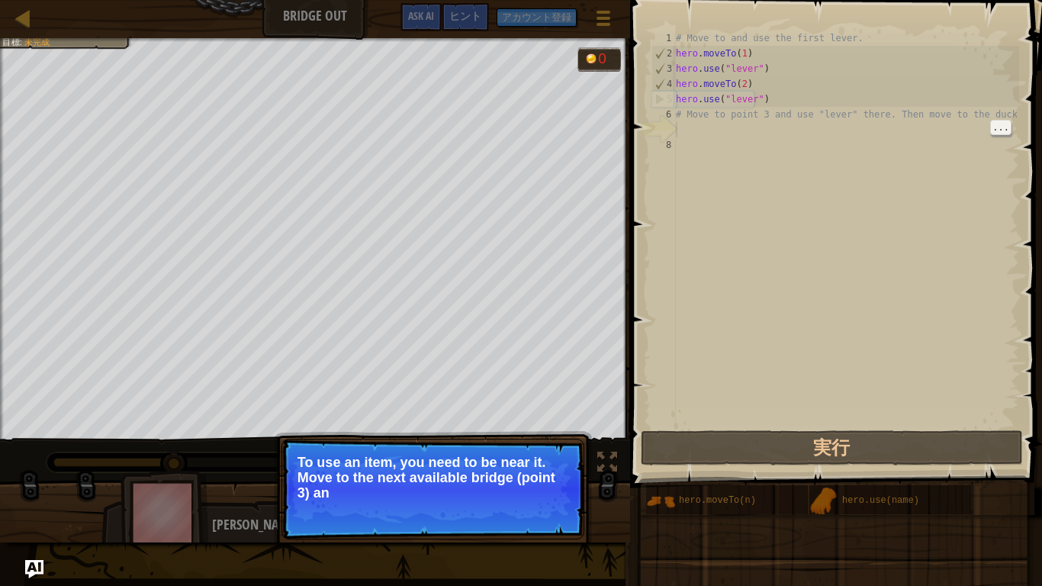
click at [556, 455] on p "続ける To use an item, you need to be near it. Move to the next available bridge (…" at bounding box center [432, 489] width 303 height 101
click at [558, 455] on p "To use an item, you need to be near it. Move to the next available bridge (poin…" at bounding box center [432, 478] width 271 height 47
click at [561, 455] on p "To use an item, you need to be near it. Move to the next available bridge (poin…" at bounding box center [432, 478] width 271 height 47
click at [476, 455] on p "To use an item, you need to be near it. Move to the next available bridge (poin…" at bounding box center [432, 478] width 271 height 47
click at [525, 455] on button "続ける" at bounding box center [545, 515] width 53 height 20
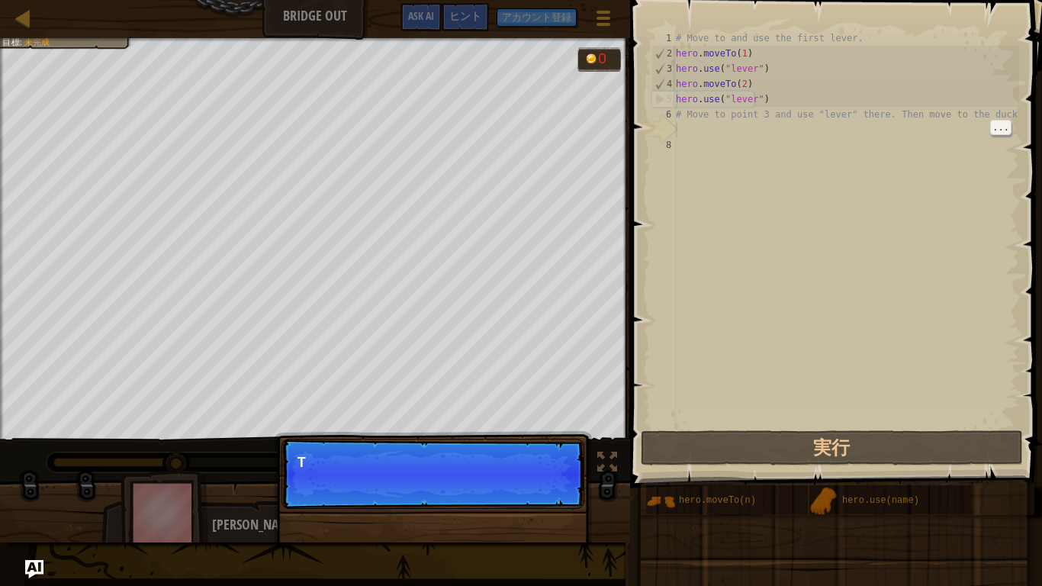
click at [541, 455] on div "続ける T" at bounding box center [433, 552] width 318 height 226
click at [556, 455] on div "続ける T" at bounding box center [433, 552] width 318 height 226
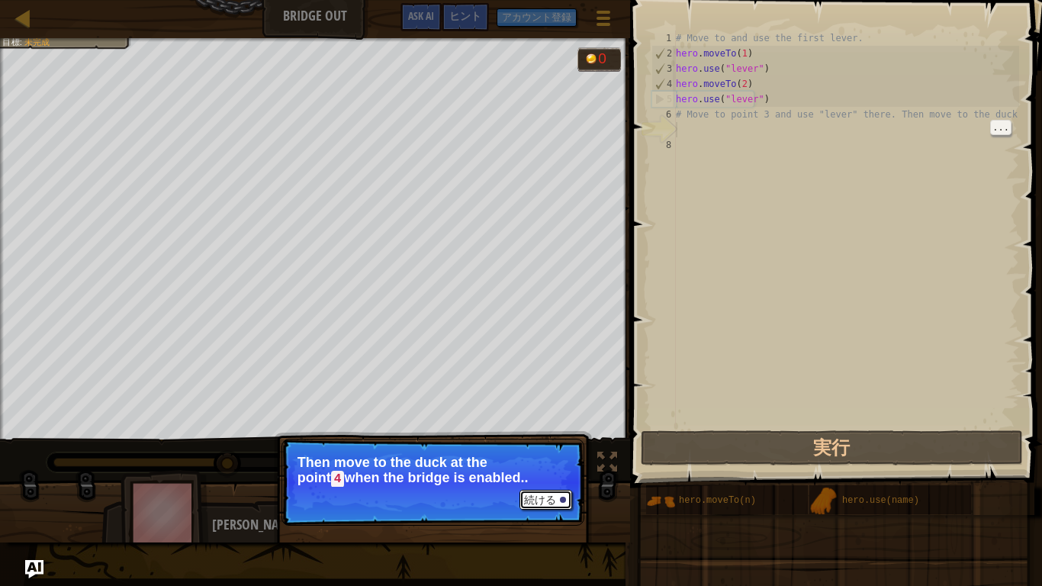
click at [534, 455] on button "続ける" at bounding box center [545, 500] width 53 height 20
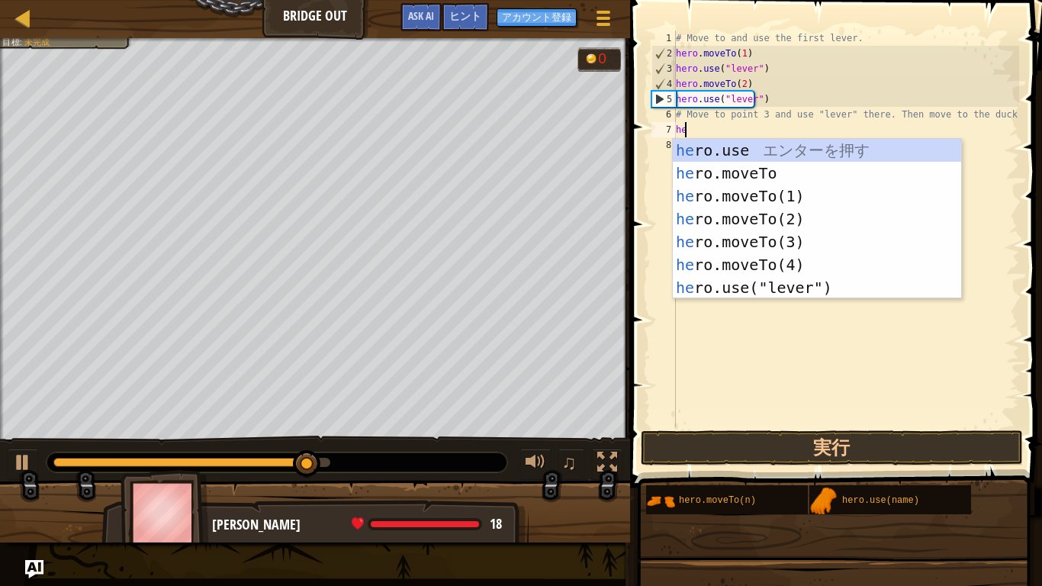
click at [842, 287] on div "he ro.use エ ン タ ー を 押 す he ro.moveTo エ ン タ ー を 押 す he ro.moveTo(1) エ ン タ ー を 押 …" at bounding box center [817, 242] width 288 height 206
type textarea "hero.use("lever")"
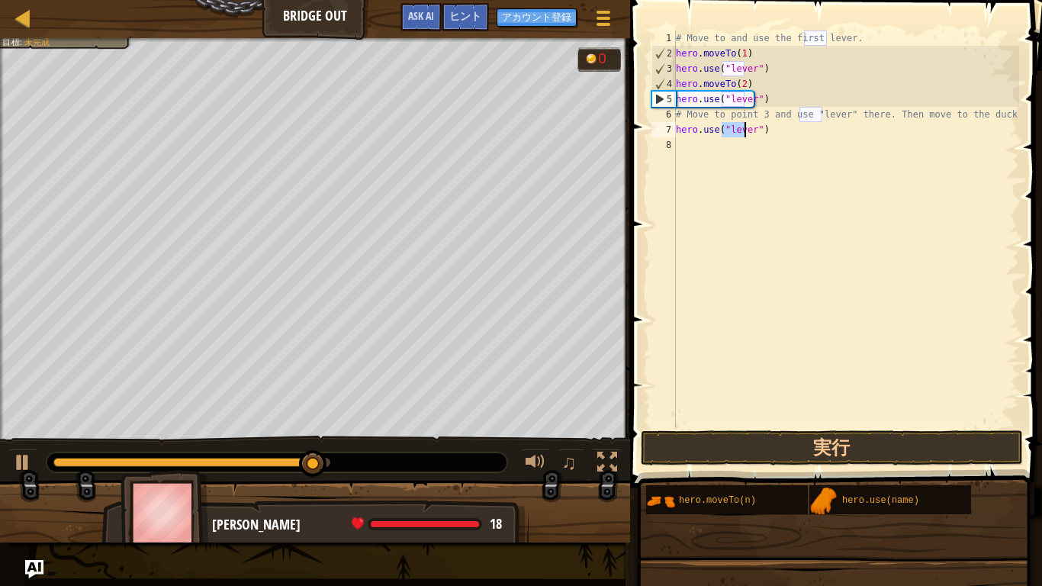
click at [882, 408] on div "# Move to and use the first lever. hero . moveTo ( 1 ) hero . use ( "lever" ) h…" at bounding box center [846, 244] width 346 height 427
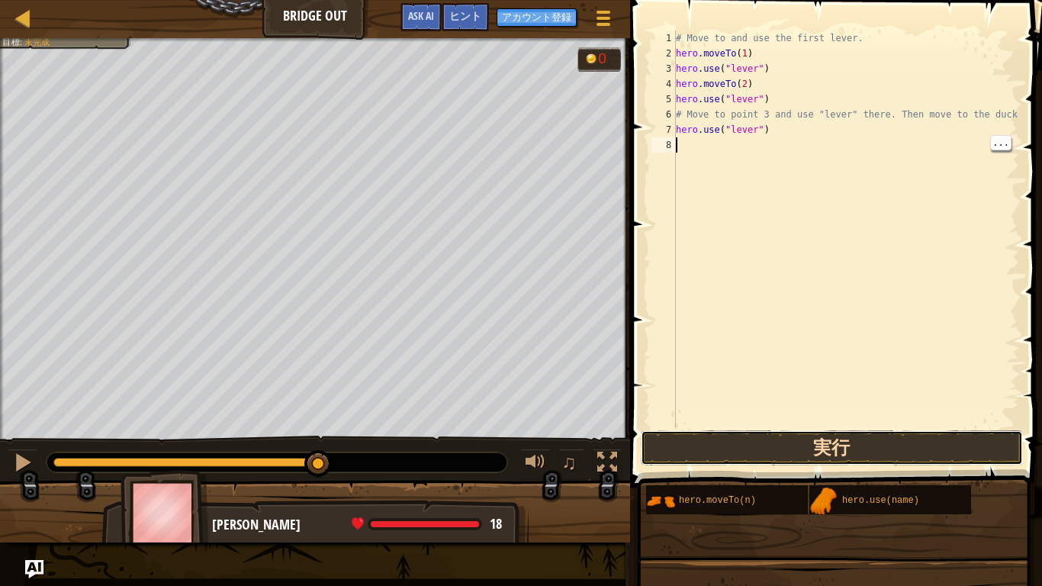
click at [890, 448] on button "実行" at bounding box center [832, 447] width 382 height 35
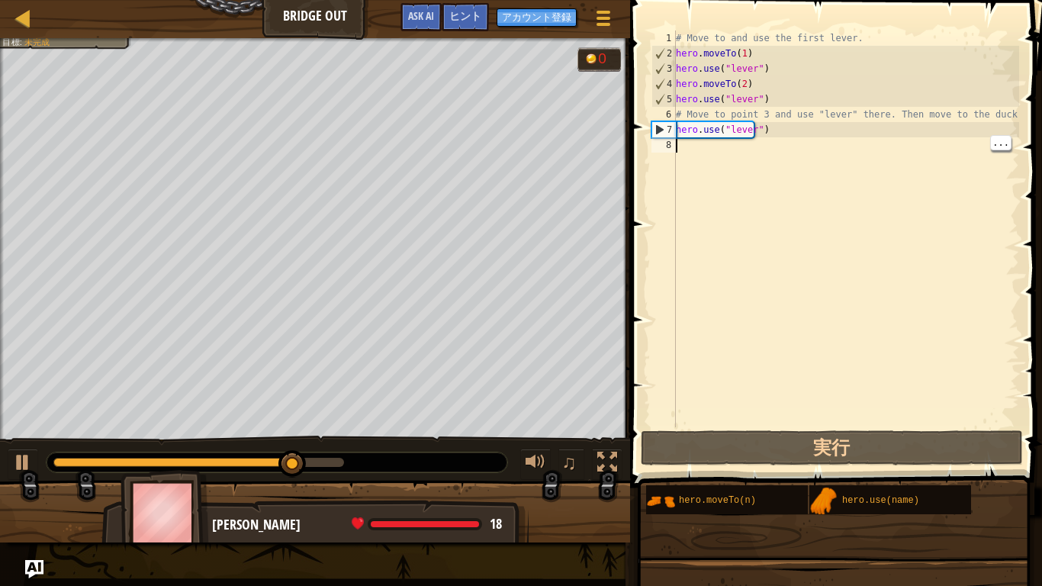
click at [765, 116] on div "# Move to and use the first lever. hero . moveTo ( 1 ) hero . use ( "lever" ) h…" at bounding box center [846, 244] width 346 height 427
click at [973, 115] on div "# Move to and use the first lever. hero . moveTo ( 1 ) hero . use ( "lever" ) h…" at bounding box center [846, 244] width 346 height 427
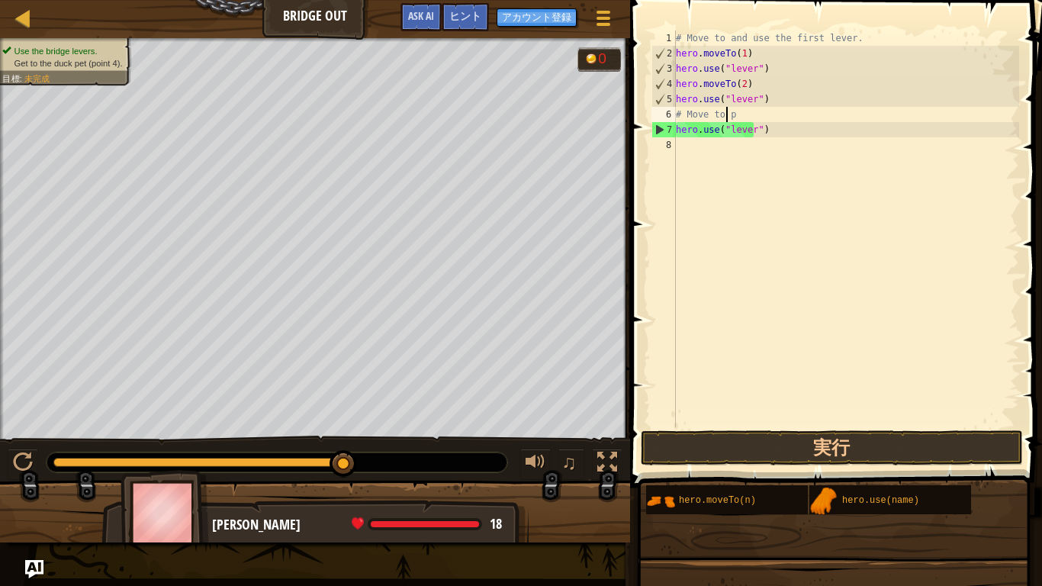
type textarea "#"
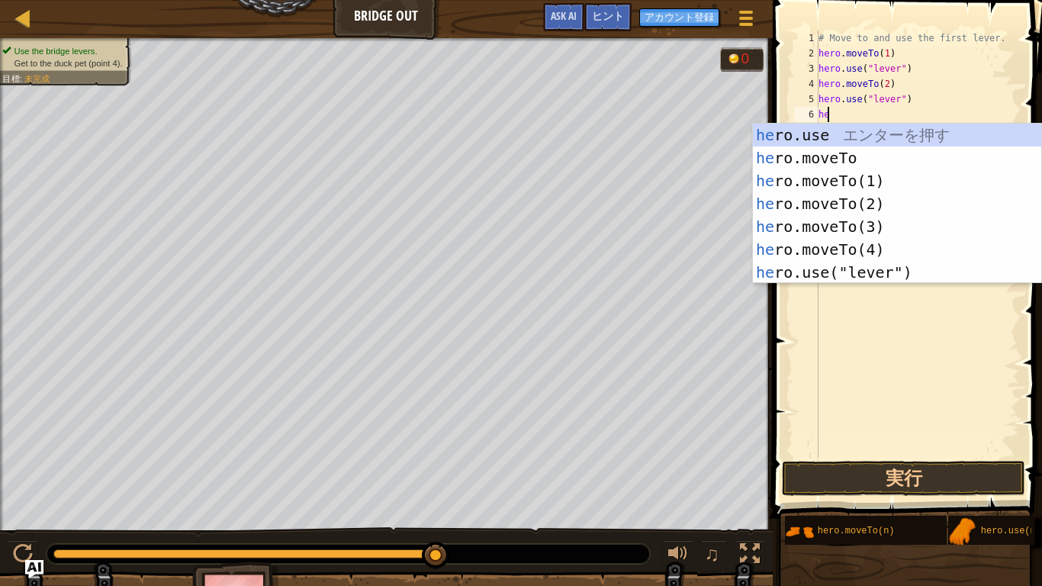
click at [851, 257] on div "he ro.use エ ン タ ー を 押 す he ro.moveTo エ ン タ ー を 押 す he ro.moveTo(1) エ ン タ ー を 押 …" at bounding box center [897, 227] width 288 height 206
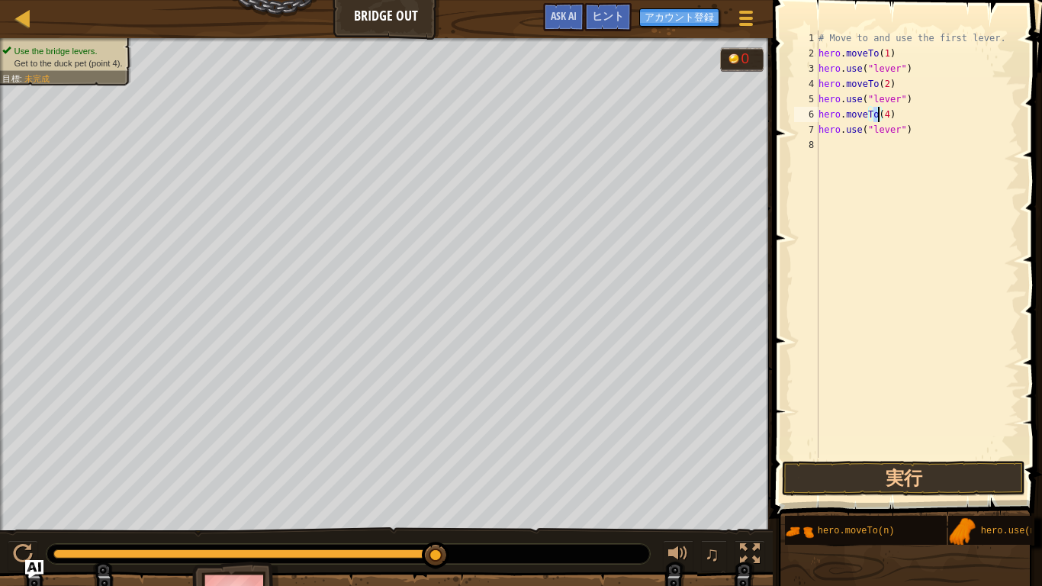
click at [918, 124] on div "# Move to and use the first lever. hero . moveTo ( 1 ) hero . use ( "lever" ) h…" at bounding box center [917, 260] width 204 height 458
click at [914, 455] on button "実行" at bounding box center [903, 478] width 243 height 35
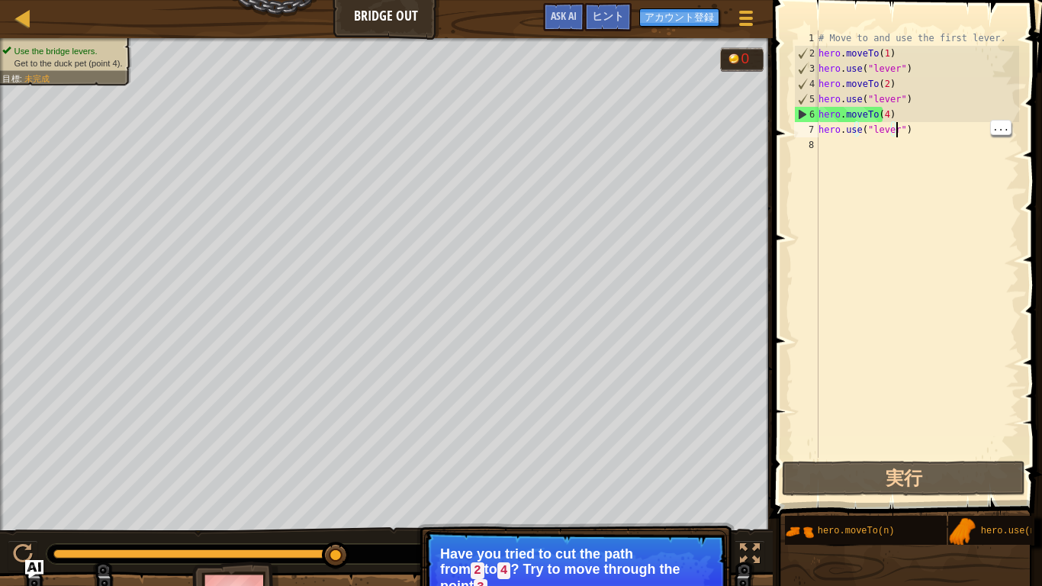
click at [899, 104] on div "# Move to and use the first lever. hero . moveTo ( 1 ) hero . use ( "lever" ) h…" at bounding box center [917, 260] width 204 height 458
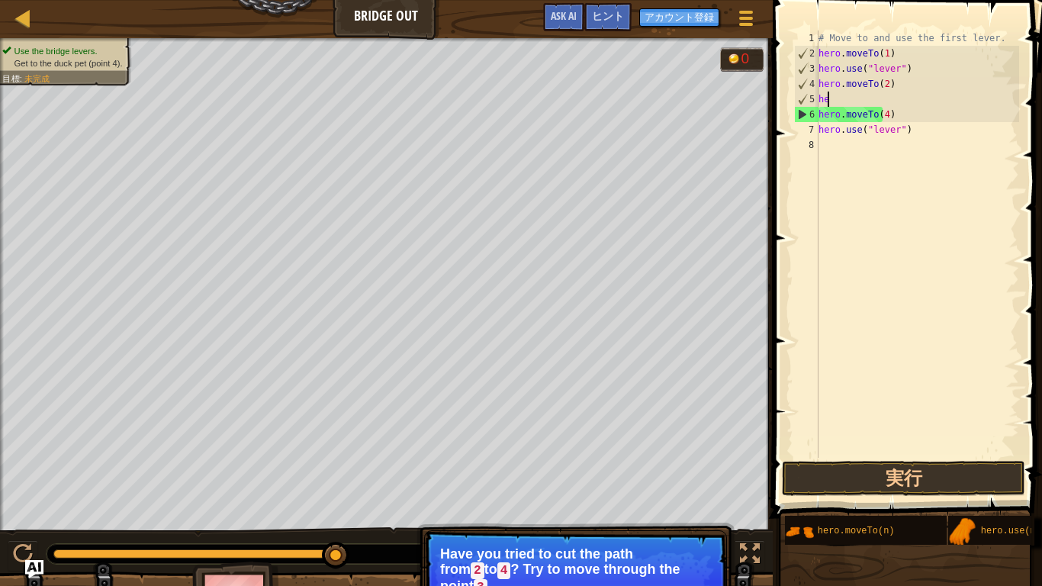
type textarea "h"
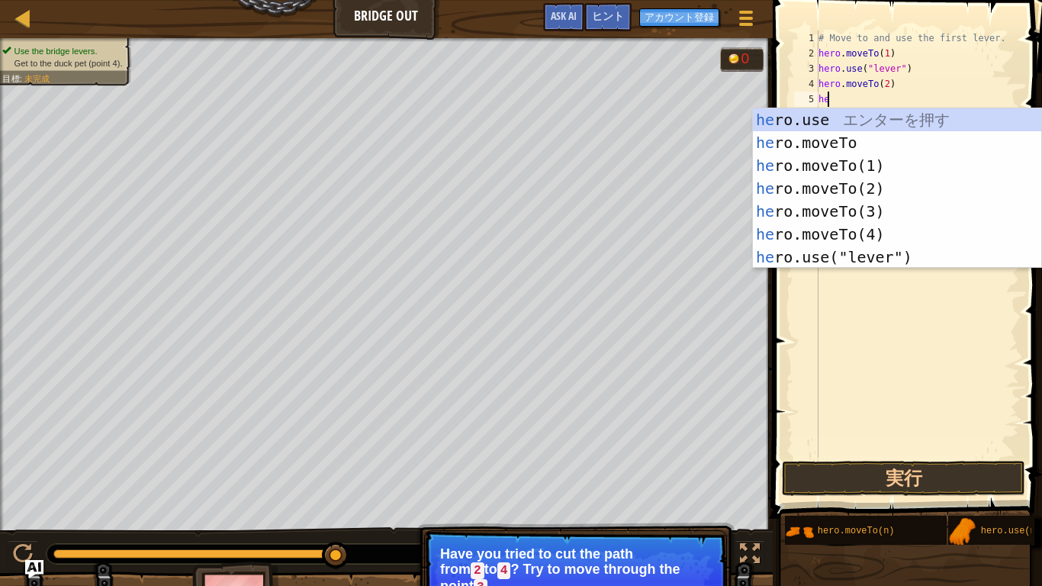
click at [899, 245] on div "he ro.use エ ン タ ー を 押 す he ro.moveTo エ ン タ ー を 押 す he ro.moveTo(1) エ ン タ ー を 押 …" at bounding box center [897, 211] width 288 height 206
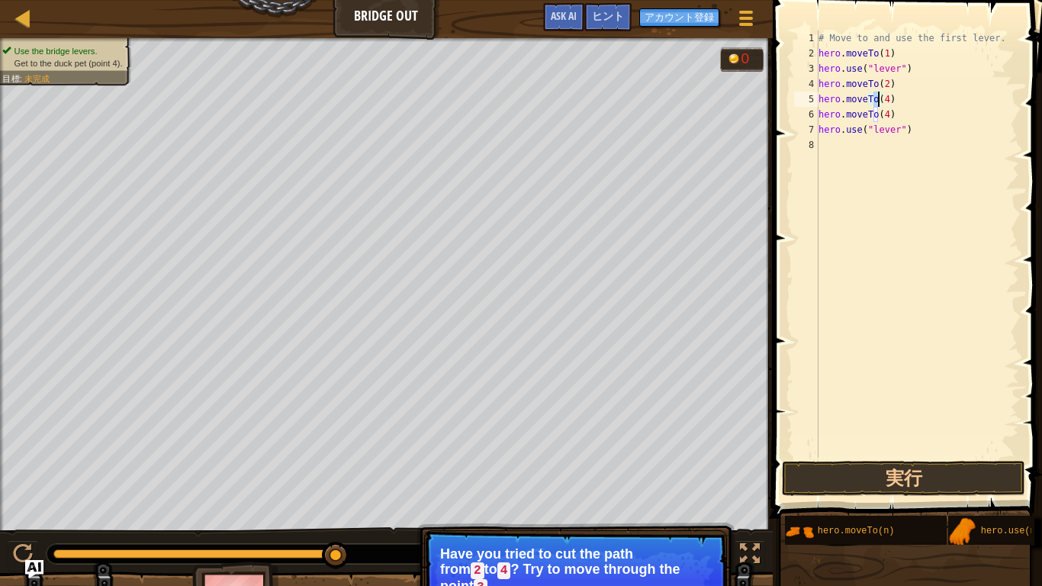
click at [903, 105] on div "# Move to and use the first lever. hero . moveTo ( 1 ) hero . use ( "lever" ) h…" at bounding box center [917, 260] width 204 height 458
type textarea "h"
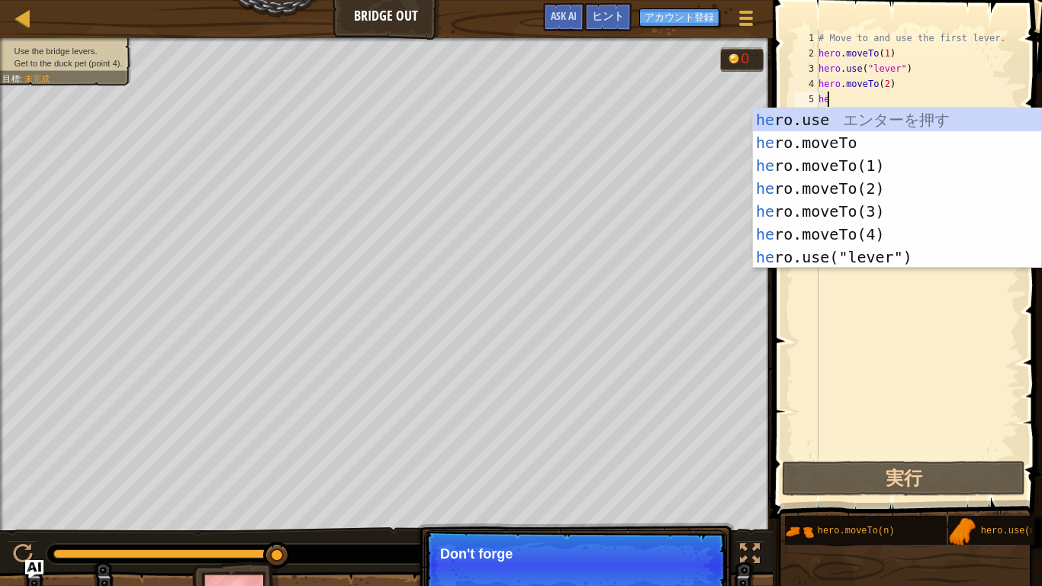
click at [894, 220] on div "he ro.use エ ン タ ー を 押 す he ro.moveTo エ ン タ ー を 押 す he ro.moveTo(1) エ ン タ ー を 押 …" at bounding box center [897, 211] width 288 height 206
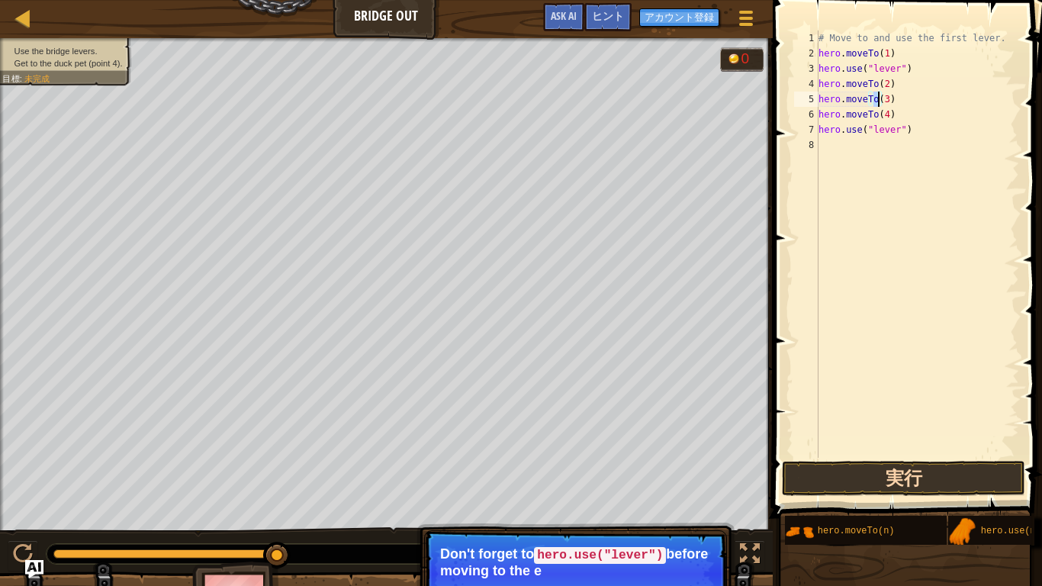
type textarea "hero.moveTo(3)"
click at [924, 455] on button "実行" at bounding box center [903, 478] width 243 height 35
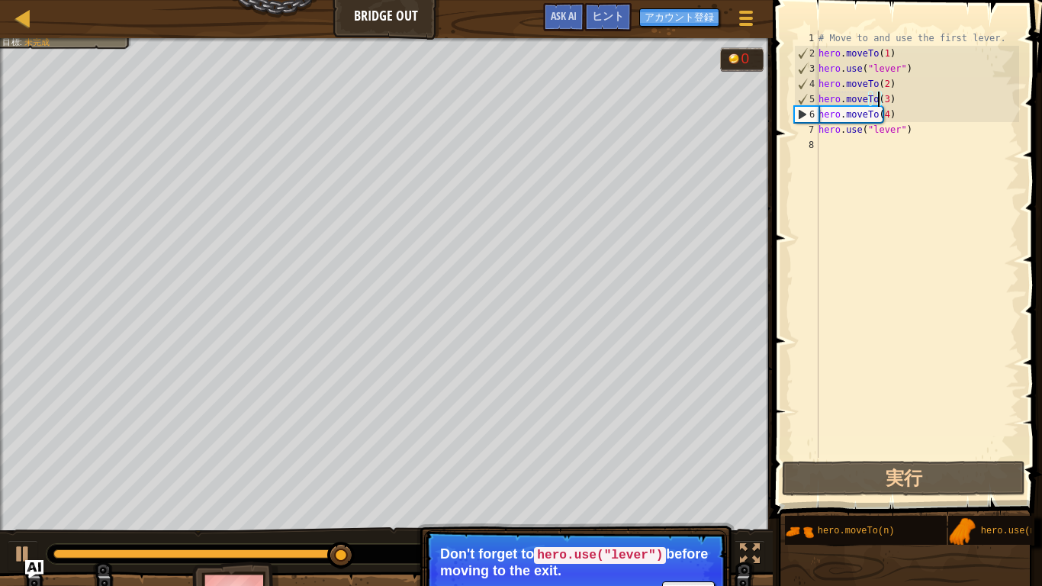
click at [934, 138] on div "# Move to and use the first lever. hero . moveTo ( 1 ) hero . use ( "lever" ) h…" at bounding box center [917, 260] width 204 height 458
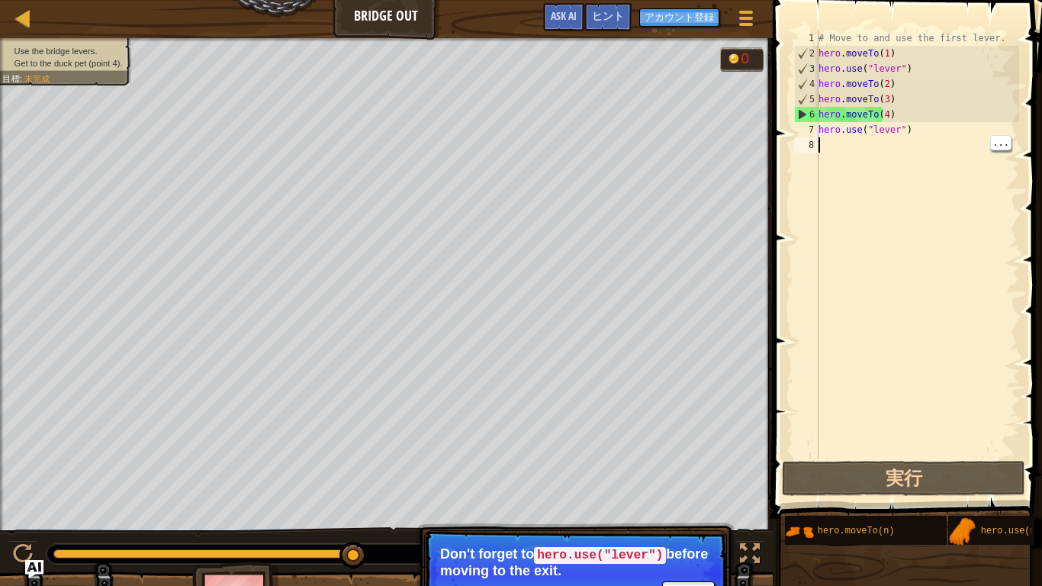
click at [919, 121] on div "# Move to and use the first lever. hero . moveTo ( 1 ) hero . use ( "lever" ) h…" at bounding box center [917, 260] width 204 height 458
click at [914, 137] on div "# Move to and use the first lever. hero . moveTo ( 1 ) hero . use ( "lever" ) h…" at bounding box center [917, 260] width 204 height 458
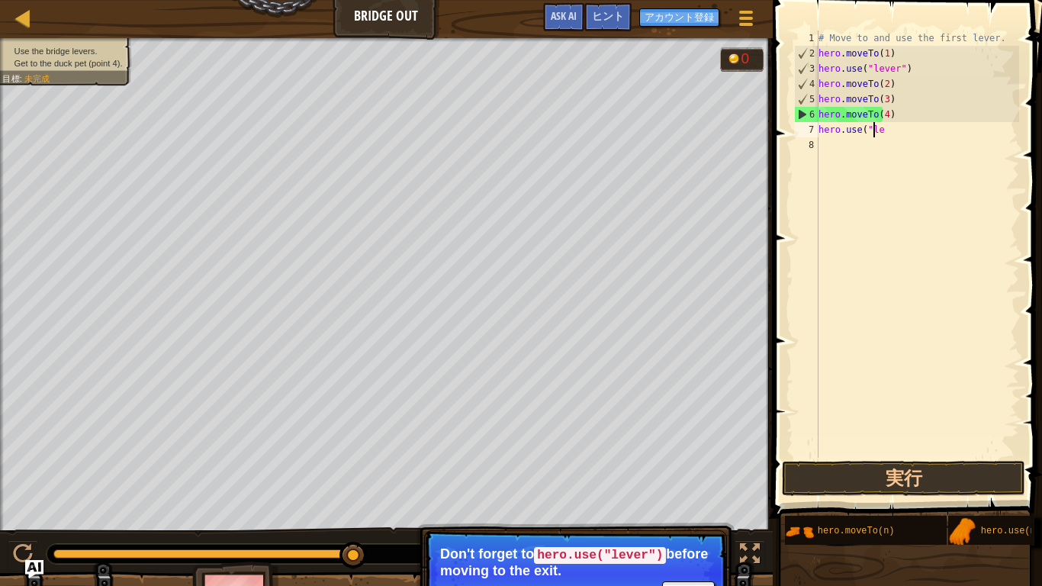
type textarea "h"
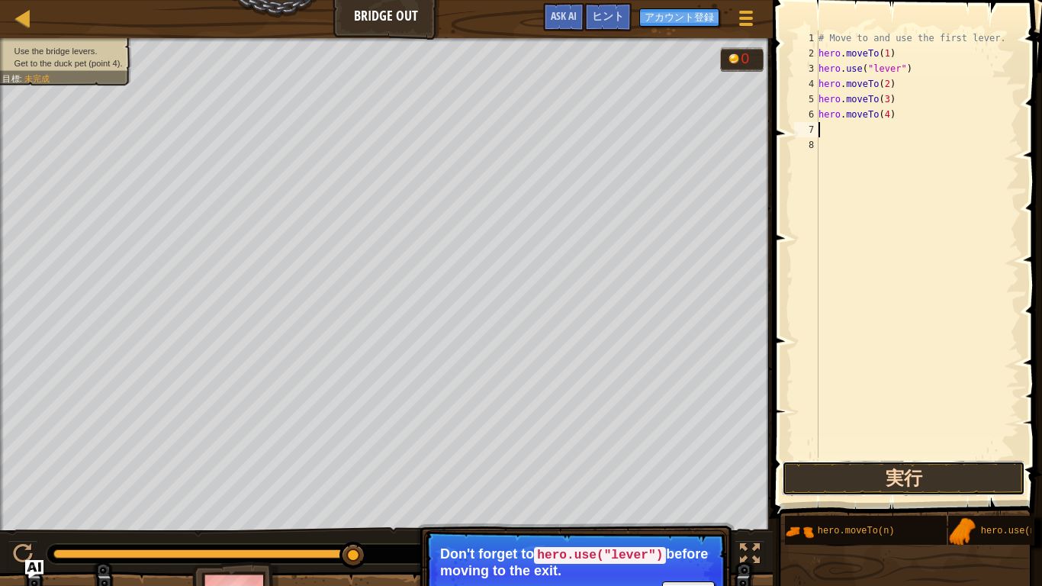
click at [956, 455] on button "実行" at bounding box center [903, 478] width 243 height 35
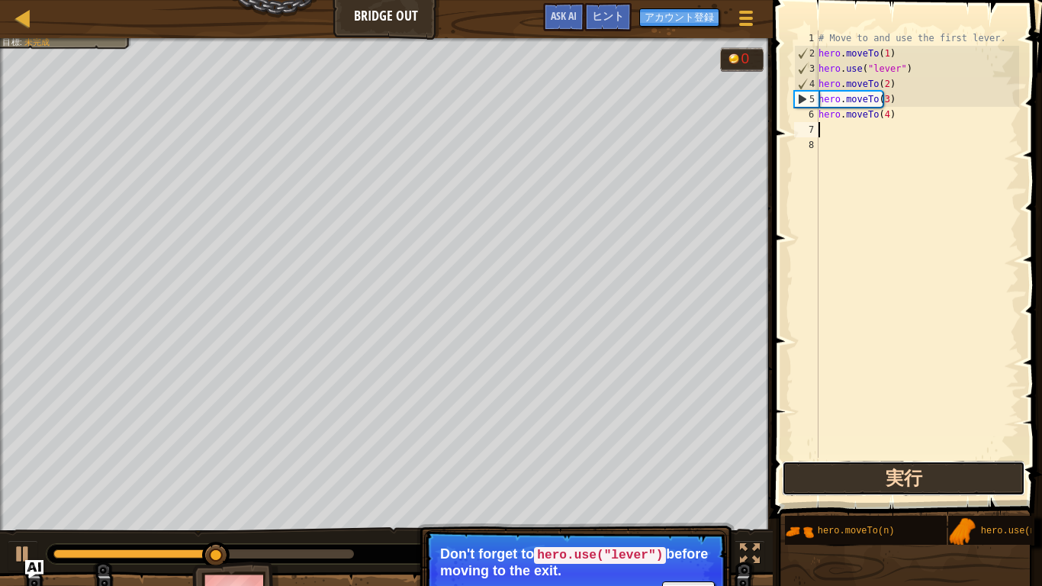
click at [950, 455] on button "実行" at bounding box center [903, 478] width 243 height 35
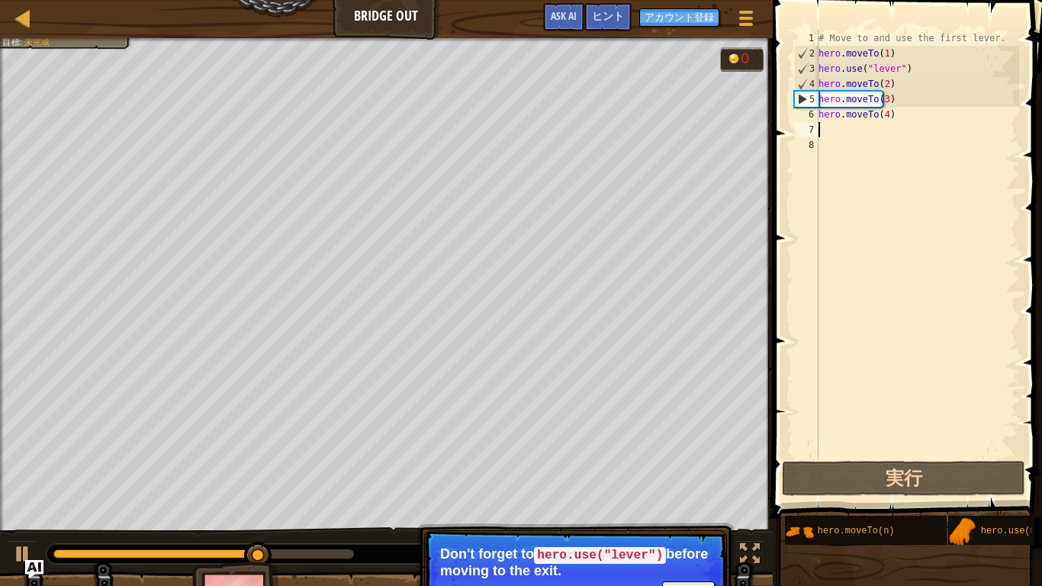
click at [936, 53] on div "# Move to and use the first lever. hero . moveTo ( 1 ) hero . use ( "lever" ) h…" at bounding box center [917, 260] width 204 height 458
type textarea "hero.moveTo(1)"
click at [863, 138] on div "# Move to and use the first lever. hero . moveTo ( 1 ) hero . use ( "lever" ) h…" at bounding box center [917, 260] width 204 height 458
click at [848, 130] on div "# Move to and use the first lever. hero . moveTo ( 1 ) hero . use ( "lever" ) h…" at bounding box center [917, 260] width 204 height 458
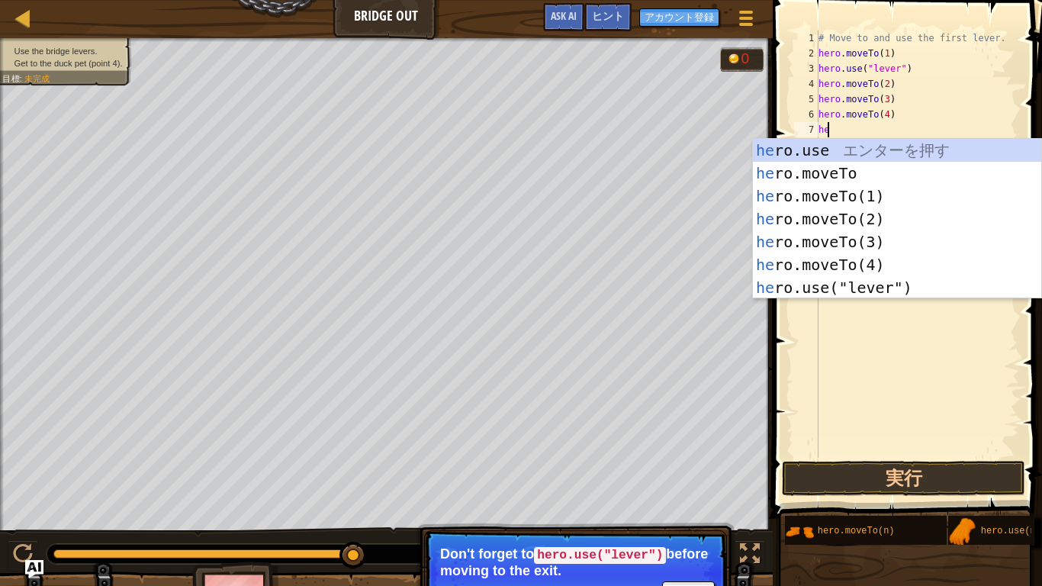
click at [890, 201] on div "he ro.use エ ン タ ー を 押 す he ro.moveTo エ ン タ ー を 押 す he ro.moveTo(1) エ ン タ ー を 押 …" at bounding box center [897, 242] width 288 height 206
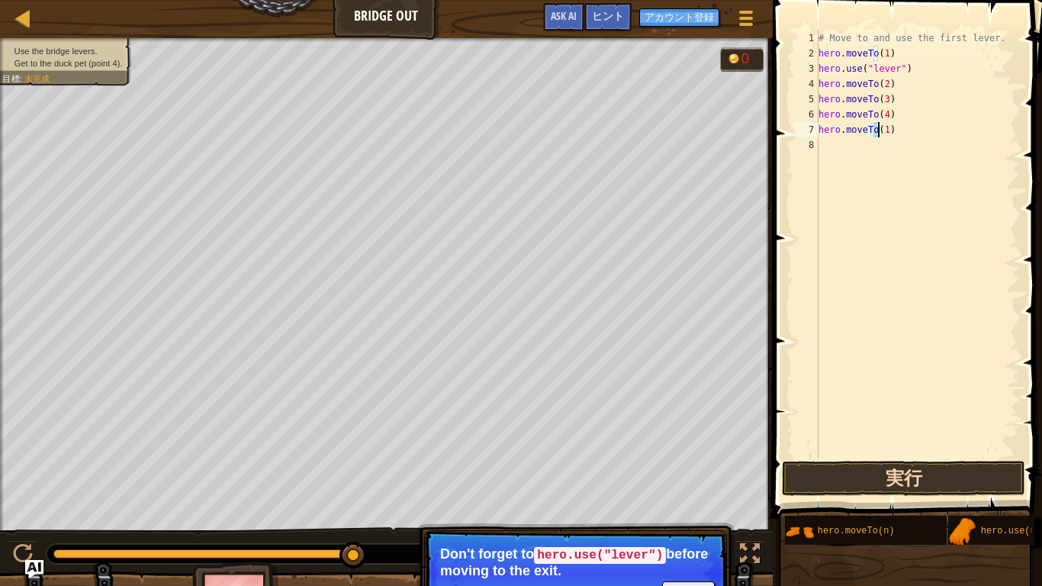
type textarea "hero.moveTo(1)"
click at [921, 455] on button "実行" at bounding box center [903, 478] width 243 height 35
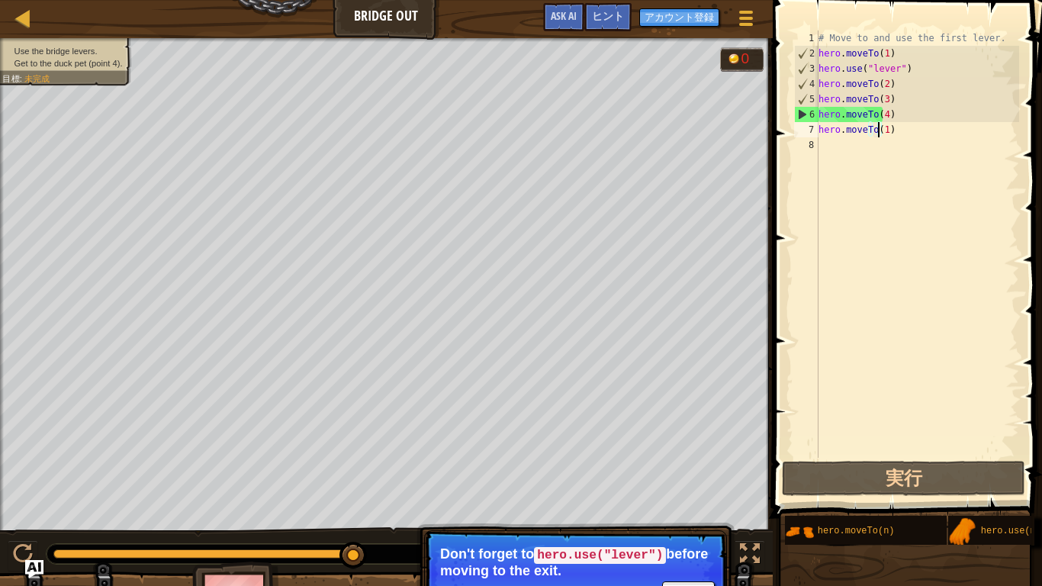
click at [915, 139] on div "# Move to and use the first lever. hero . moveTo ( 1 ) hero . use ( "lever" ) h…" at bounding box center [917, 260] width 204 height 458
click at [921, 145] on div "# Move to and use the first lever. hero . moveTo ( 1 ) hero . use ( "lever" ) h…" at bounding box center [917, 260] width 204 height 458
click at [912, 134] on div "# Move to and use the first lever. hero . moveTo ( 1 ) hero . use ( "lever" ) h…" at bounding box center [917, 260] width 204 height 458
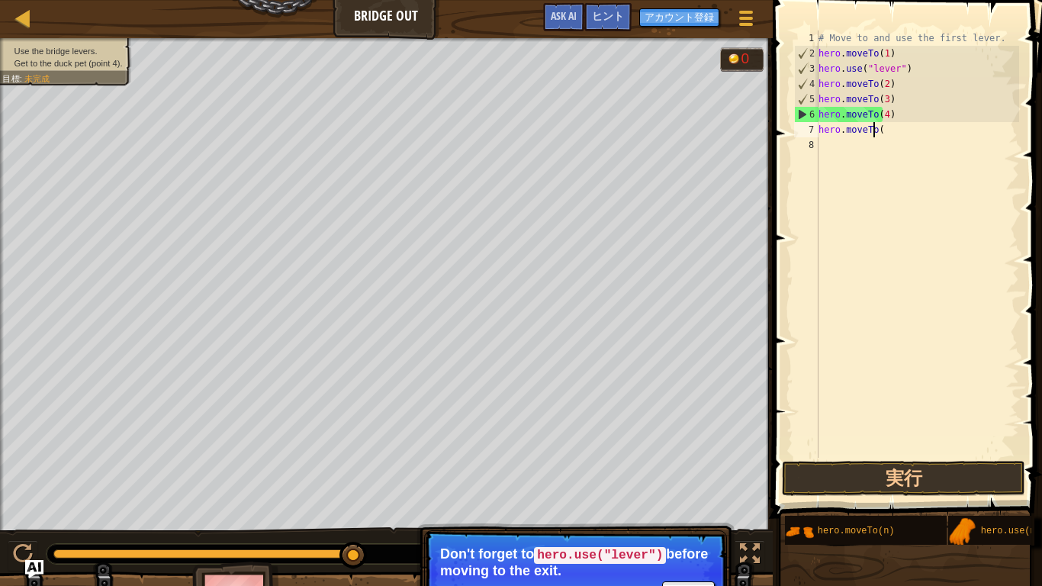
type textarea "h"
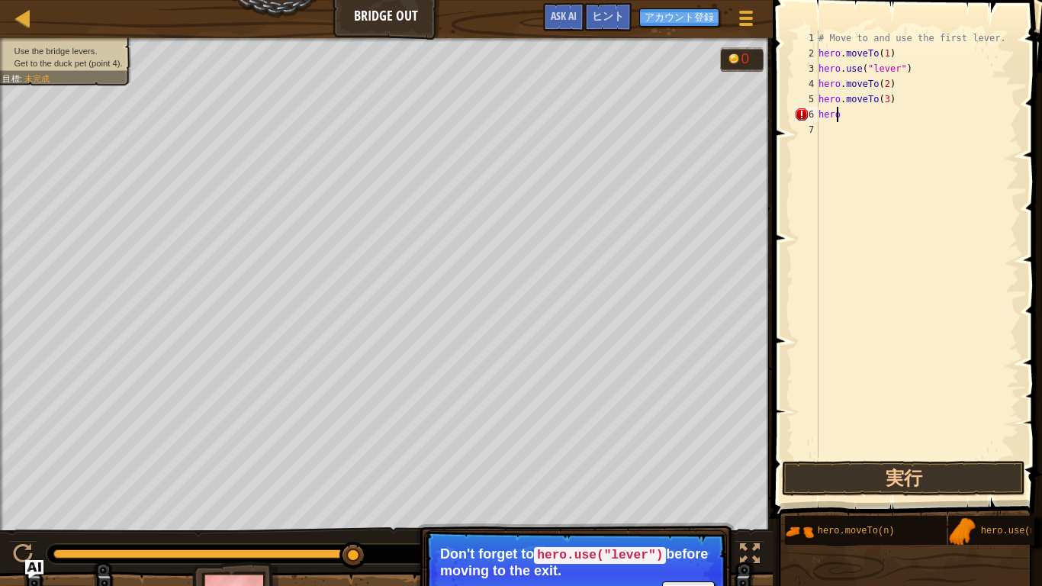
type textarea "h"
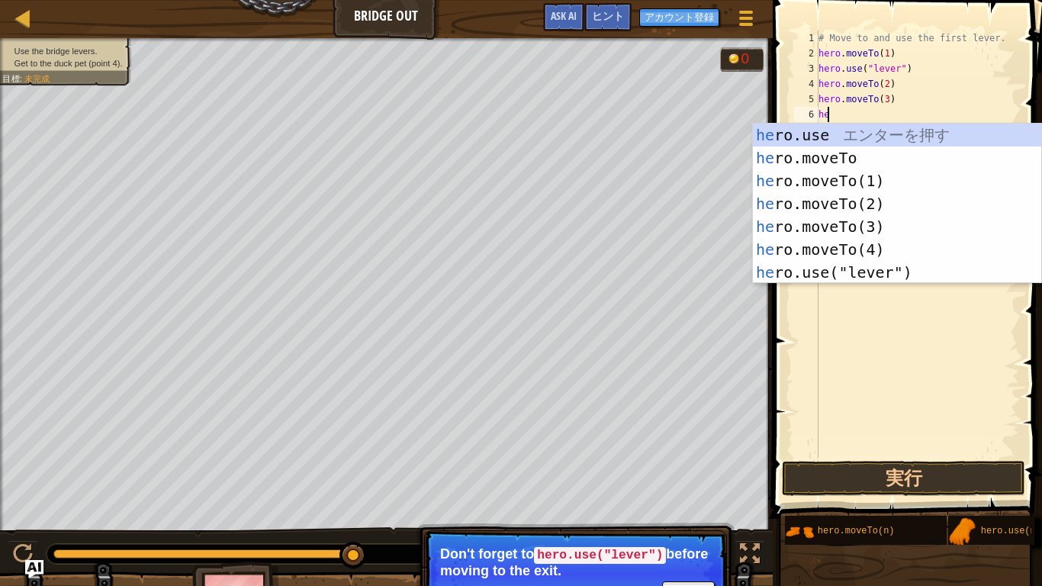
click at [878, 251] on div "he ro.use エ ン タ ー を 押 す he ro.moveTo エ ン タ ー を 押 す he ro.moveTo(1) エ ン タ ー を 押 …" at bounding box center [897, 227] width 288 height 206
type textarea "hero.moveTo(4)"
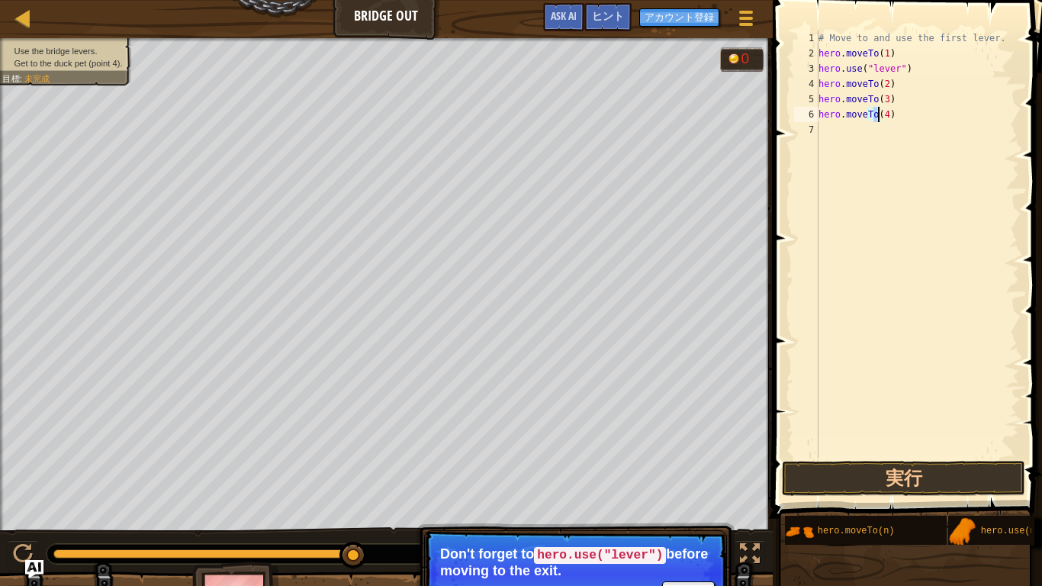
click at [874, 140] on div "# Move to and use the first lever. hero . moveTo ( 1 ) hero . use ( "lever" ) h…" at bounding box center [917, 260] width 204 height 458
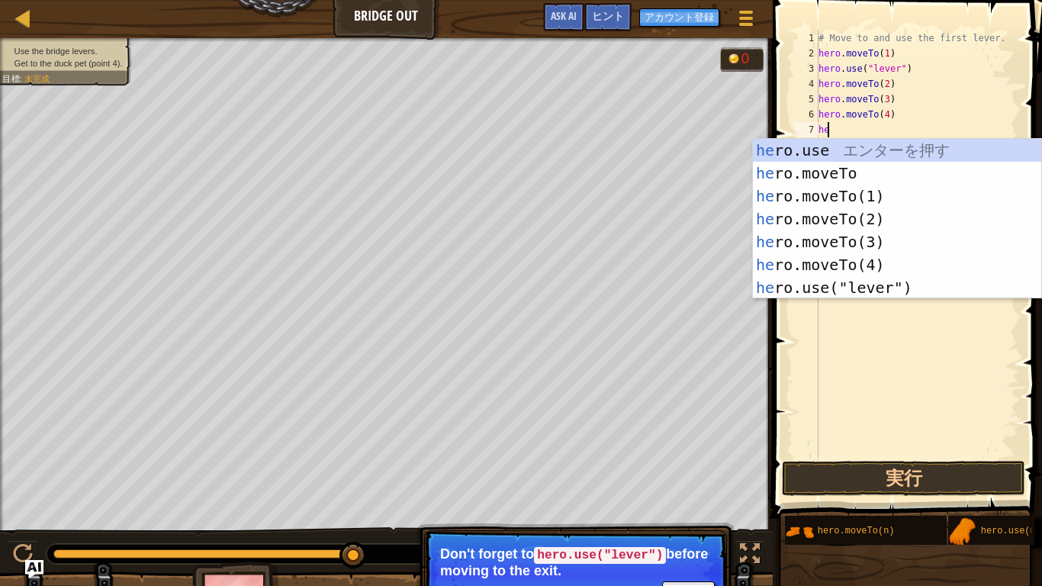
click at [920, 289] on div "he ro.use エ ン タ ー を 押 す he ro.moveTo エ ン タ ー を 押 す he ro.moveTo(1) エ ン タ ー を 押 …" at bounding box center [897, 242] width 288 height 206
type textarea "hero.use("lever")"
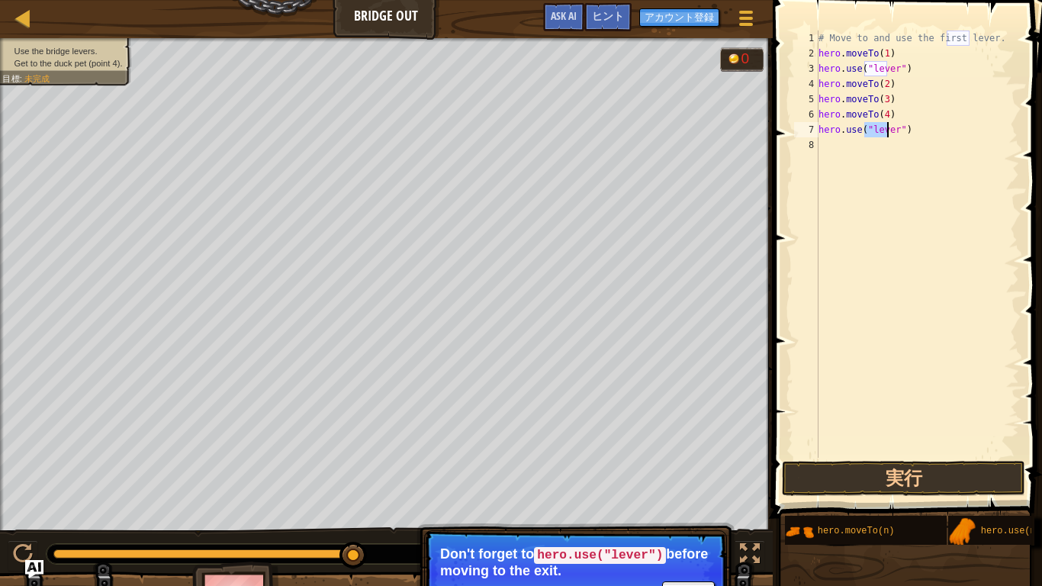
click at [877, 157] on div "# Move to and use the first lever. hero . moveTo ( 1 ) hero . use ( "lever" ) h…" at bounding box center [917, 260] width 204 height 458
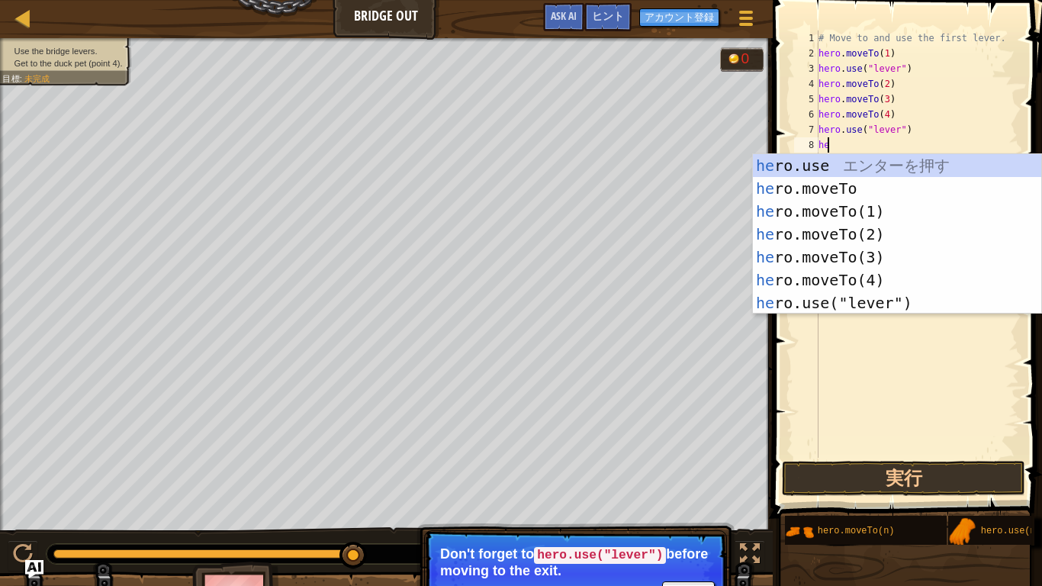
click at [897, 283] on div "he ro.use エ ン タ ー を 押 す he ro.moveTo エ ン タ ー を 押 す he ro.moveTo(1) エ ン タ ー を 押 …" at bounding box center [897, 257] width 288 height 206
type textarea "hero.moveTo(4)"
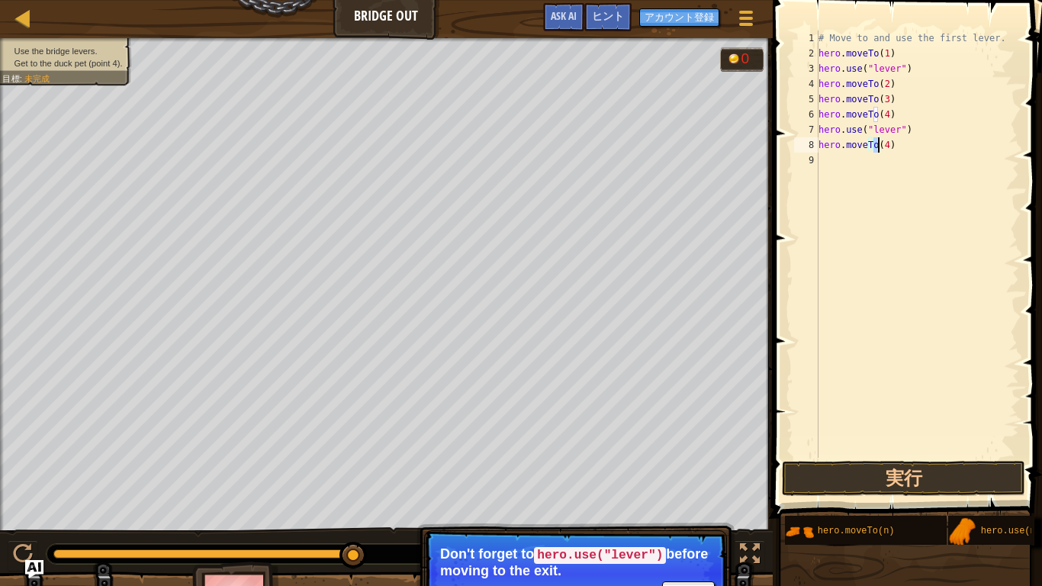
click at [902, 452] on div "# Move to and use the first lever. hero . moveTo ( 1 ) hero . use ( "lever" ) h…" at bounding box center [917, 260] width 204 height 458
click at [911, 455] on button "実行" at bounding box center [903, 478] width 243 height 35
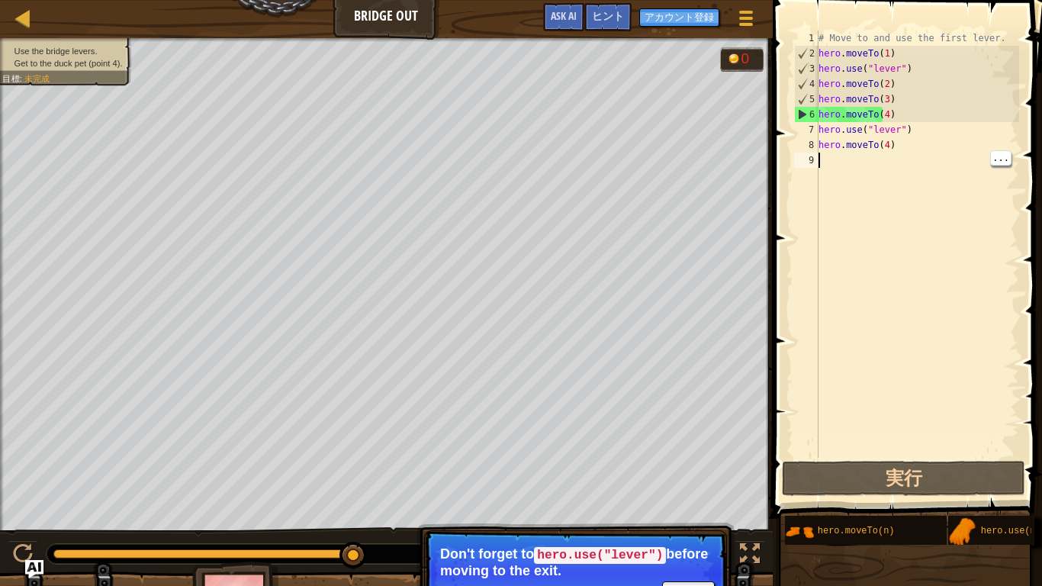
click at [922, 93] on div "# Move to and use the first lever. hero . moveTo ( 1 ) hero . use ( "lever" ) h…" at bounding box center [917, 260] width 204 height 458
click at [926, 86] on div "# Move to and use the first lever. hero . moveTo ( 1 ) hero . use ( "lever" ) h…" at bounding box center [917, 260] width 204 height 458
click at [905, 104] on div "# Move to and use the first lever. hero . moveTo ( 1 ) hero . use ( "lever" ) h…" at bounding box center [917, 260] width 204 height 458
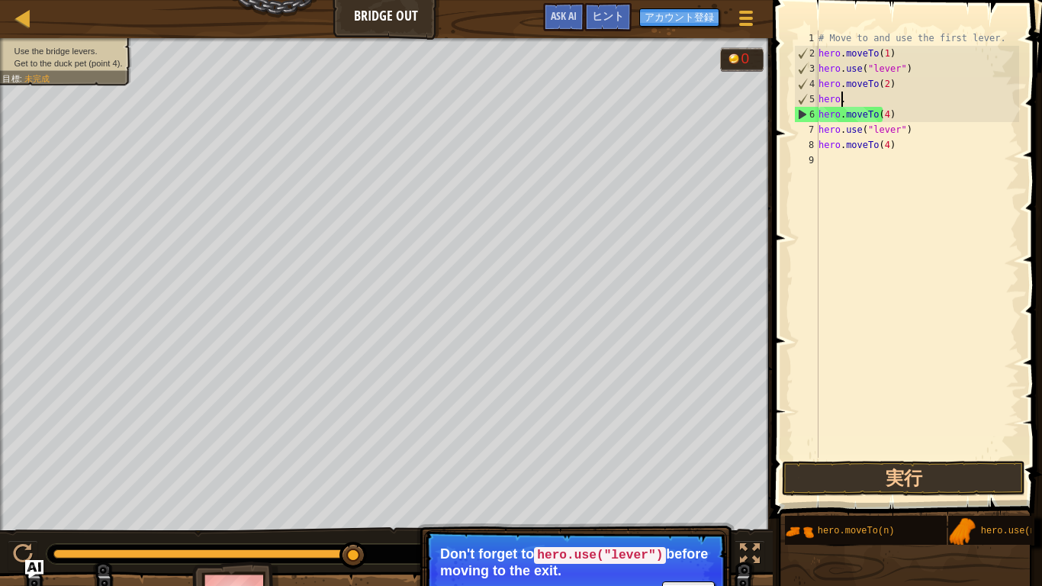
type textarea "h"
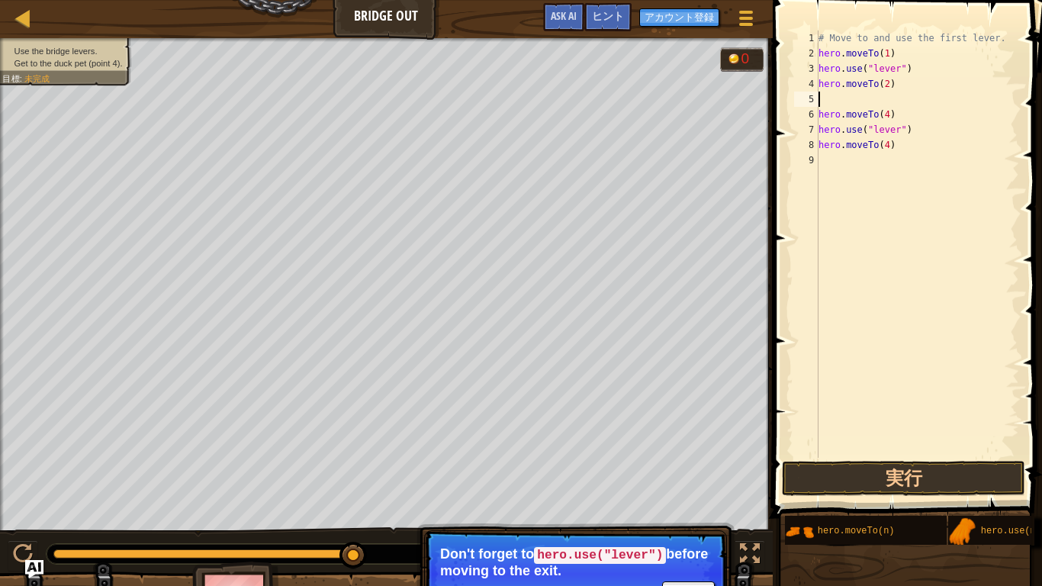
type textarea "he"
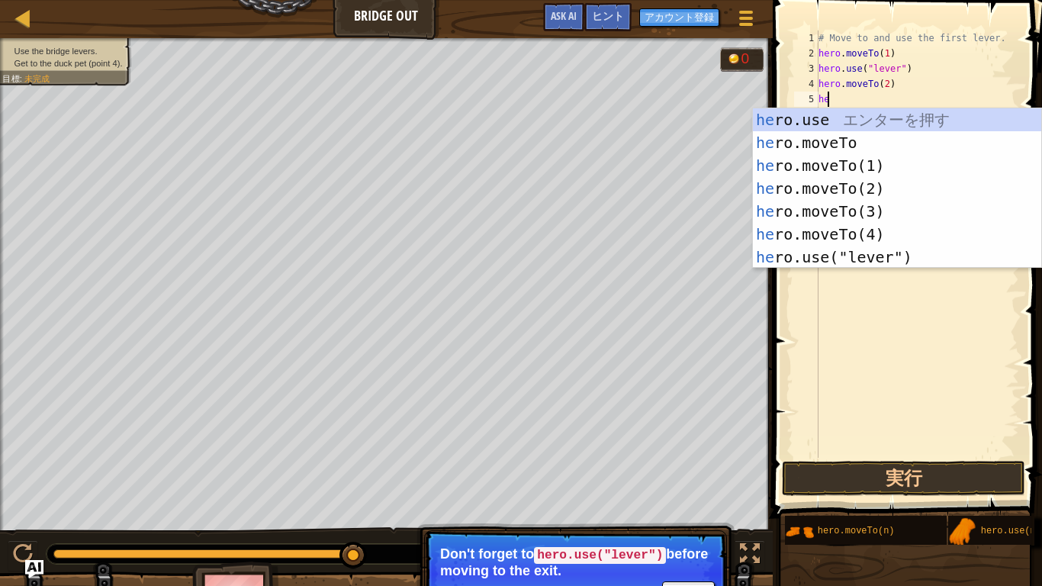
click at [883, 268] on div "# Move to and use the first lever. hero . moveTo ( 1 ) hero . use ( "lever" ) h…" at bounding box center [917, 260] width 204 height 458
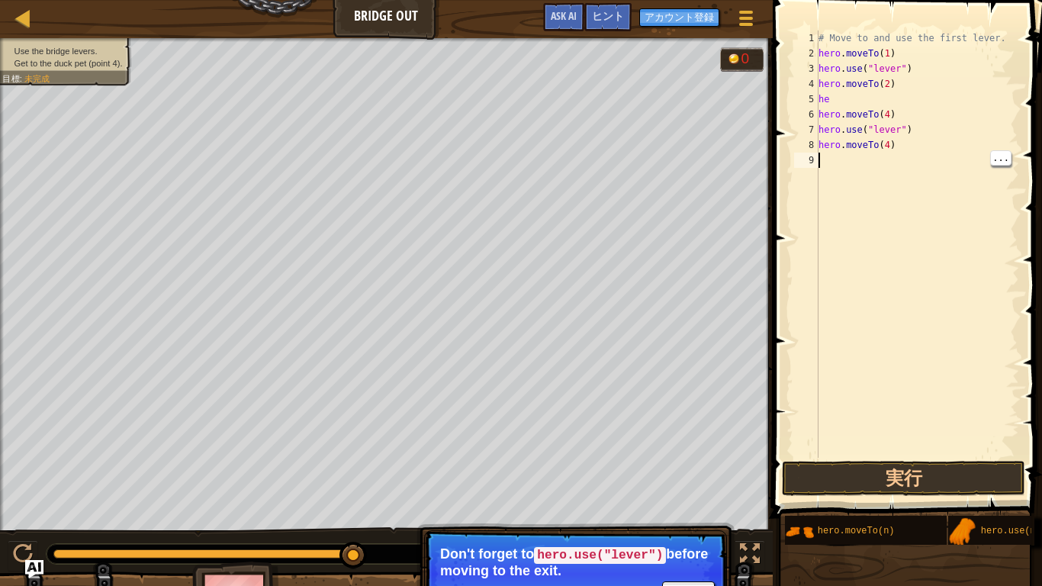
click at [872, 104] on div "# Move to and use the first lever. hero . moveTo ( 1 ) hero . use ( "lever" ) h…" at bounding box center [917, 260] width 204 height 458
type textarea "h"
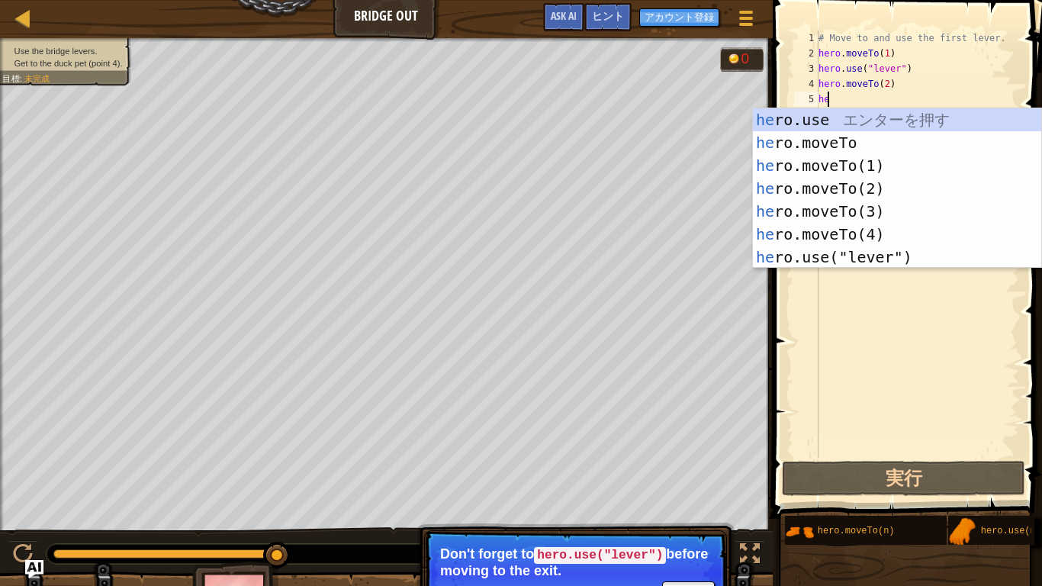
click at [888, 261] on div "he ro.use エ ン タ ー を 押 す he ro.moveTo エ ン タ ー を 押 す he ro.moveTo(1) エ ン タ ー を 押 …" at bounding box center [897, 211] width 288 height 206
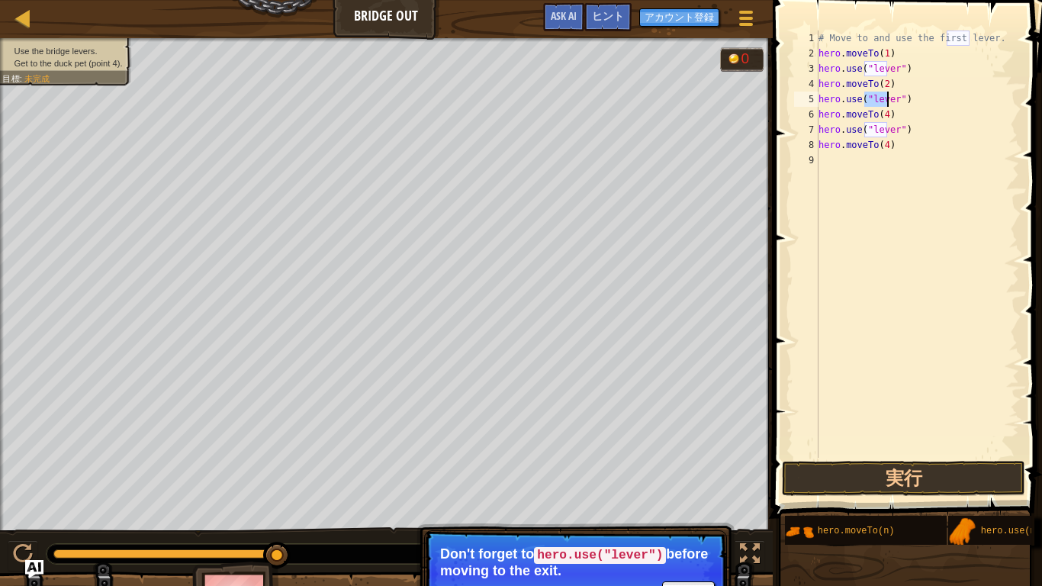
click at [928, 108] on div "# Move to and use the first lever. hero . moveTo ( 1 ) hero . use ( "lever" ) h…" at bounding box center [917, 260] width 204 height 458
click at [916, 105] on div "# Move to and use the first lever. hero . moveTo ( 1 ) hero . use ( "lever" ) h…" at bounding box center [917, 260] width 204 height 458
type textarea "h"
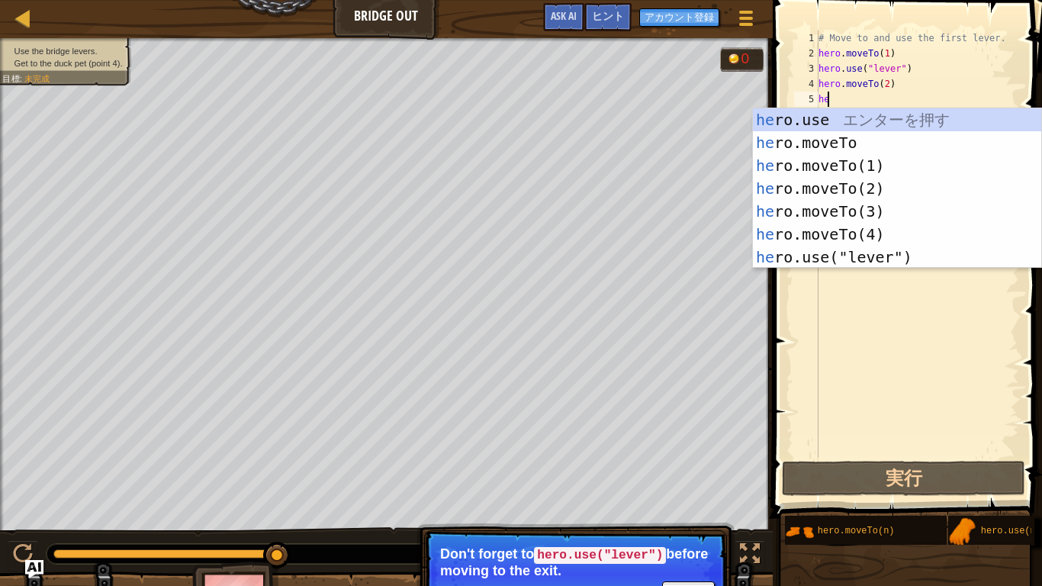
click at [891, 192] on div "he ro.use エ ン タ ー を 押 す he ro.moveTo エ ン タ ー を 押 す he ro.moveTo(1) エ ン タ ー を 押 …" at bounding box center [897, 211] width 288 height 206
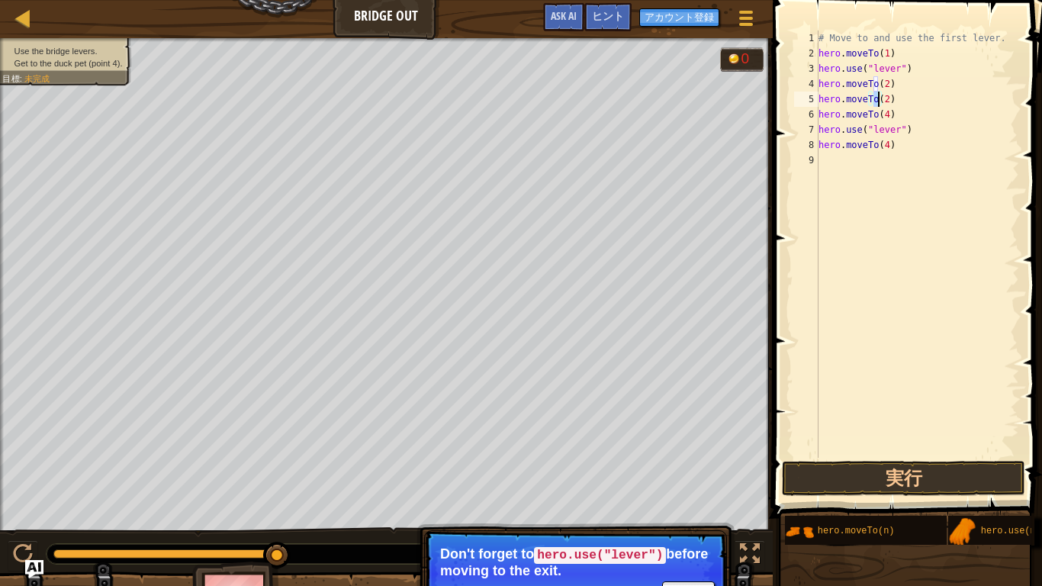
click at [906, 106] on div "# Move to and use the first lever. hero . moveTo ( 1 ) hero . use ( "lever" ) h…" at bounding box center [917, 260] width 204 height 458
type textarea "h"
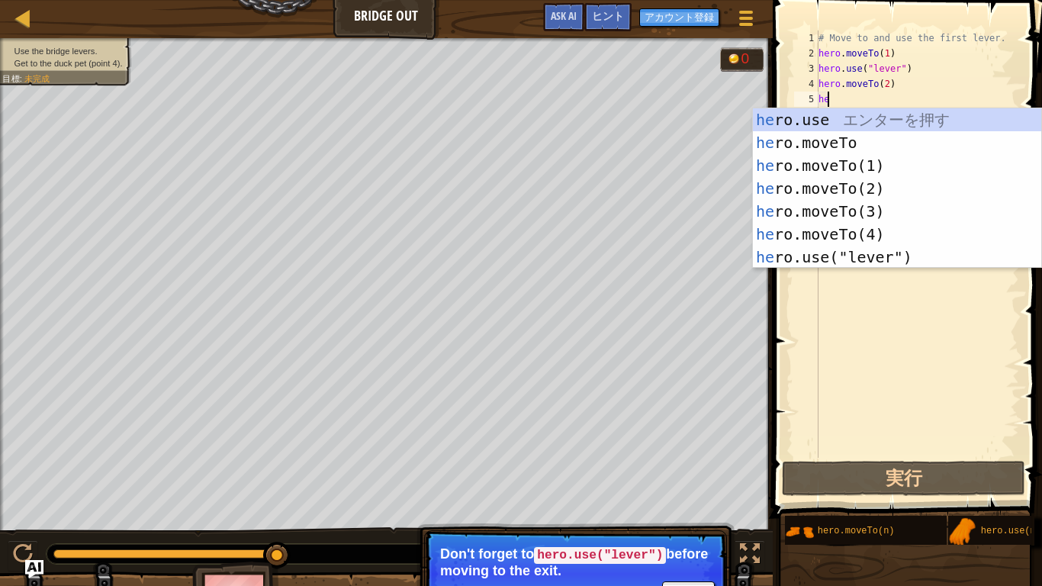
click at [894, 220] on div "he ro.use エ ン タ ー を 押 す he ro.moveTo エ ン タ ー を 押 す he ro.moveTo(1) エ ン タ ー を 押 …" at bounding box center [897, 211] width 288 height 206
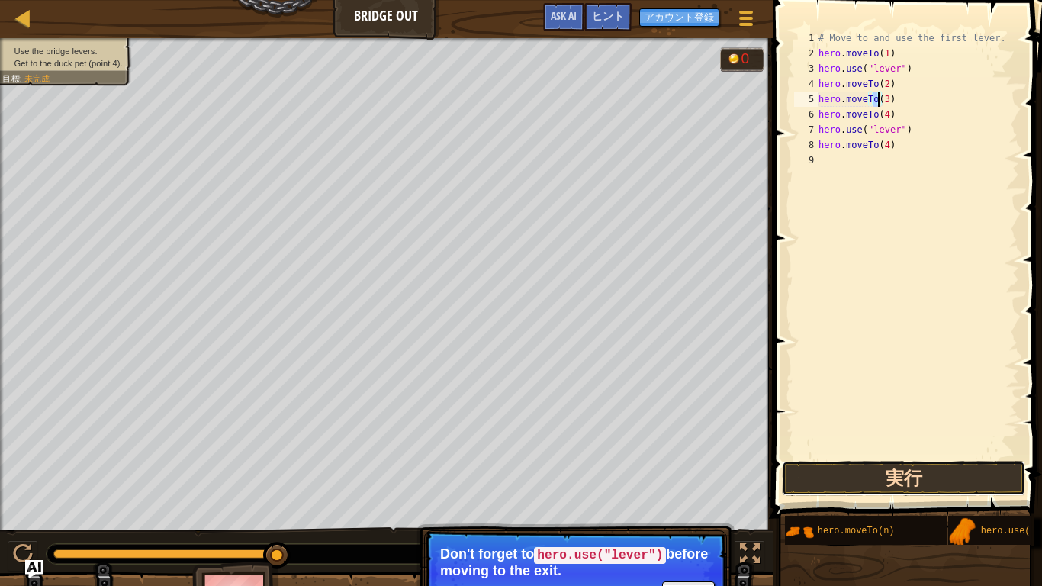
click at [912, 455] on button "実行" at bounding box center [903, 478] width 243 height 35
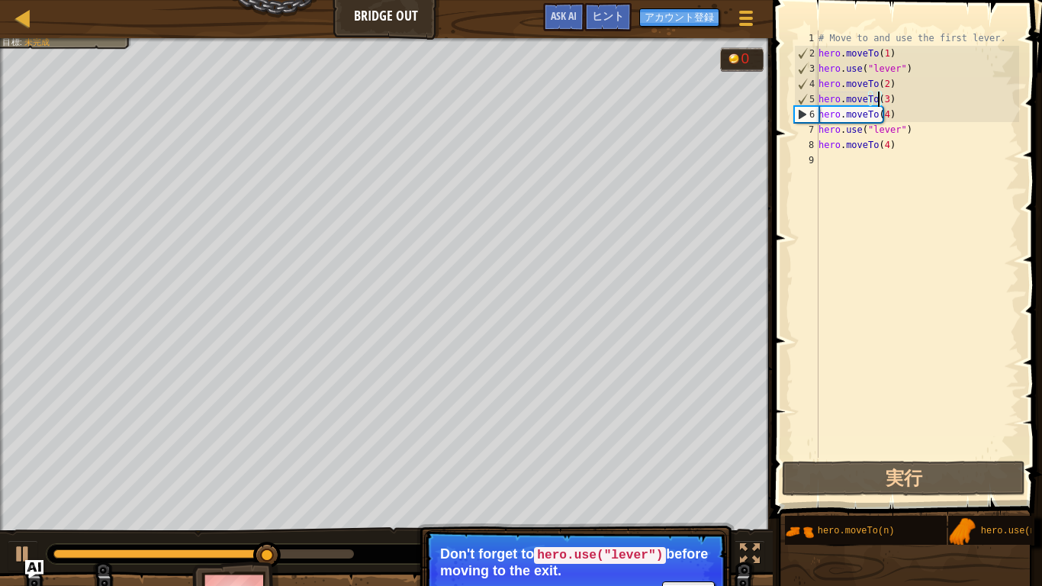
click at [908, 93] on div "# Move to and use the first lever. hero . moveTo ( 1 ) hero . use ( "lever" ) h…" at bounding box center [917, 260] width 204 height 458
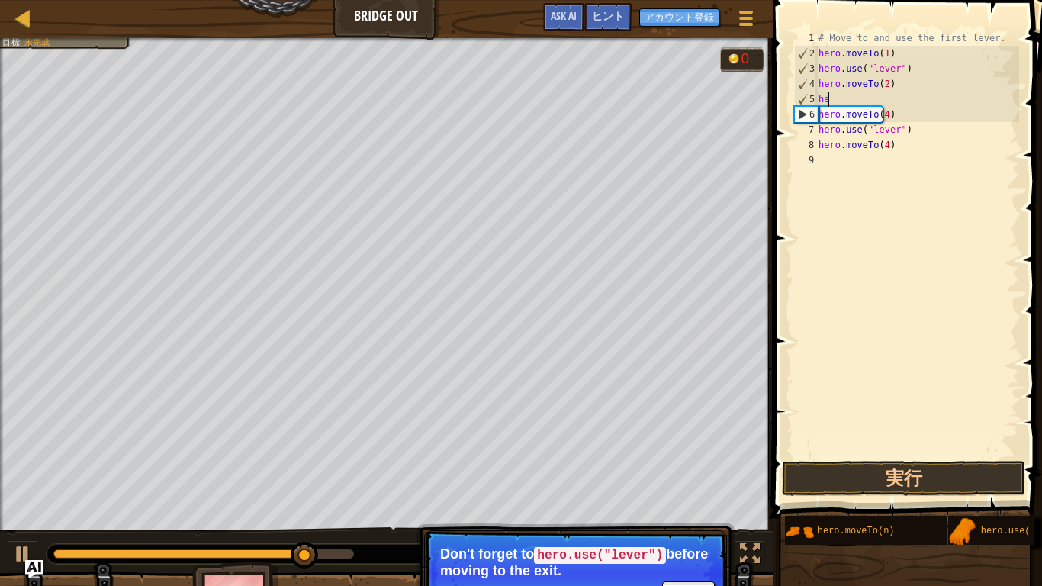
type textarea "h"
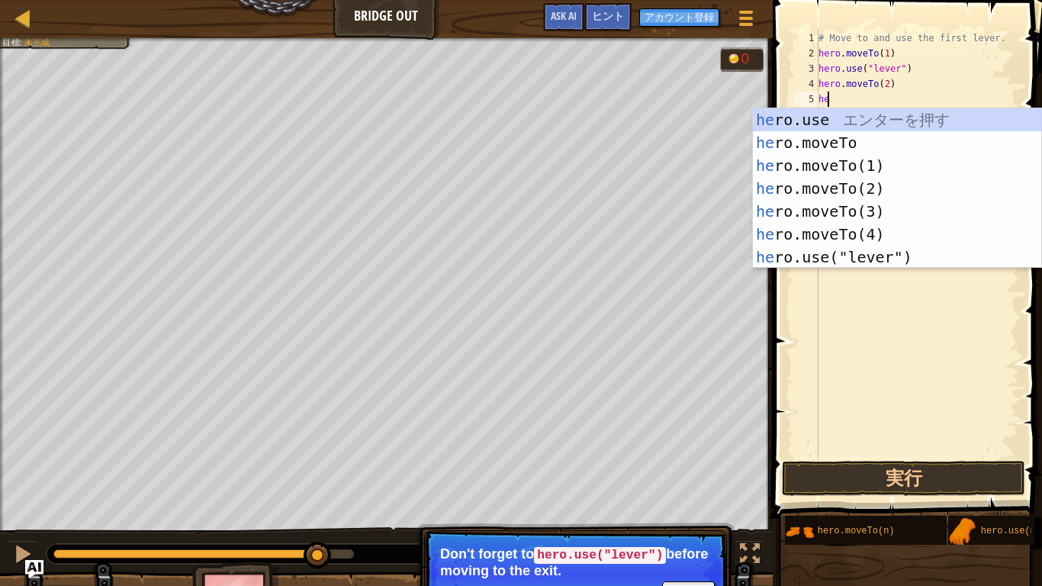
click at [876, 265] on div "he ro.use エ ン タ ー を 押 す he ro.moveTo エ ン タ ー を 押 す he ro.moveTo(1) エ ン タ ー を 押 …" at bounding box center [897, 211] width 288 height 206
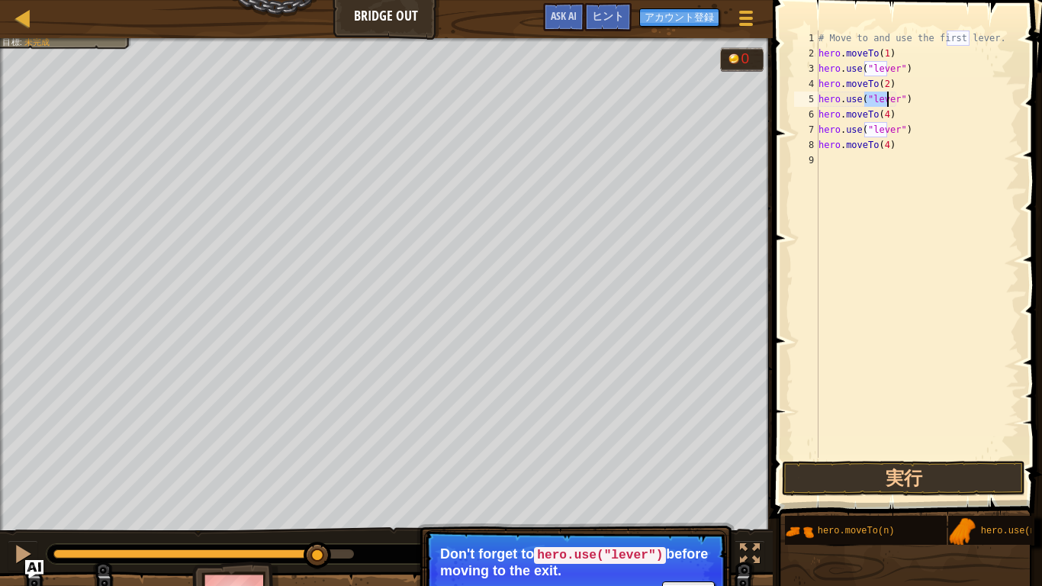
click at [905, 118] on div "# Move to and use the first lever. hero . moveTo ( 1 ) hero . use ( "lever" ) h…" at bounding box center [917, 260] width 204 height 458
type textarea "h"
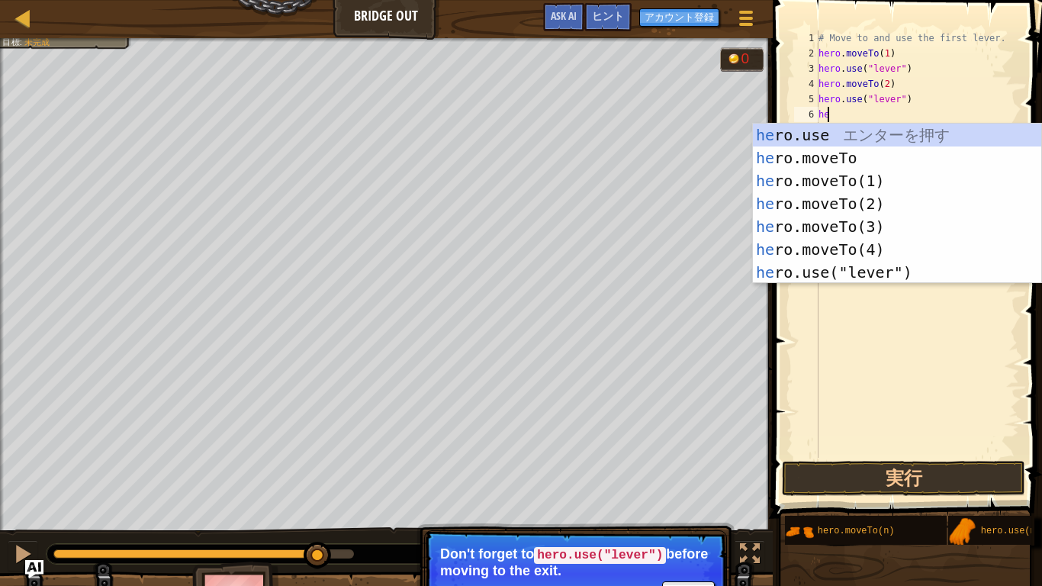
click at [900, 234] on div "he ro.use エ ン タ ー を 押 す he ro.moveTo エ ン タ ー を 押 す he ro.moveTo(1) エ ン タ ー を 押 …" at bounding box center [897, 227] width 288 height 206
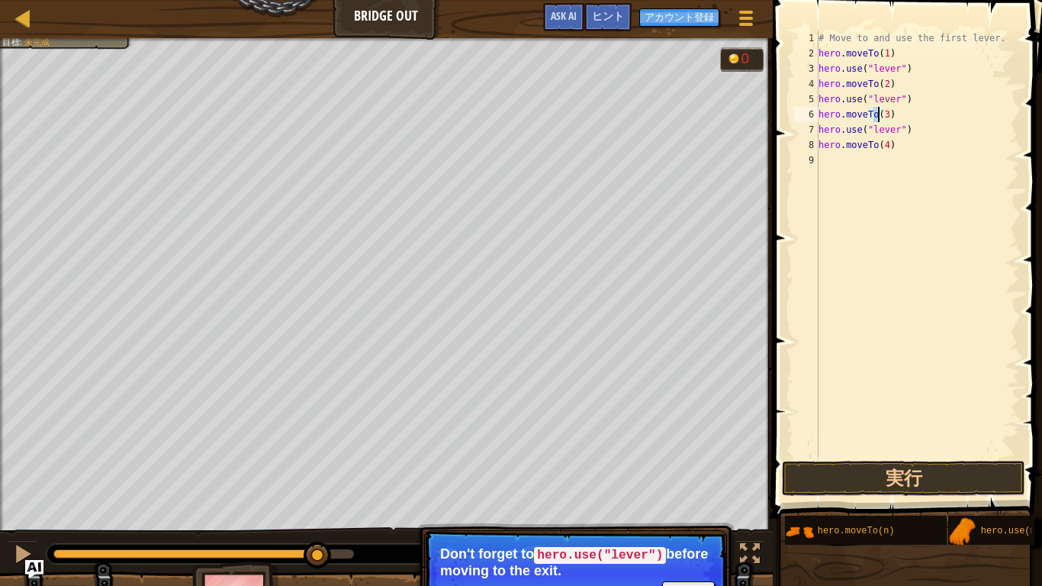
click at [919, 133] on div "# Move to and use the first lever. hero . moveTo ( 1 ) hero . use ( "lever" ) h…" at bounding box center [917, 260] width 204 height 458
click at [902, 146] on div "# Move to and use the first lever. hero . moveTo ( 1 ) hero . use ( "lever" ) h…" at bounding box center [917, 260] width 204 height 458
type textarea "hero.moveTo(4)"
click at [883, 455] on button "実行" at bounding box center [903, 478] width 243 height 35
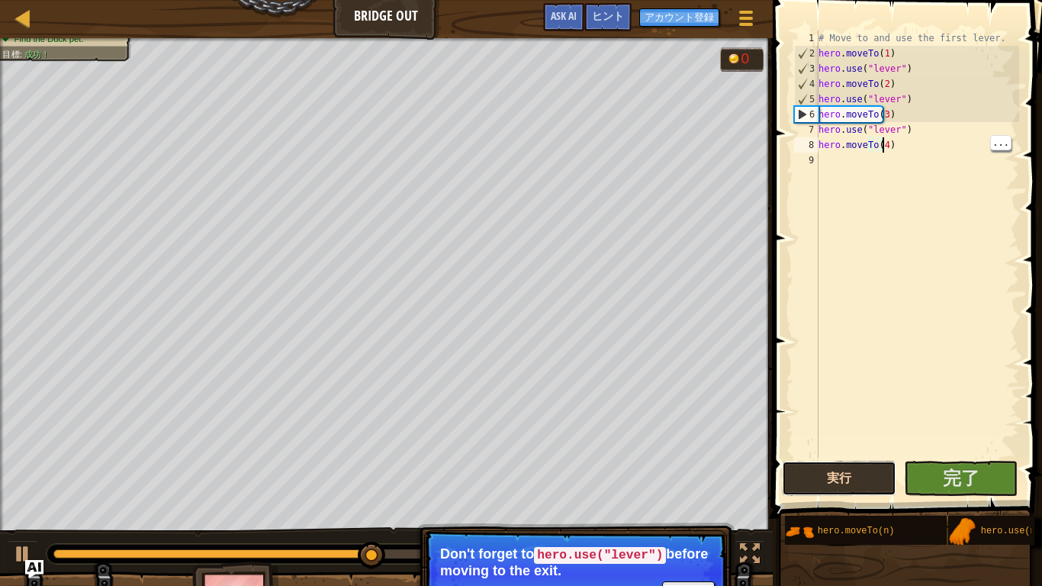
click at [849, 455] on button "実行" at bounding box center [839, 478] width 114 height 35
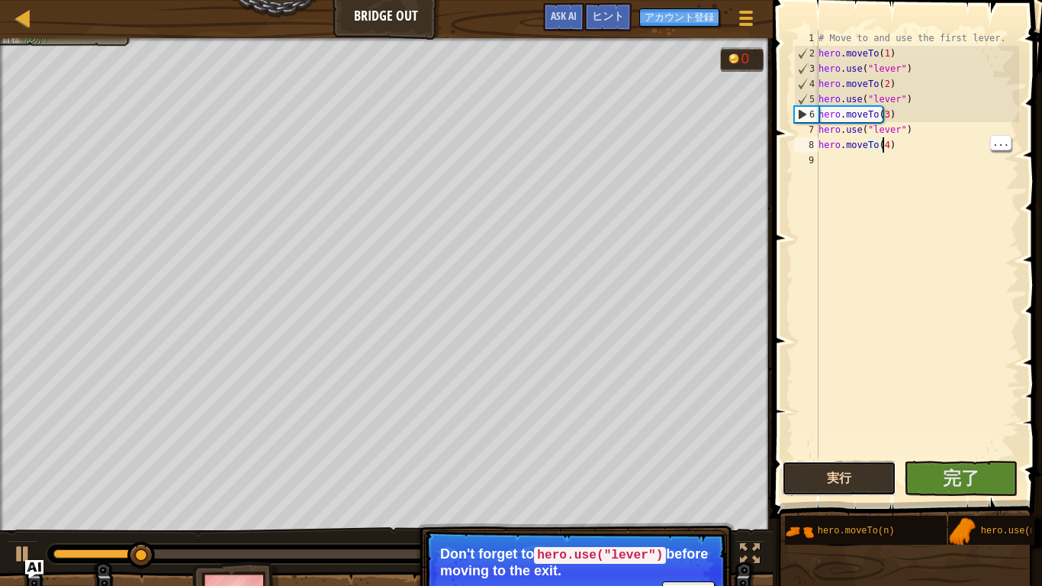
click at [866, 455] on button "実行" at bounding box center [839, 478] width 114 height 35
click at [869, 455] on button "実行" at bounding box center [839, 478] width 114 height 35
click at [872, 455] on button "実行中" at bounding box center [839, 478] width 114 height 35
click at [834, 455] on button "実行" at bounding box center [839, 478] width 114 height 35
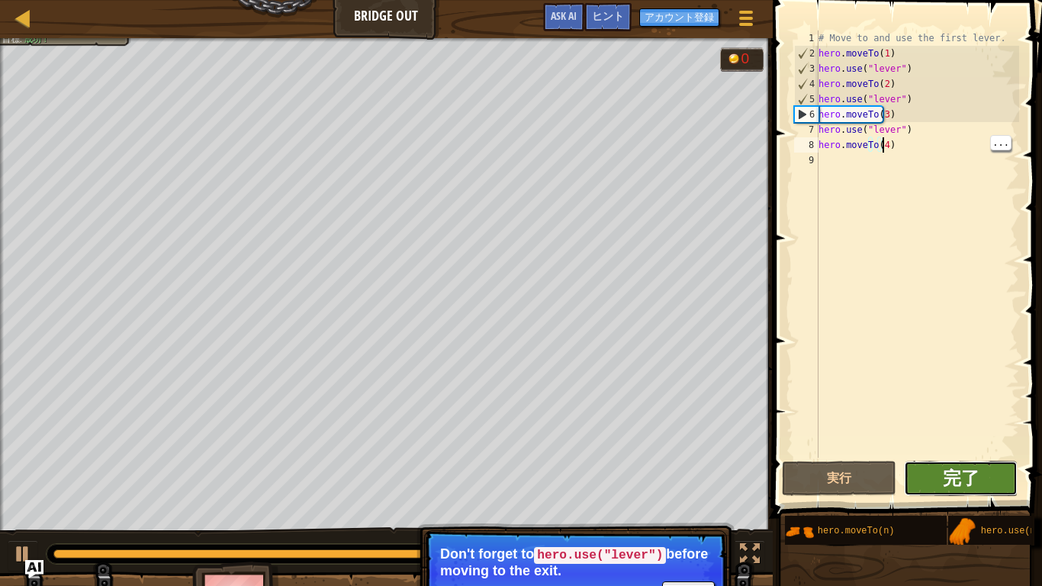
click at [970, 455] on span "完了" at bounding box center [961, 477] width 37 height 24
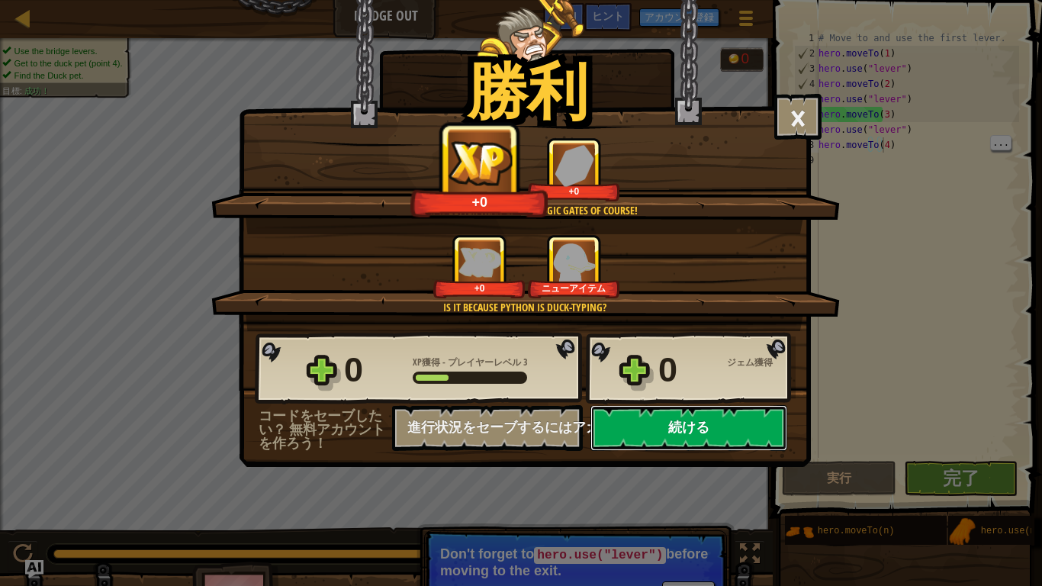
click at [717, 443] on button "続ける" at bounding box center [688, 428] width 197 height 46
select select "ja"
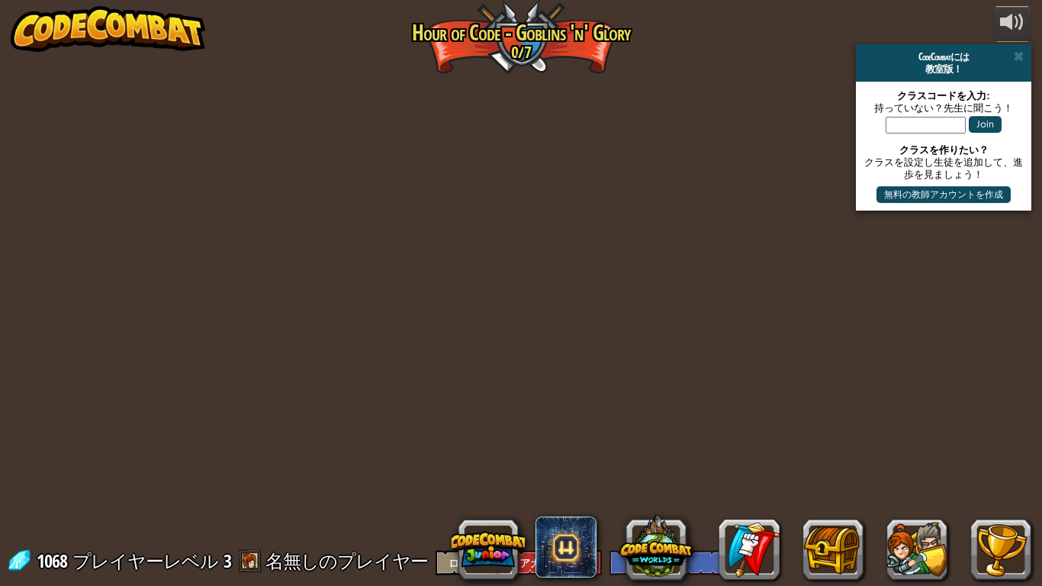
select select "ja"
